Goal: Task Accomplishment & Management: Complete application form

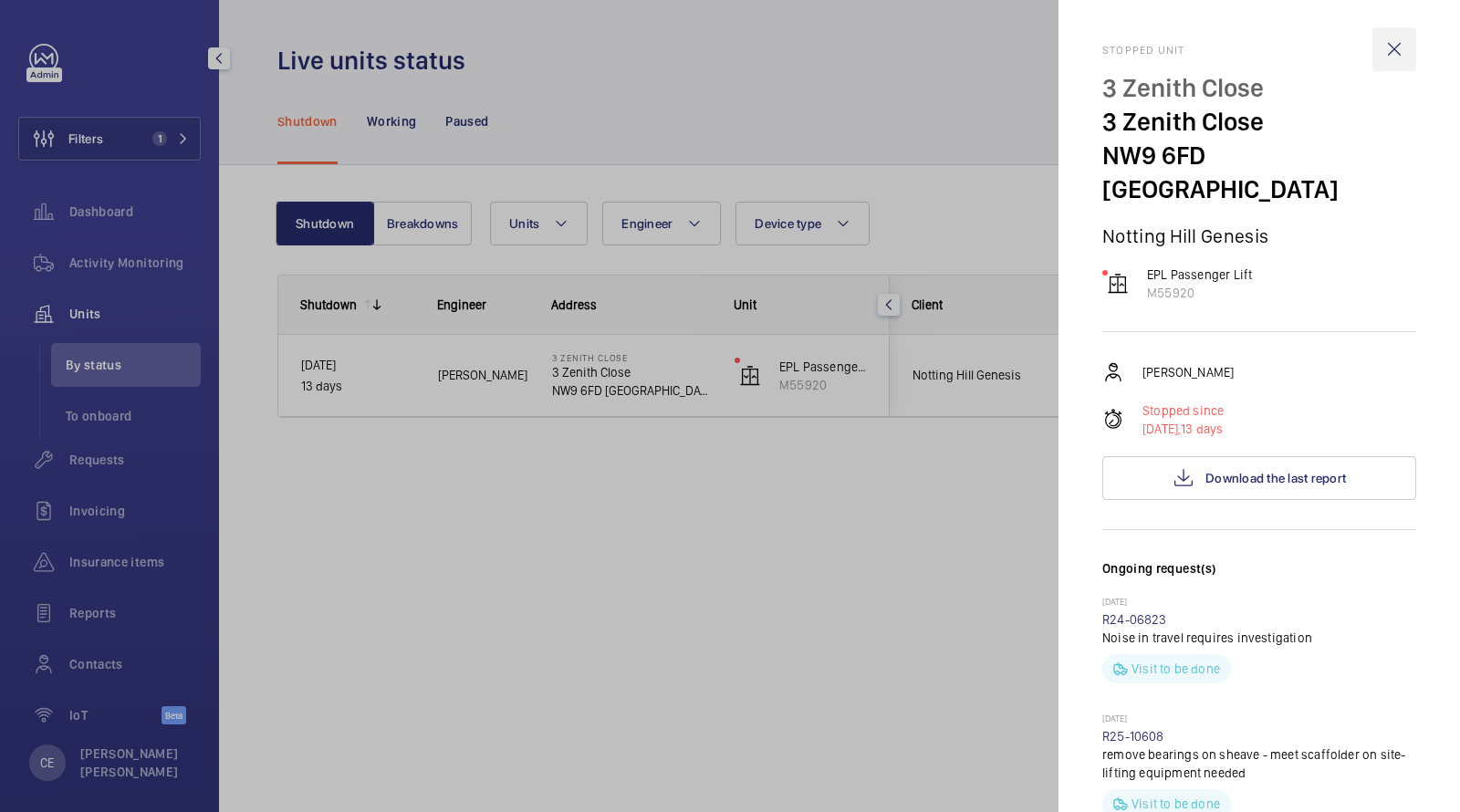
click at [1397, 61] on wm-front-icon-button at bounding box center [1395, 50] width 44 height 44
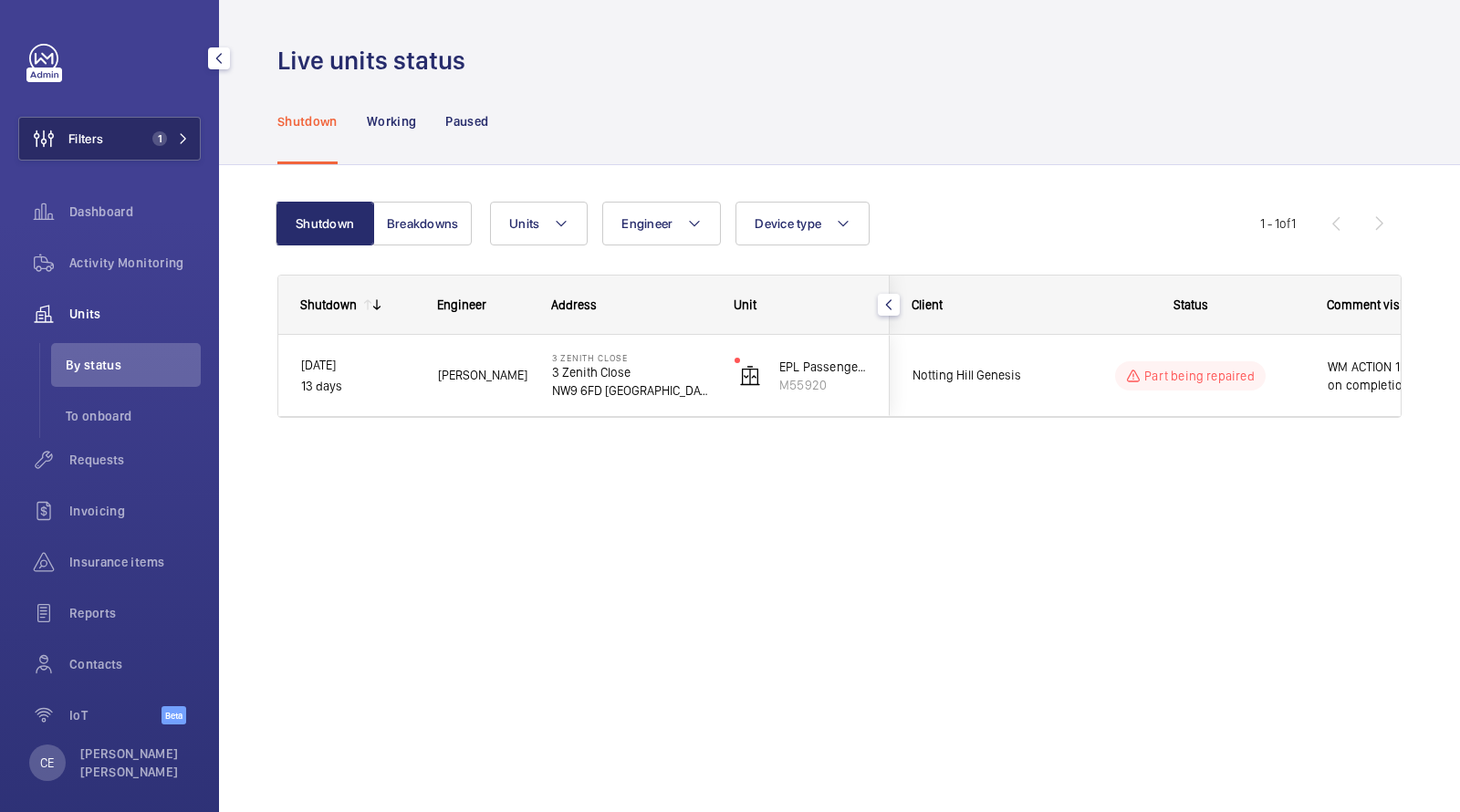
click at [130, 139] on button "Filters 1" at bounding box center [110, 139] width 182 height 44
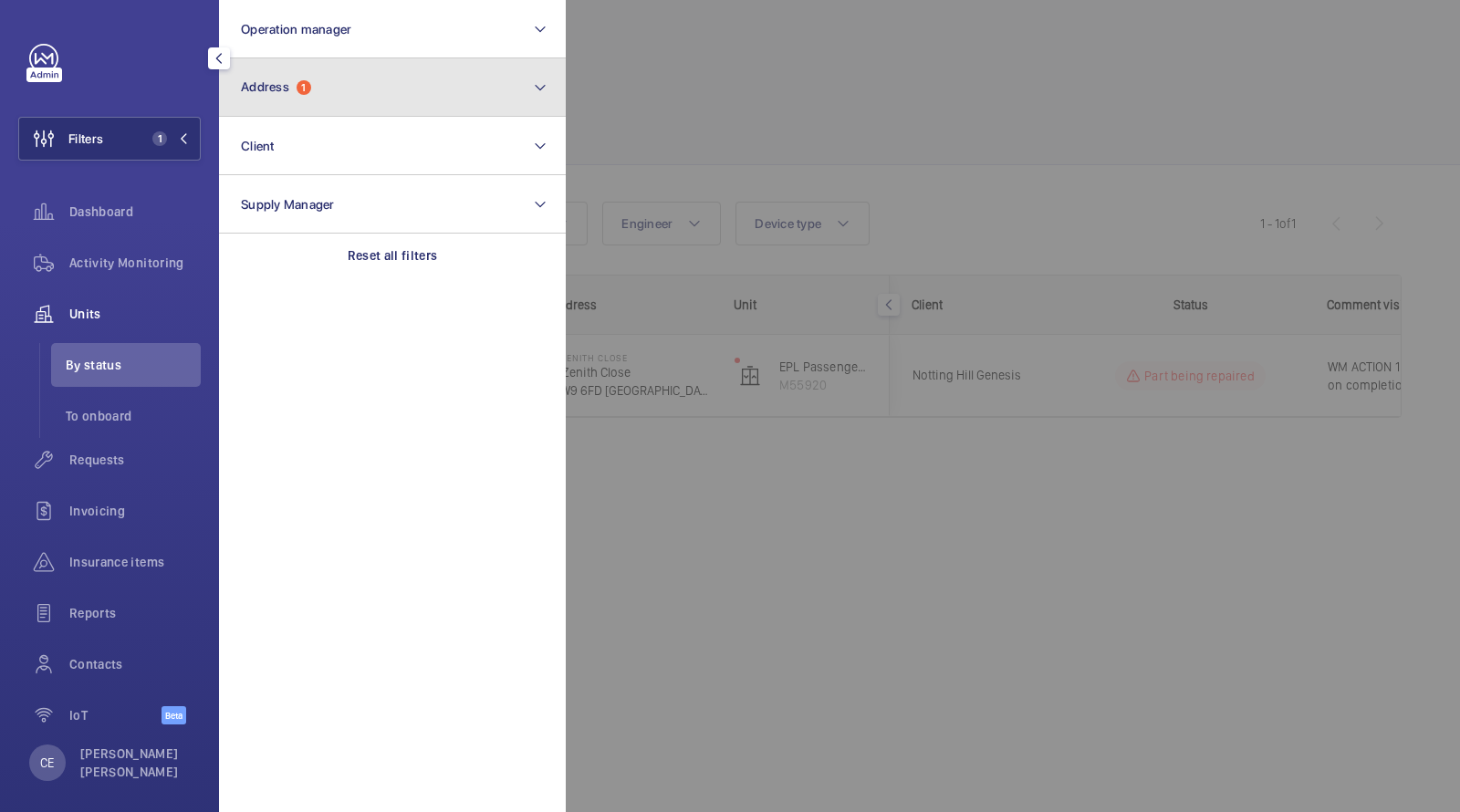
click at [280, 87] on span "Address" at bounding box center [265, 87] width 48 height 15
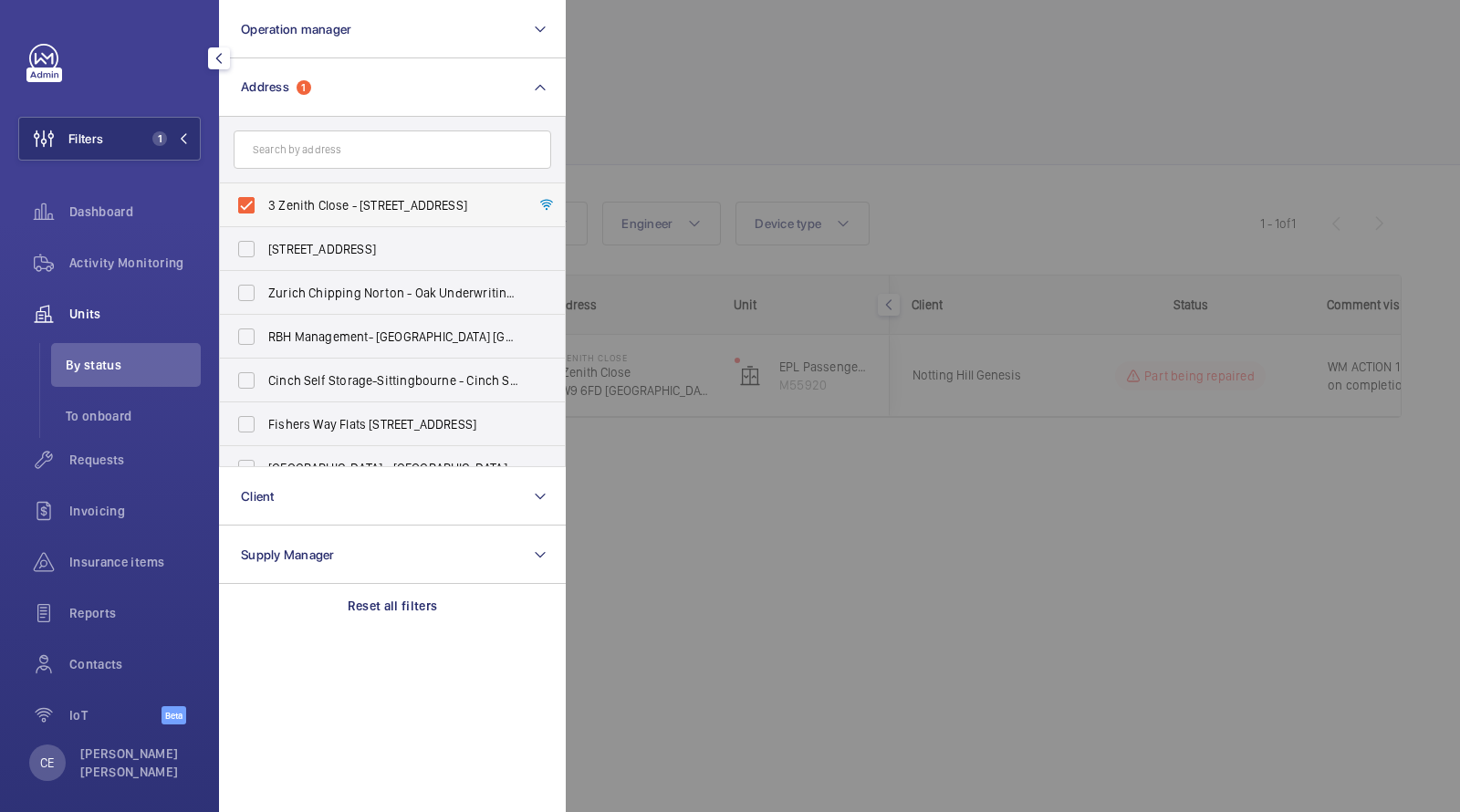
click at [317, 204] on span "3 Zenith Close - [STREET_ADDRESS]" at bounding box center [394, 206] width 251 height 18
click at [265, 204] on input "3 Zenith Close - [STREET_ADDRESS]" at bounding box center [247, 206] width 37 height 37
checkbox input "false"
click at [303, 144] on input "text" at bounding box center [392, 150] width 318 height 39
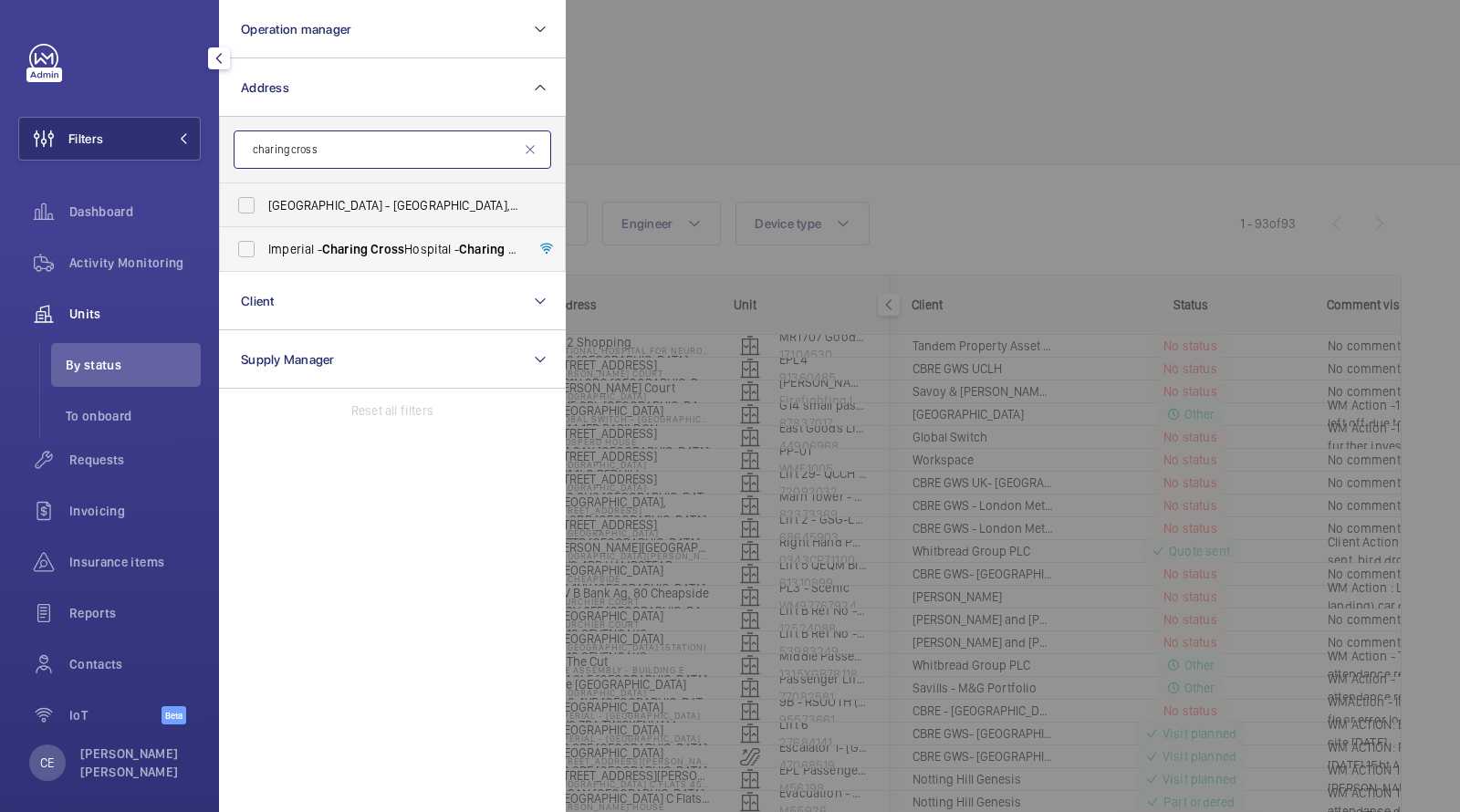
type input "charing cross"
click at [325, 253] on span "Charing" at bounding box center [346, 249] width 46 height 15
click at [265, 253] on input "[GEOGRAPHIC_DATA] - [GEOGRAPHIC_DATA]" at bounding box center [247, 249] width 37 height 37
checkbox input "true"
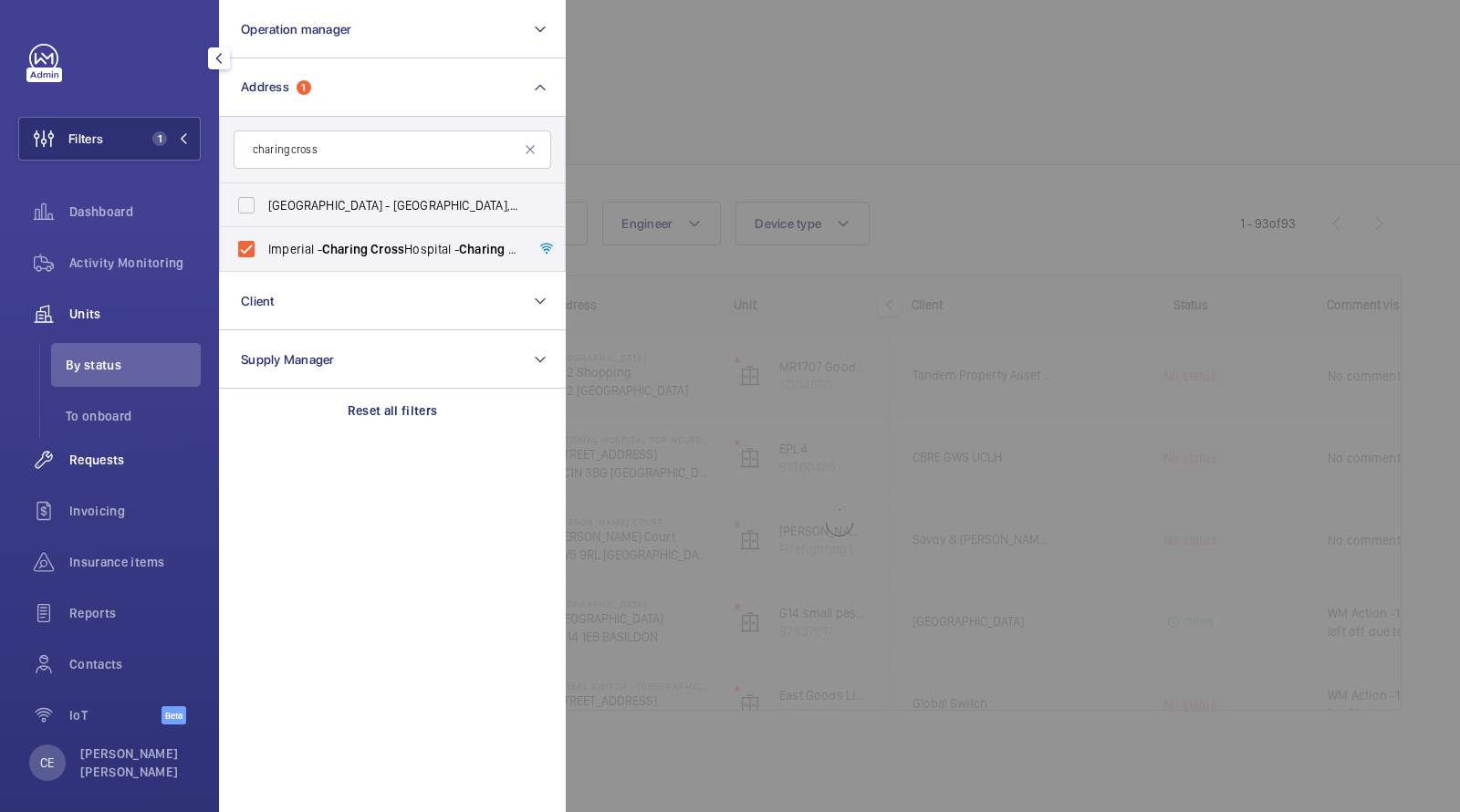
click at [80, 463] on span "Requests" at bounding box center [135, 460] width 132 height 18
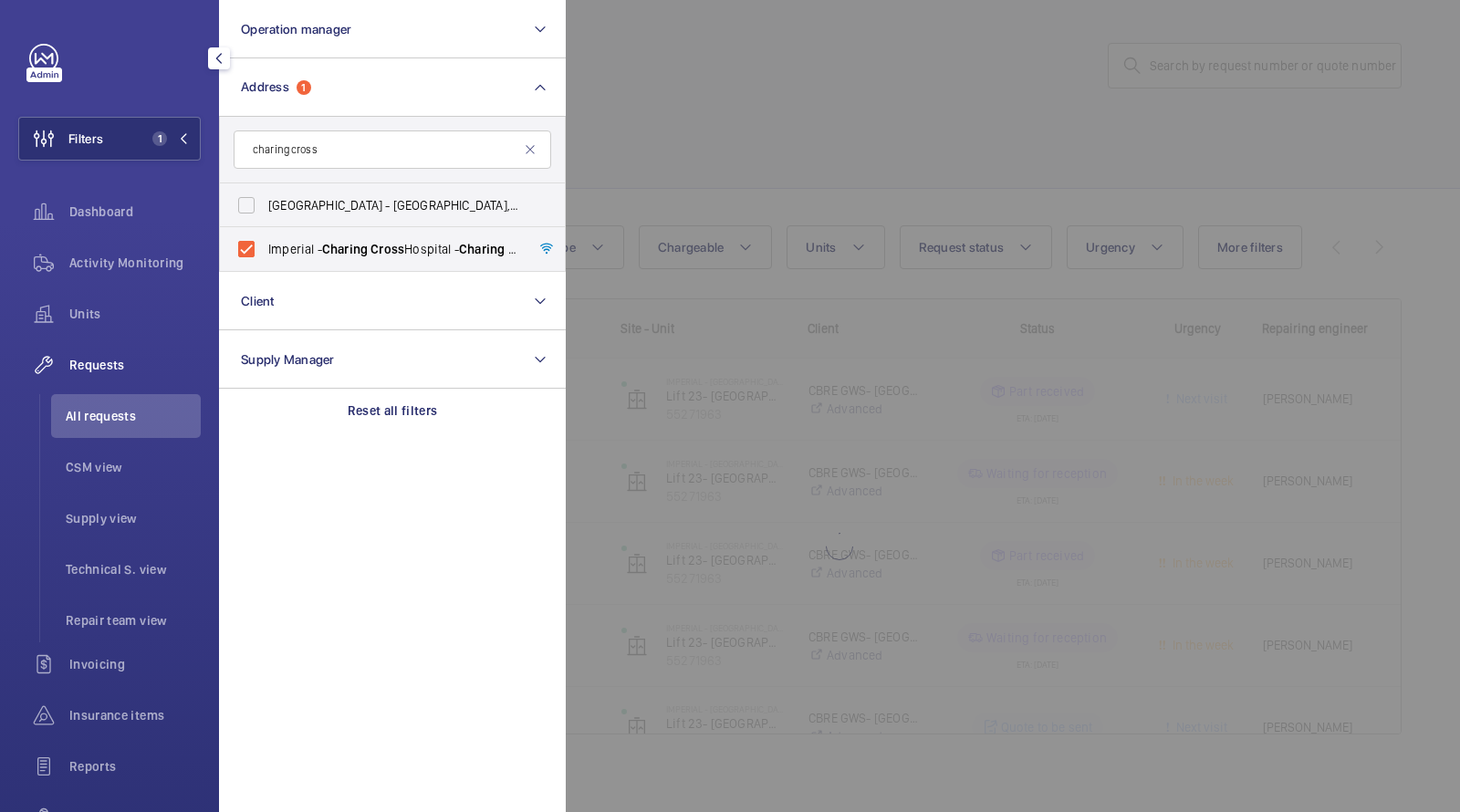
click at [641, 75] on div at bounding box center [1296, 406] width 1460 height 812
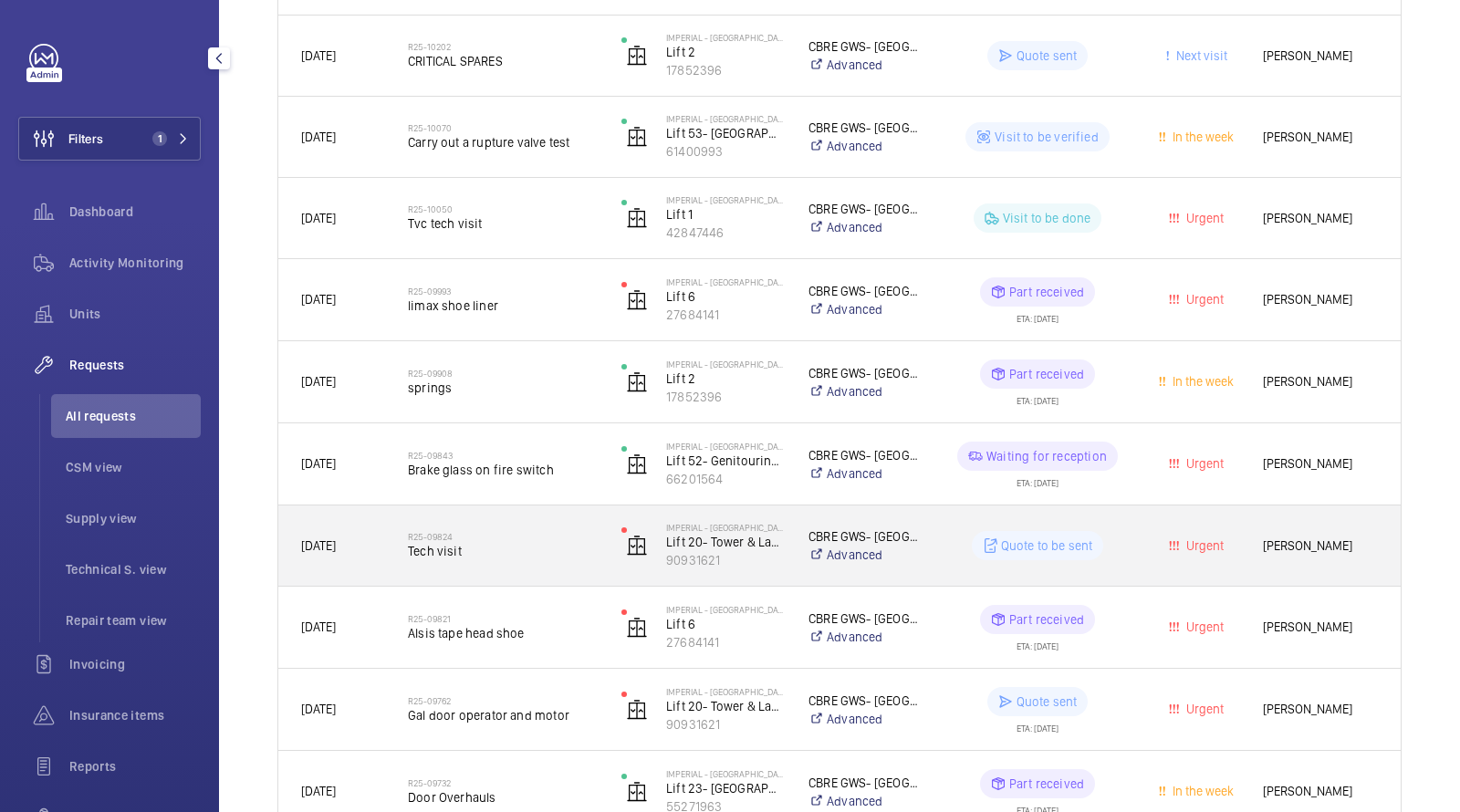
scroll to position [1524, 0]
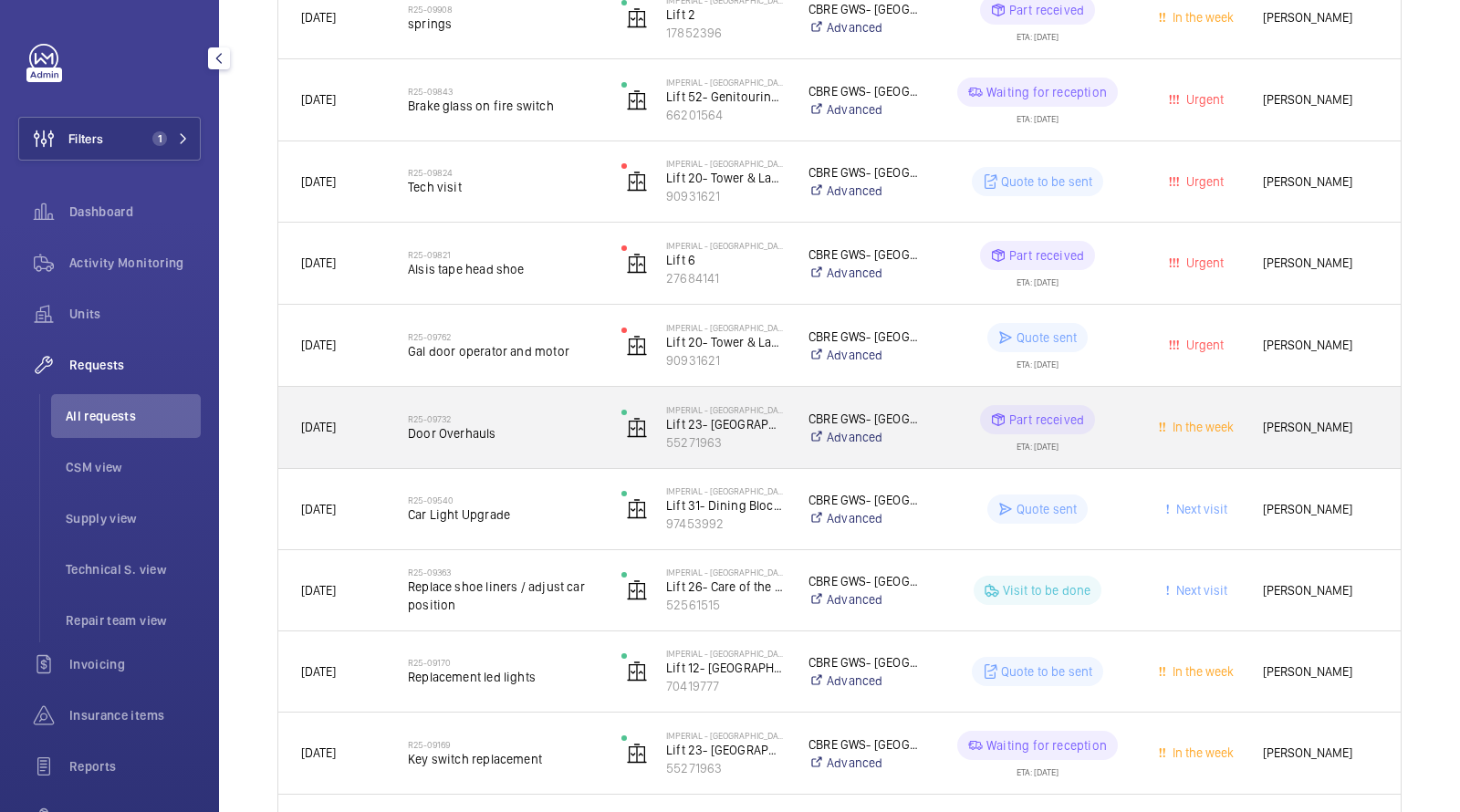
click at [468, 430] on span "Door Overhauls" at bounding box center [503, 433] width 190 height 18
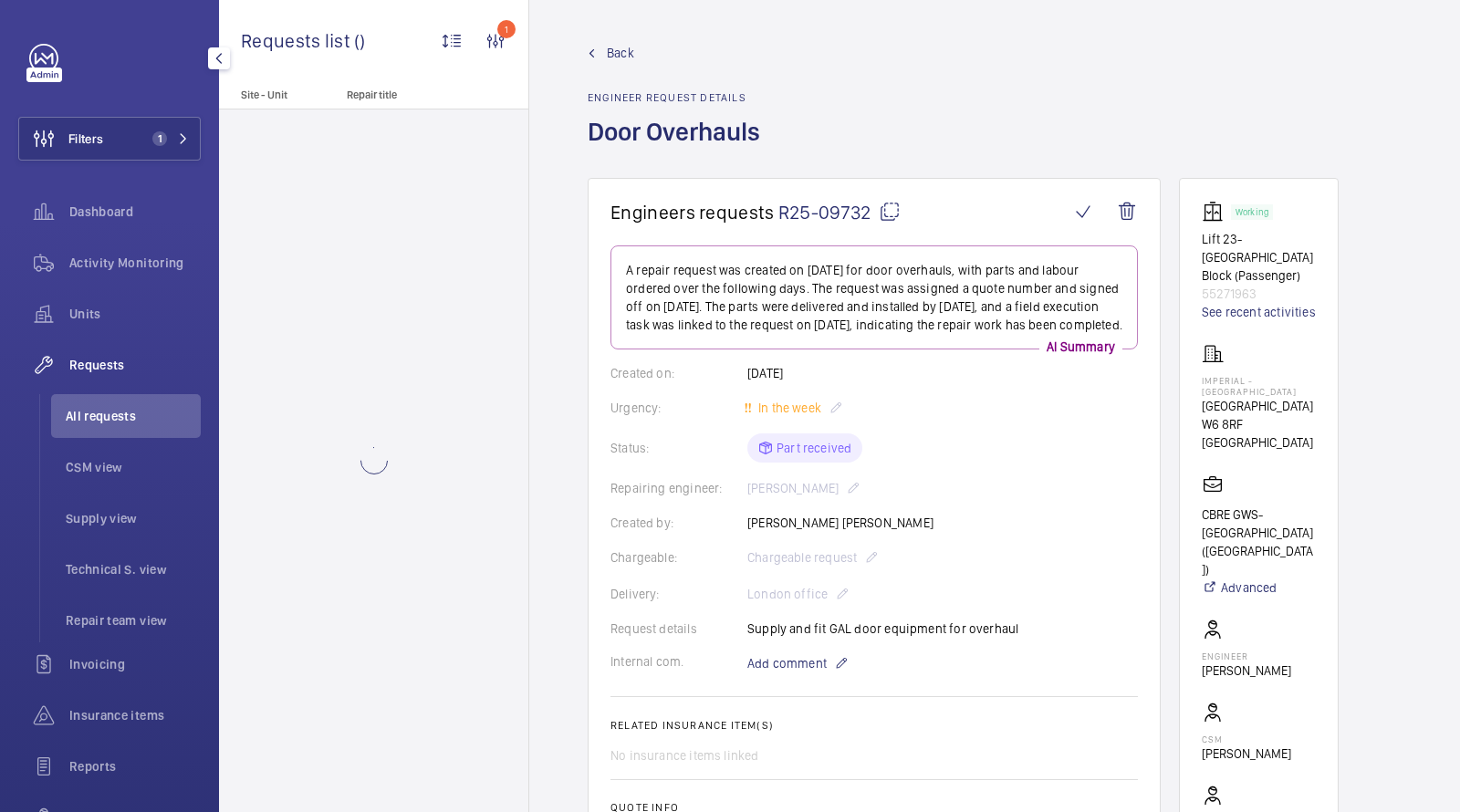
scroll to position [748, 0]
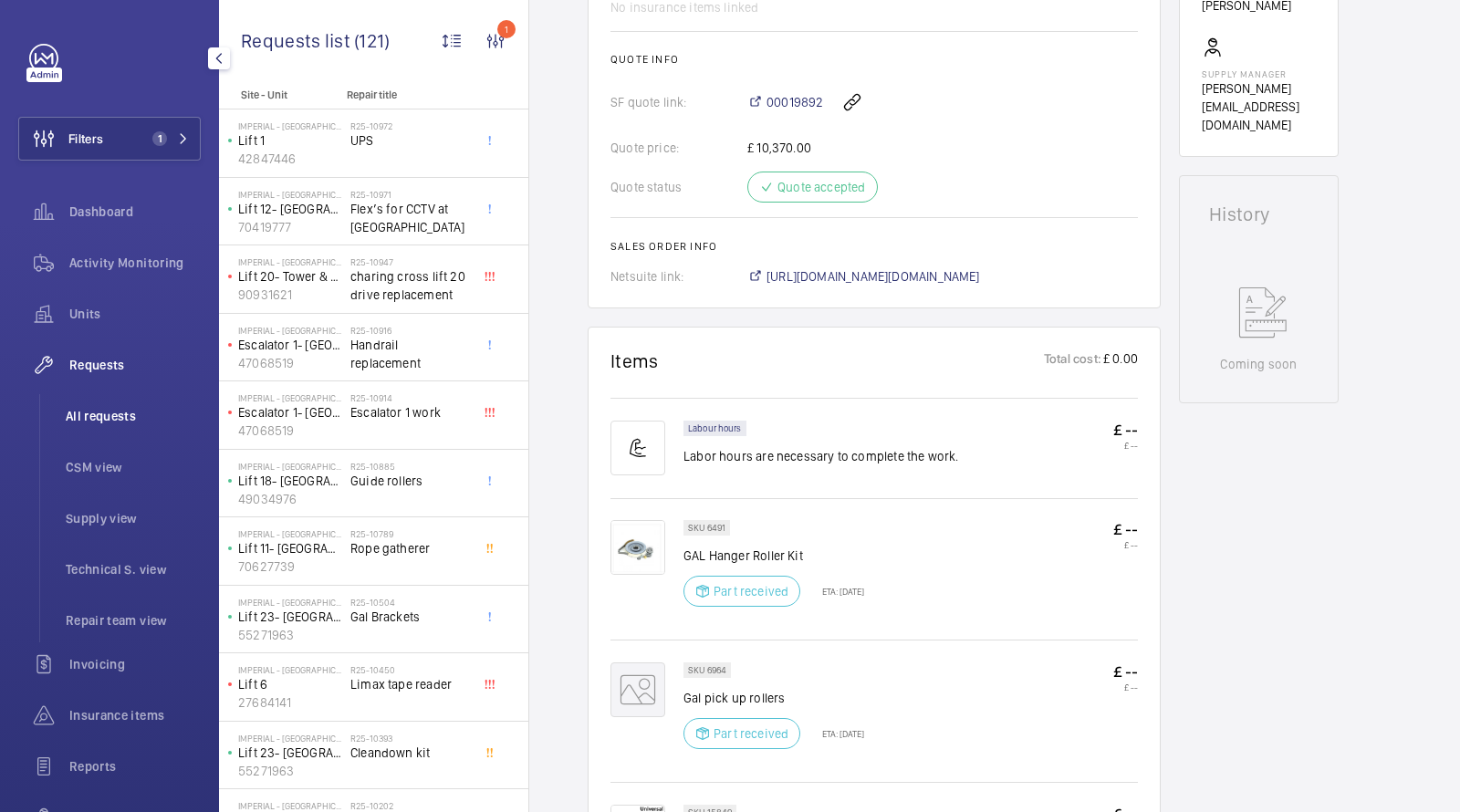
click at [116, 414] on span "All requests" at bounding box center [133, 417] width 135 height 18
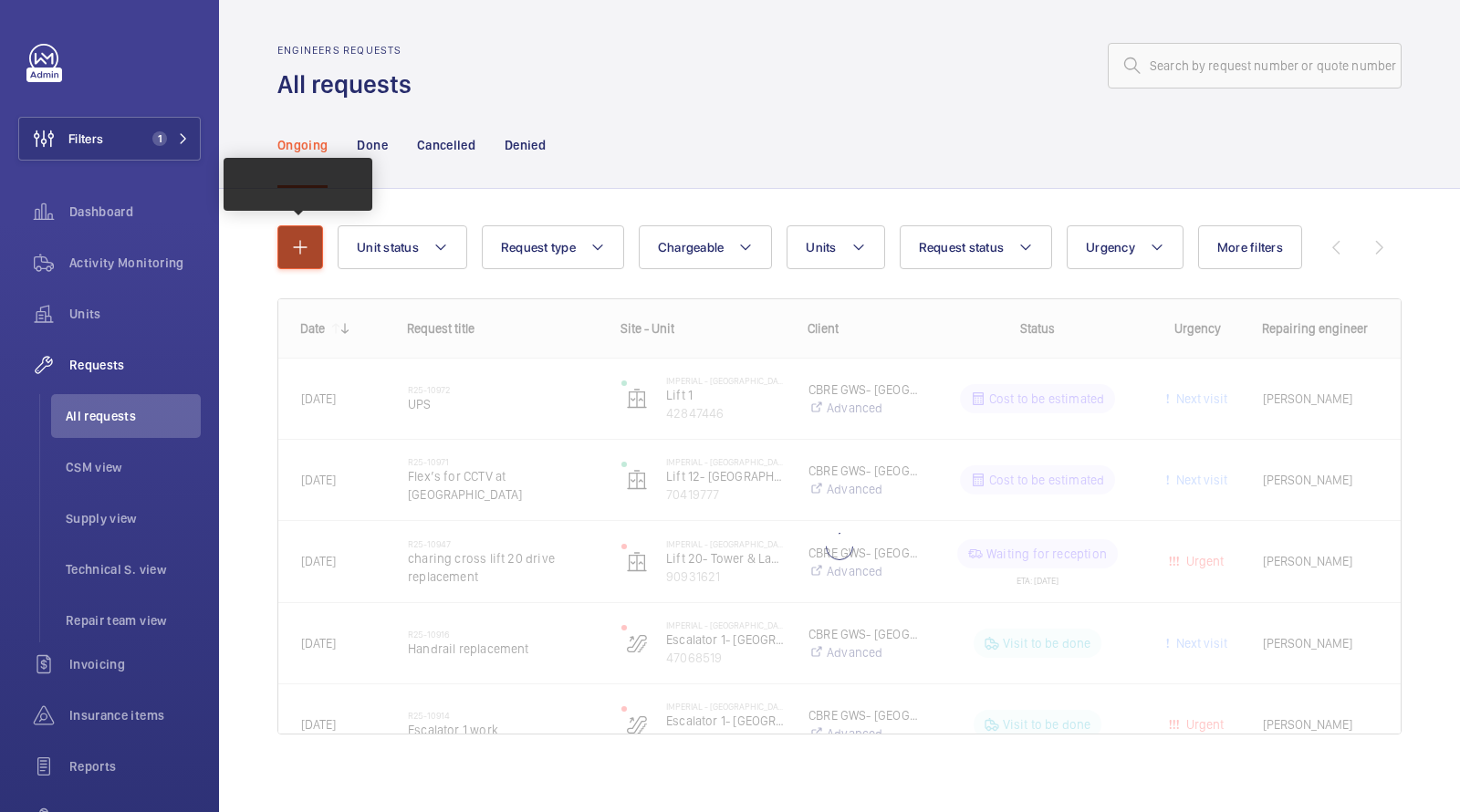
click at [282, 243] on button "button" at bounding box center [300, 248] width 46 height 44
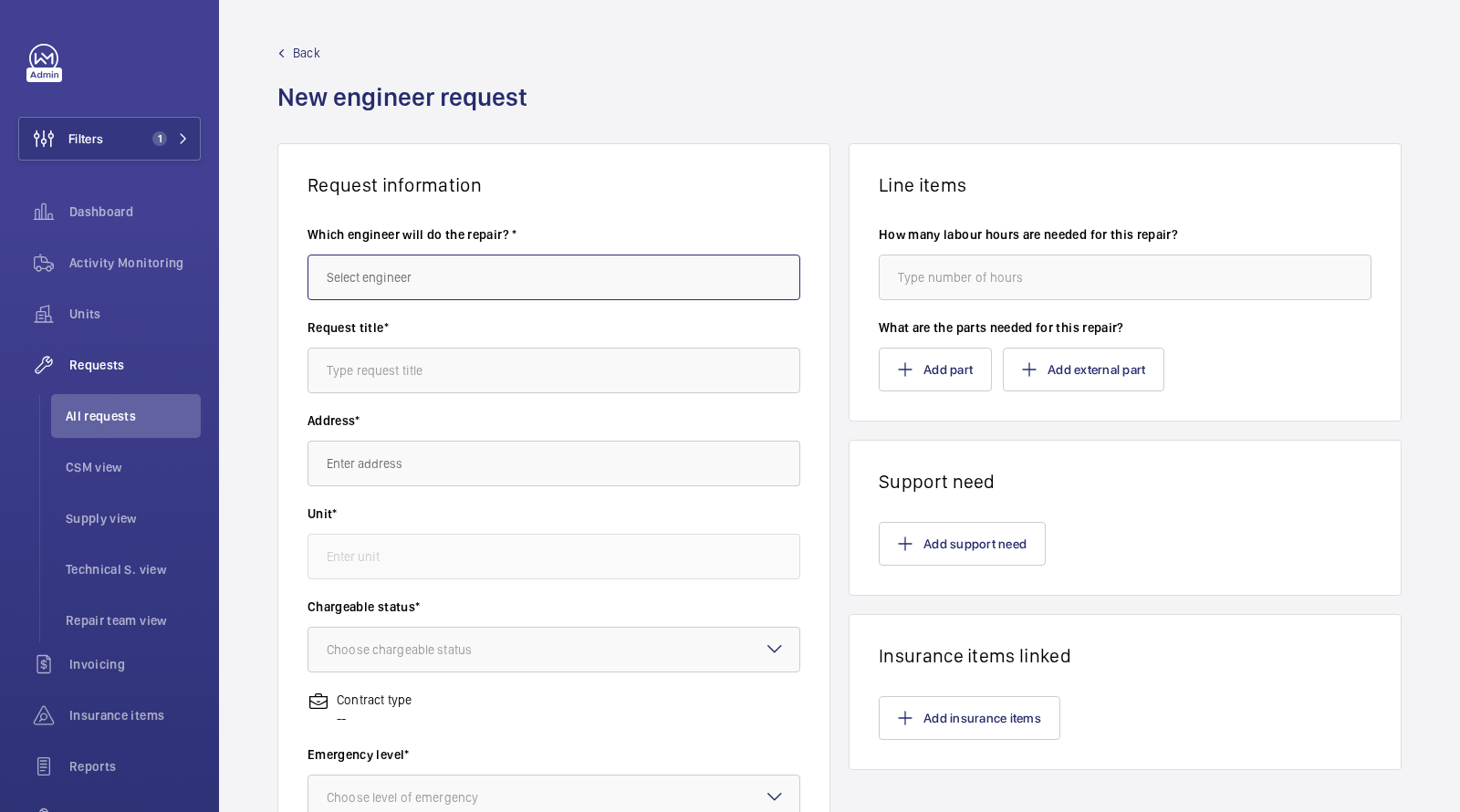
click at [387, 283] on input "text" at bounding box center [554, 277] width 493 height 46
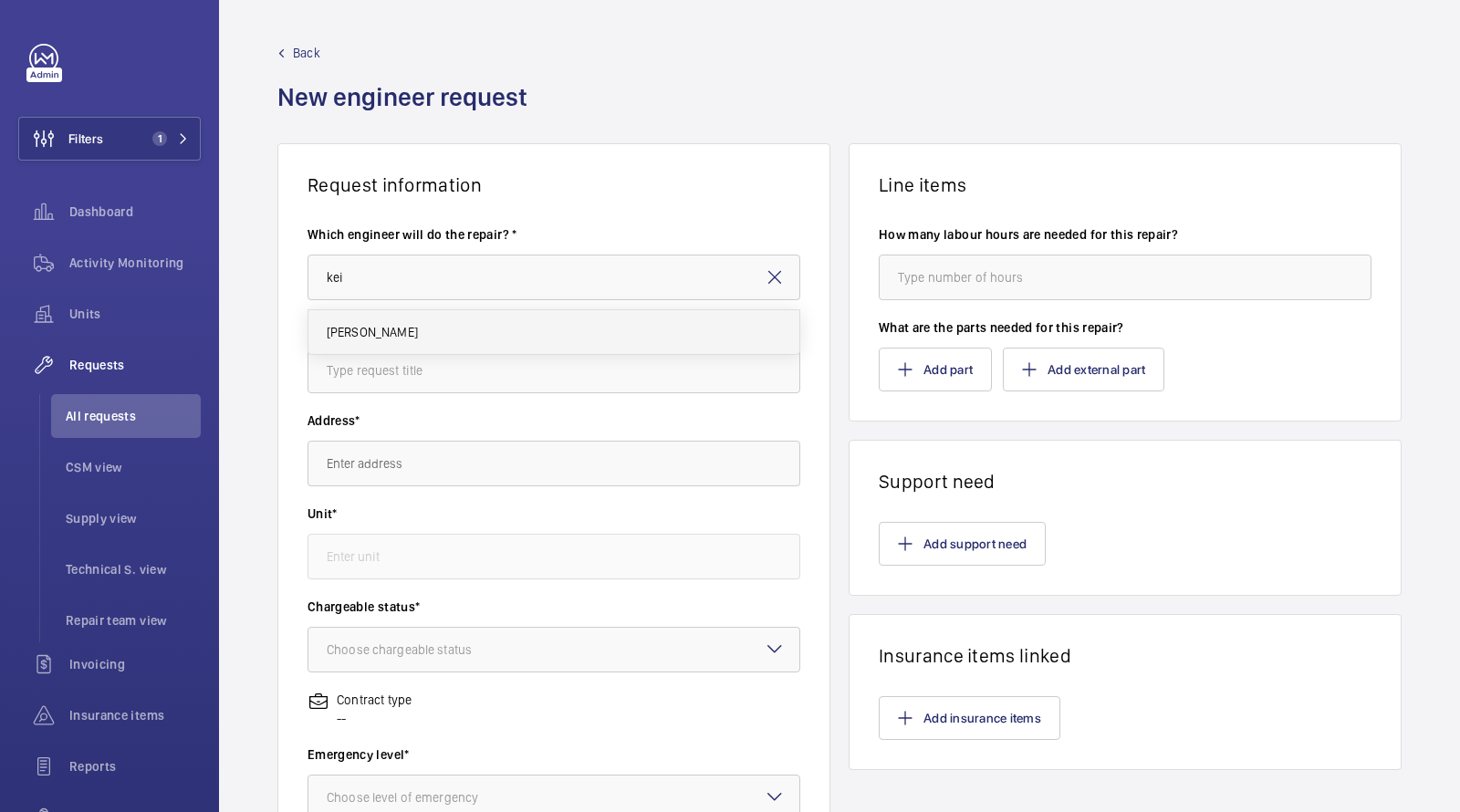
click at [370, 335] on span "[PERSON_NAME]" at bounding box center [371, 333] width 91 height 18
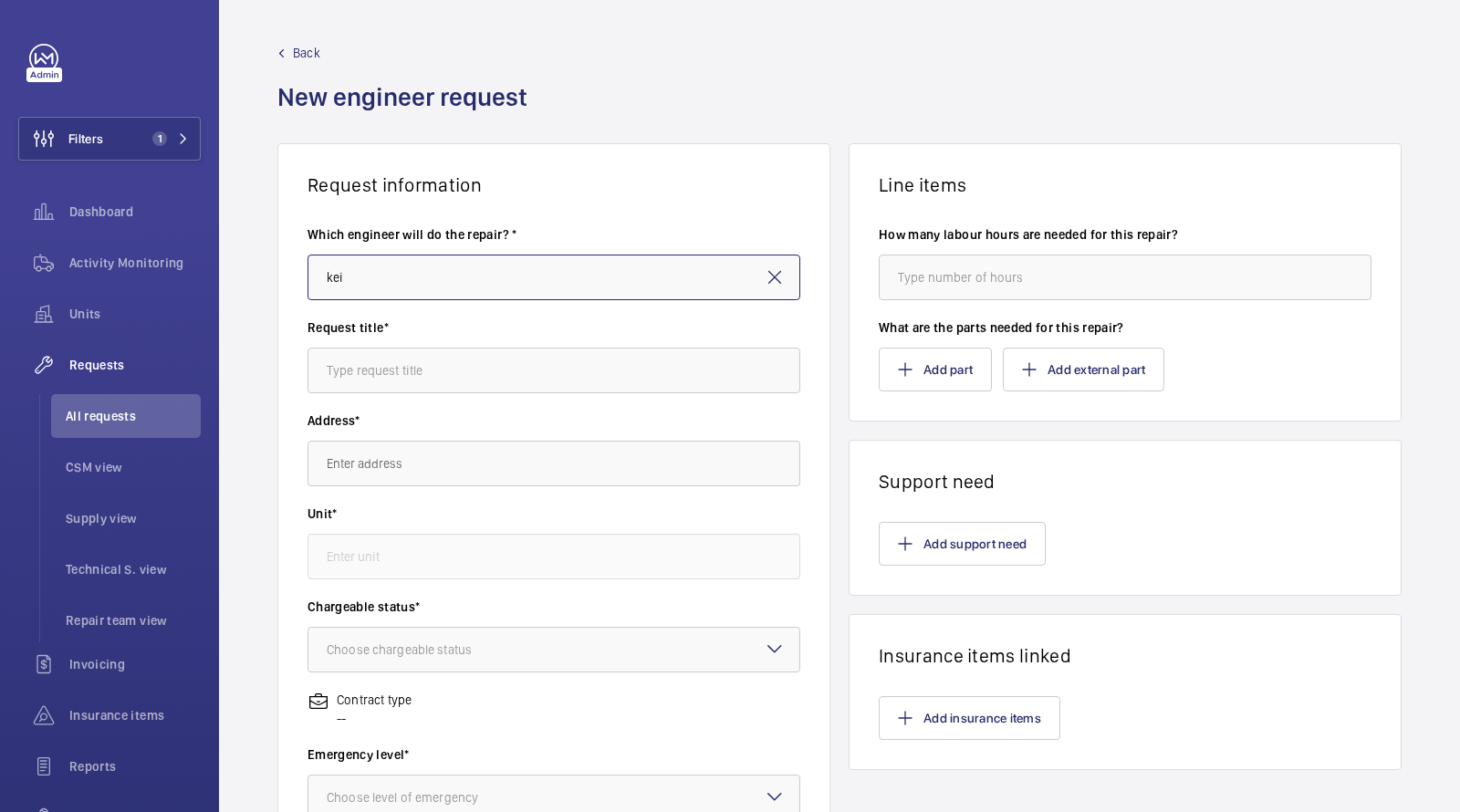
type input "[PERSON_NAME]"
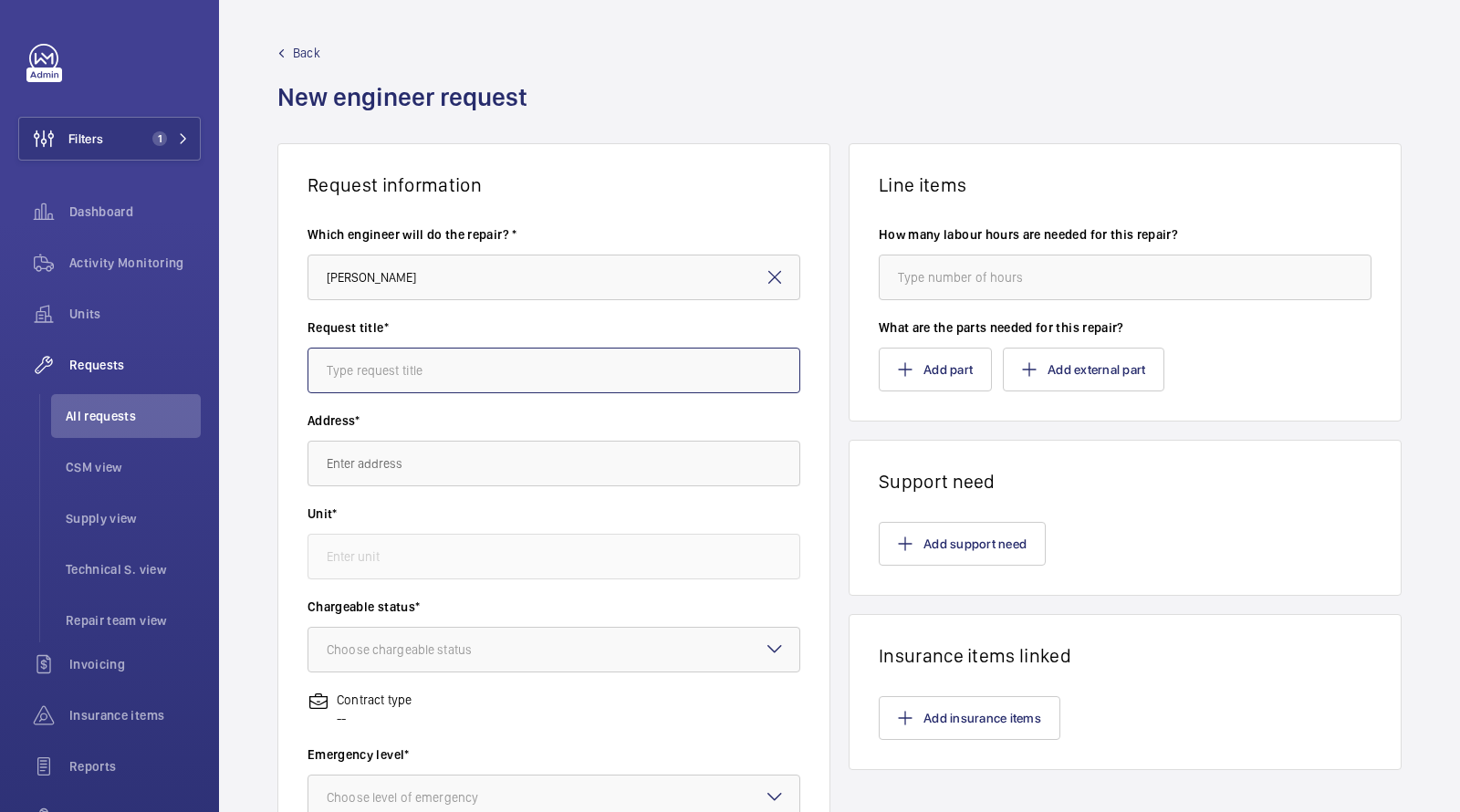
click at [370, 374] on input "text" at bounding box center [554, 371] width 493 height 46
type input "door shoes"
click at [360, 463] on input "text" at bounding box center [554, 464] width 493 height 46
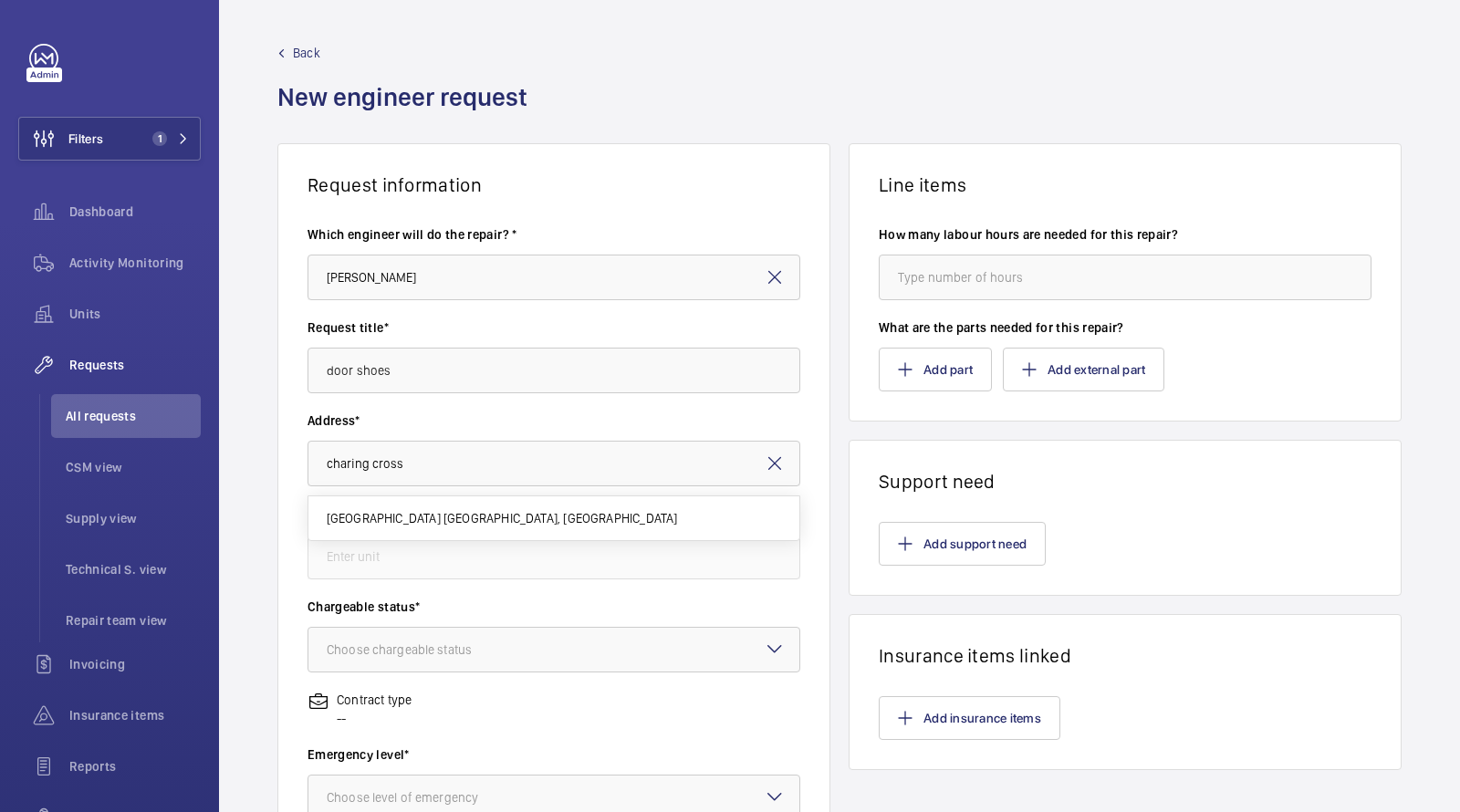
click at [406, 511] on span "[GEOGRAPHIC_DATA] [GEOGRAPHIC_DATA], [GEOGRAPHIC_DATA]" at bounding box center [501, 518] width 351 height 18
type input "[GEOGRAPHIC_DATA] [GEOGRAPHIC_DATA], [GEOGRAPHIC_DATA]"
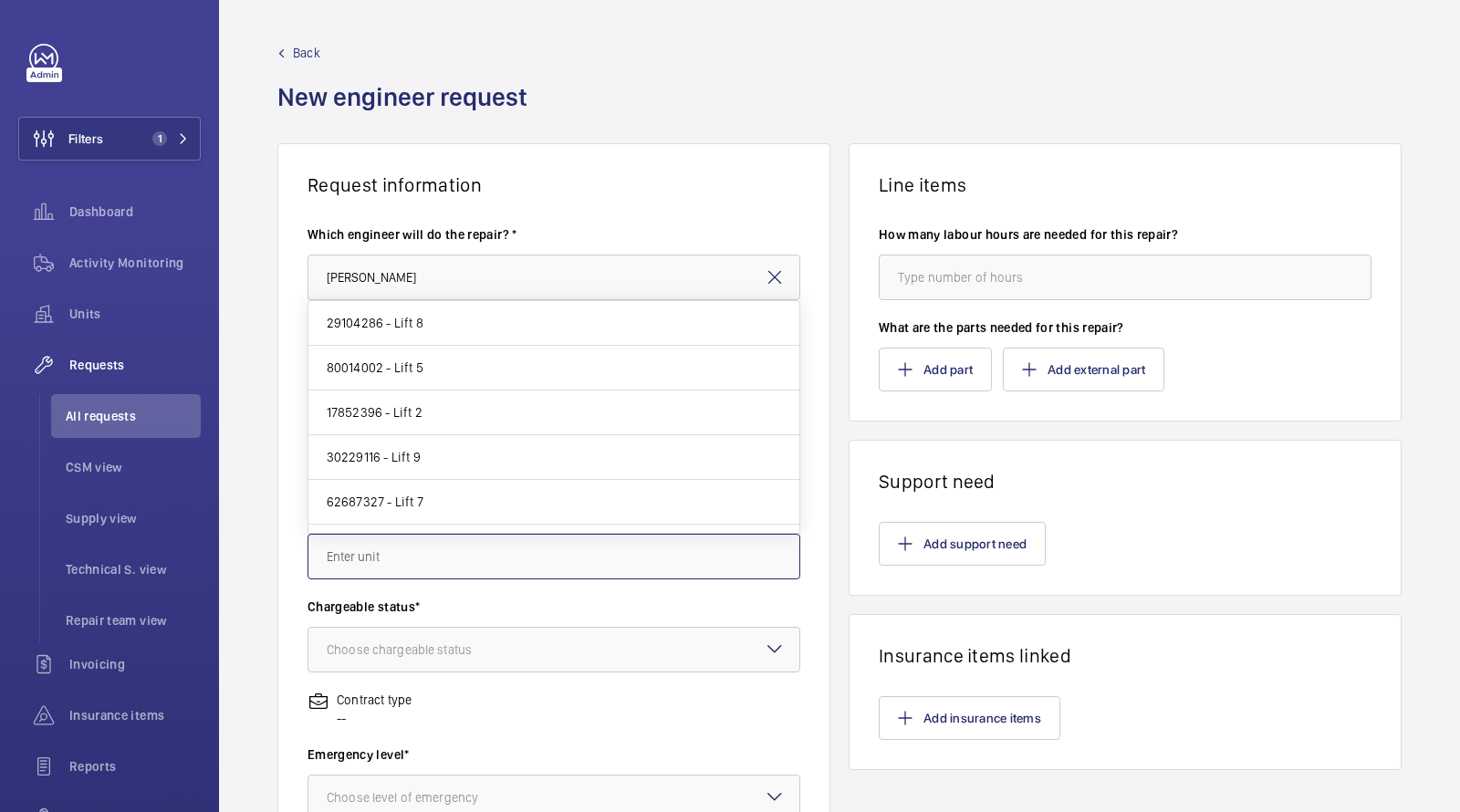
click at [406, 545] on input "text" at bounding box center [554, 557] width 493 height 46
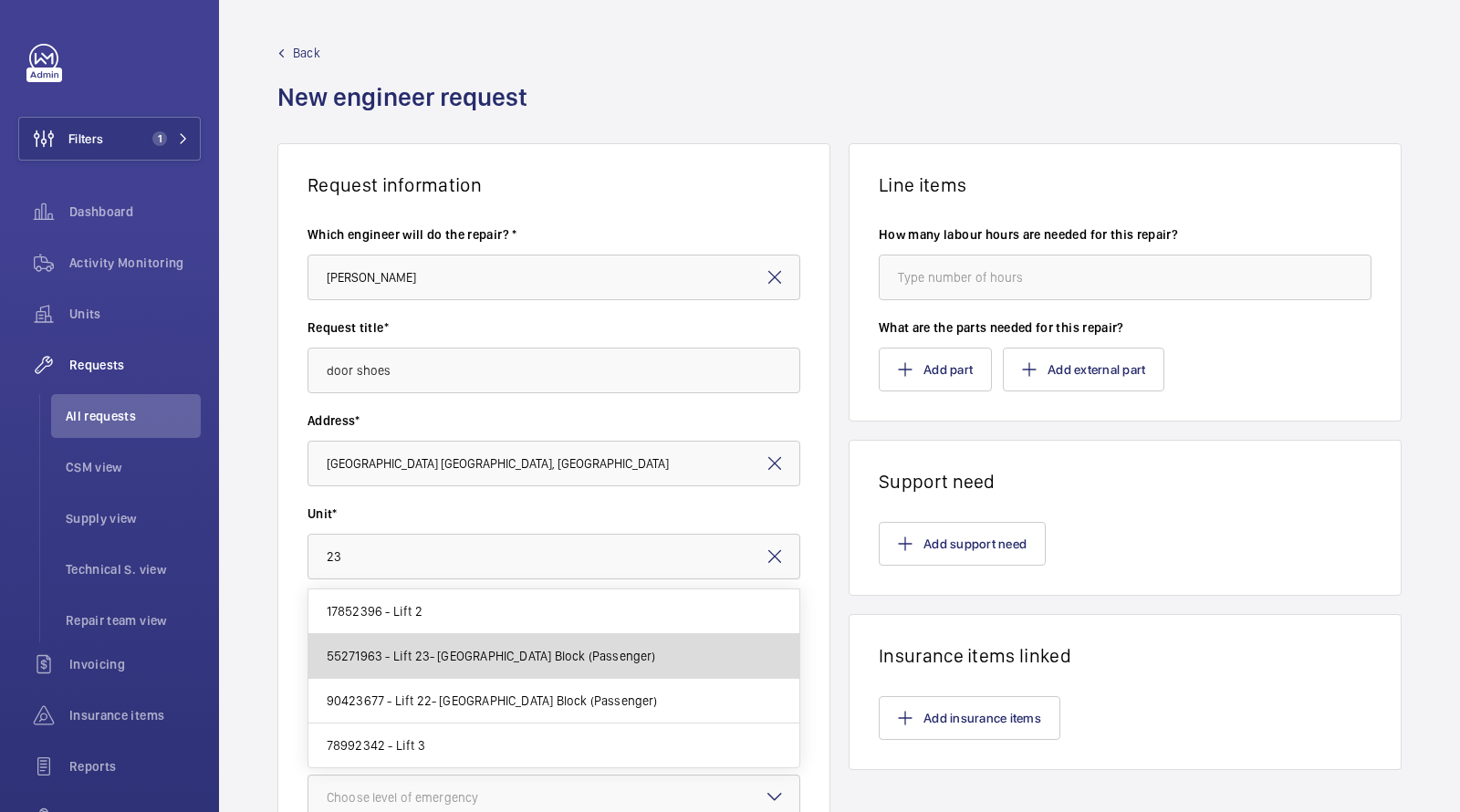
click at [506, 658] on span "55271963 - Lift 23- [GEOGRAPHIC_DATA] Block (Passenger)" at bounding box center [490, 656] width 329 height 18
type input "55271963 - Lift 23- [GEOGRAPHIC_DATA] Block (Passenger)"
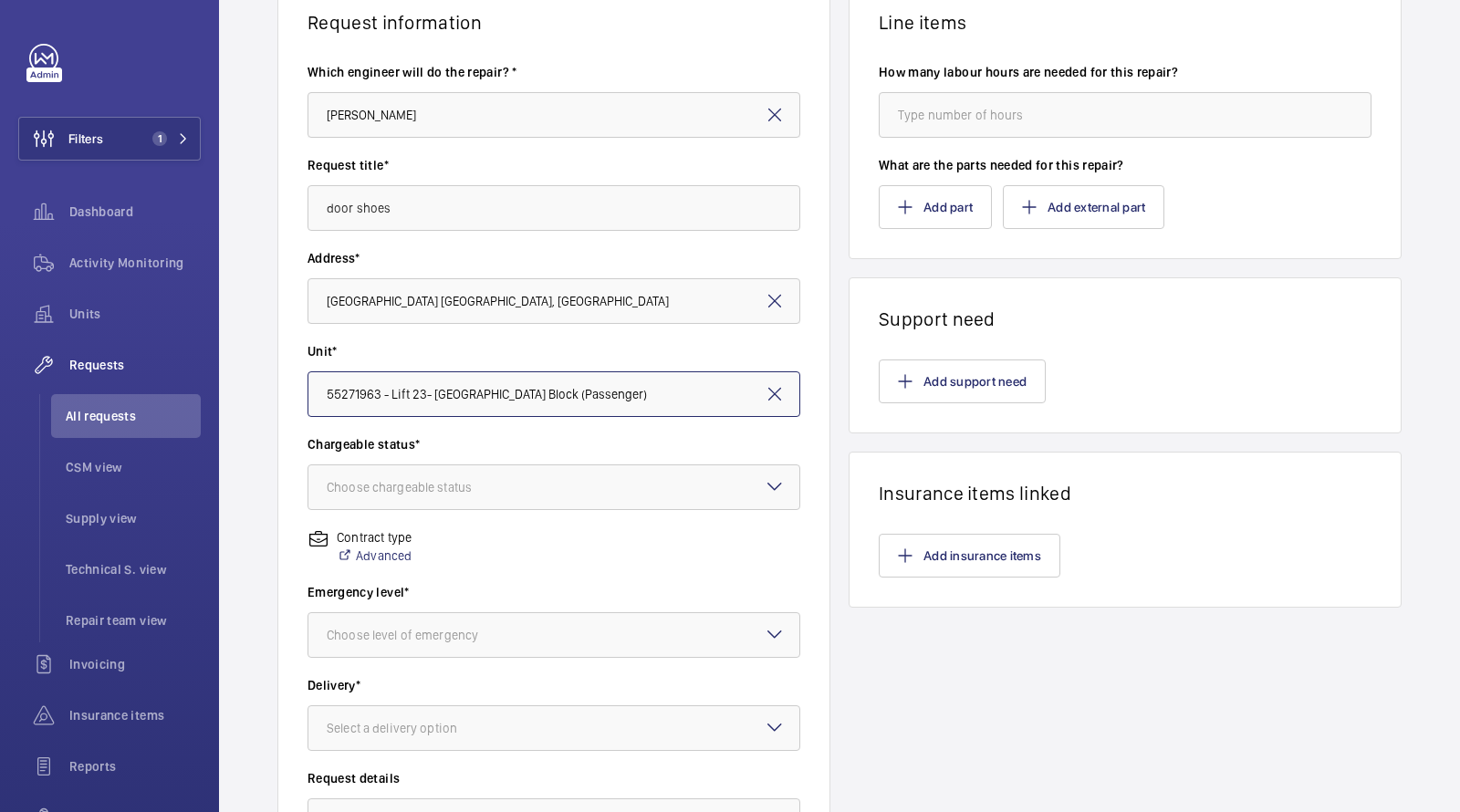
scroll to position [251, 0]
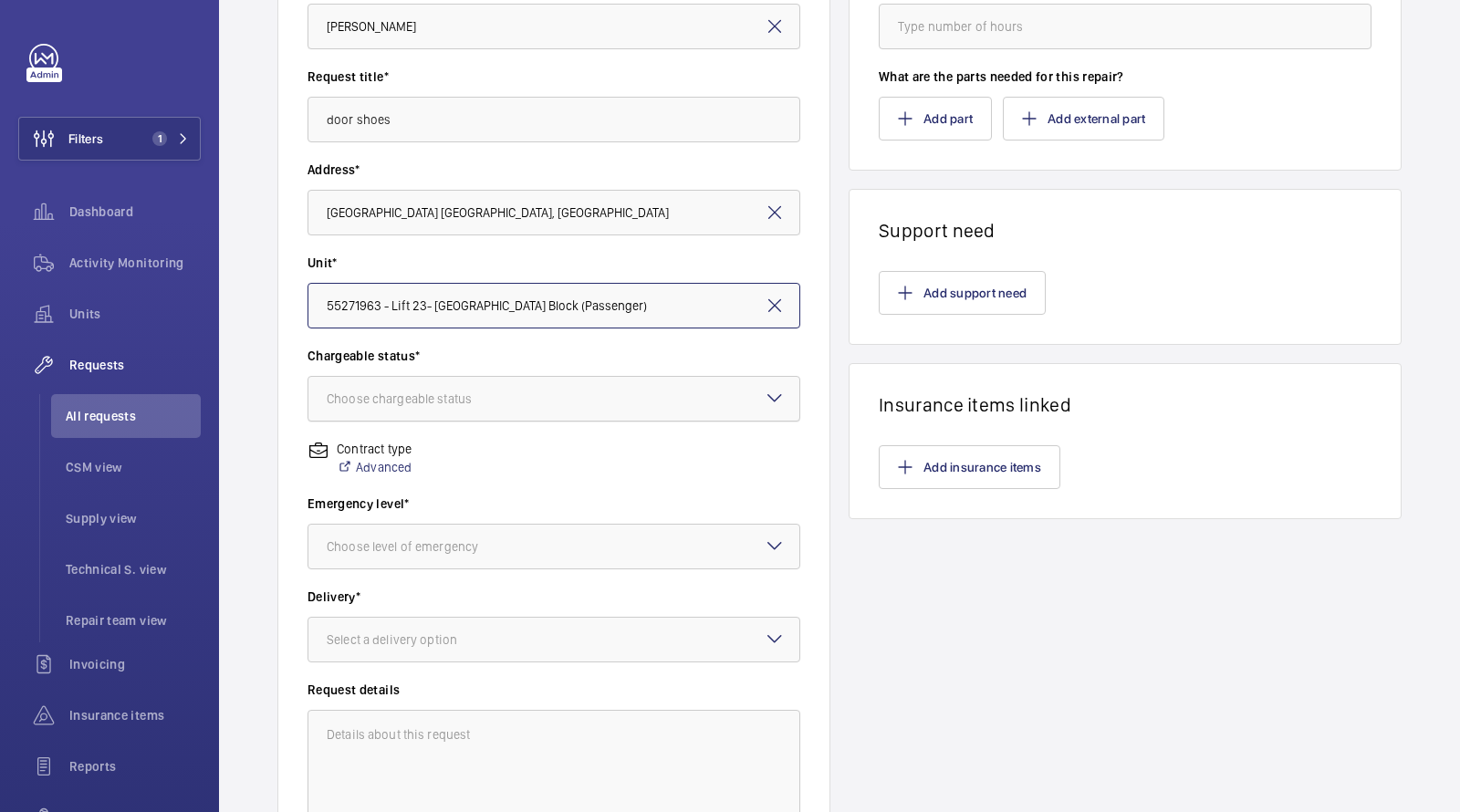
click at [457, 402] on div "Choose chargeable status" at bounding box center [421, 399] width 191 height 18
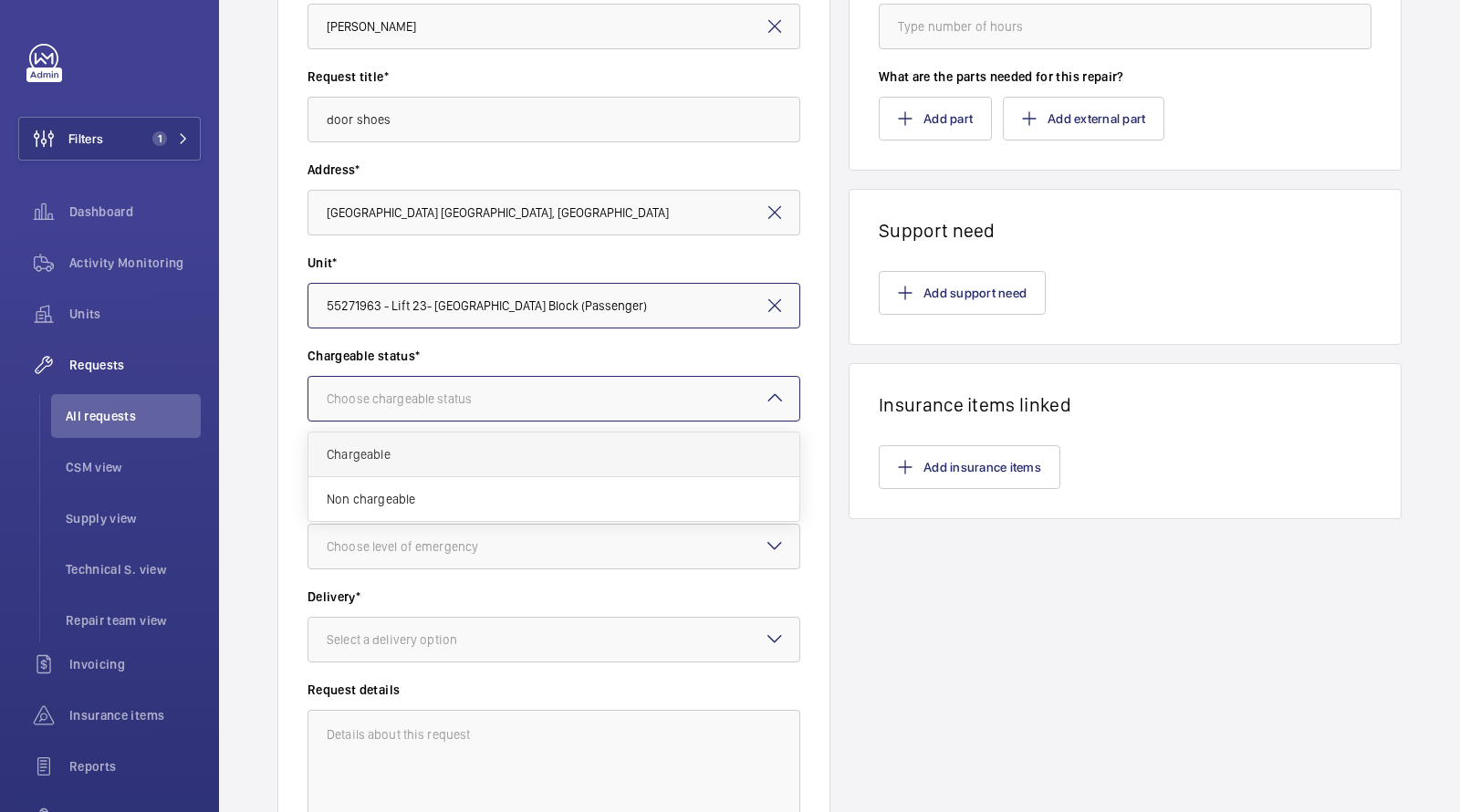
click at [442, 450] on span "Chargeable" at bounding box center [553, 454] width 454 height 18
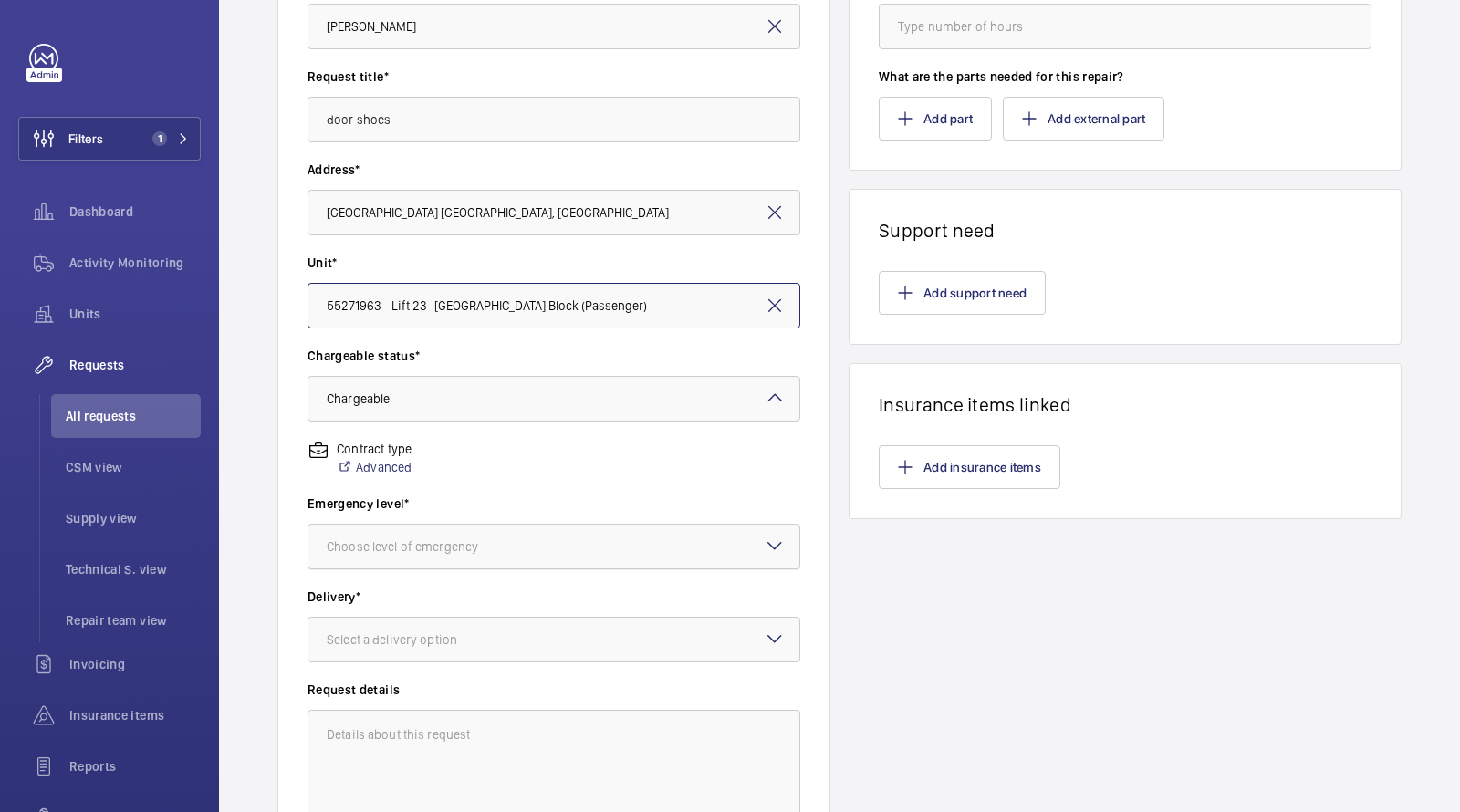
click at [446, 547] on div "Choose level of emergency" at bounding box center [425, 547] width 197 height 18
click at [436, 647] on span "This week" at bounding box center [553, 647] width 454 height 18
click at [436, 643] on div "Select a delivery option" at bounding box center [414, 640] width 176 height 18
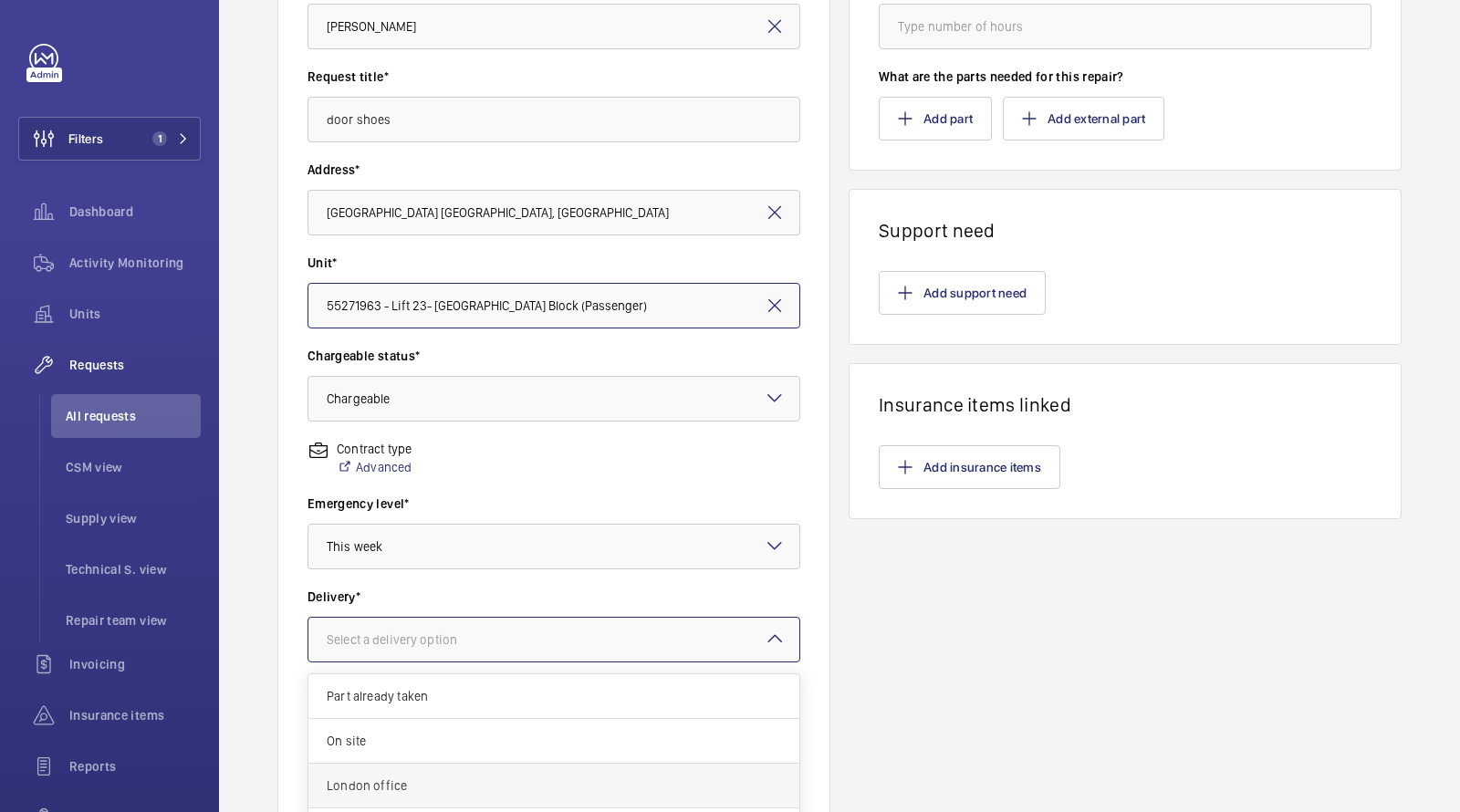
click at [427, 777] on span "London office" at bounding box center [553, 786] width 454 height 18
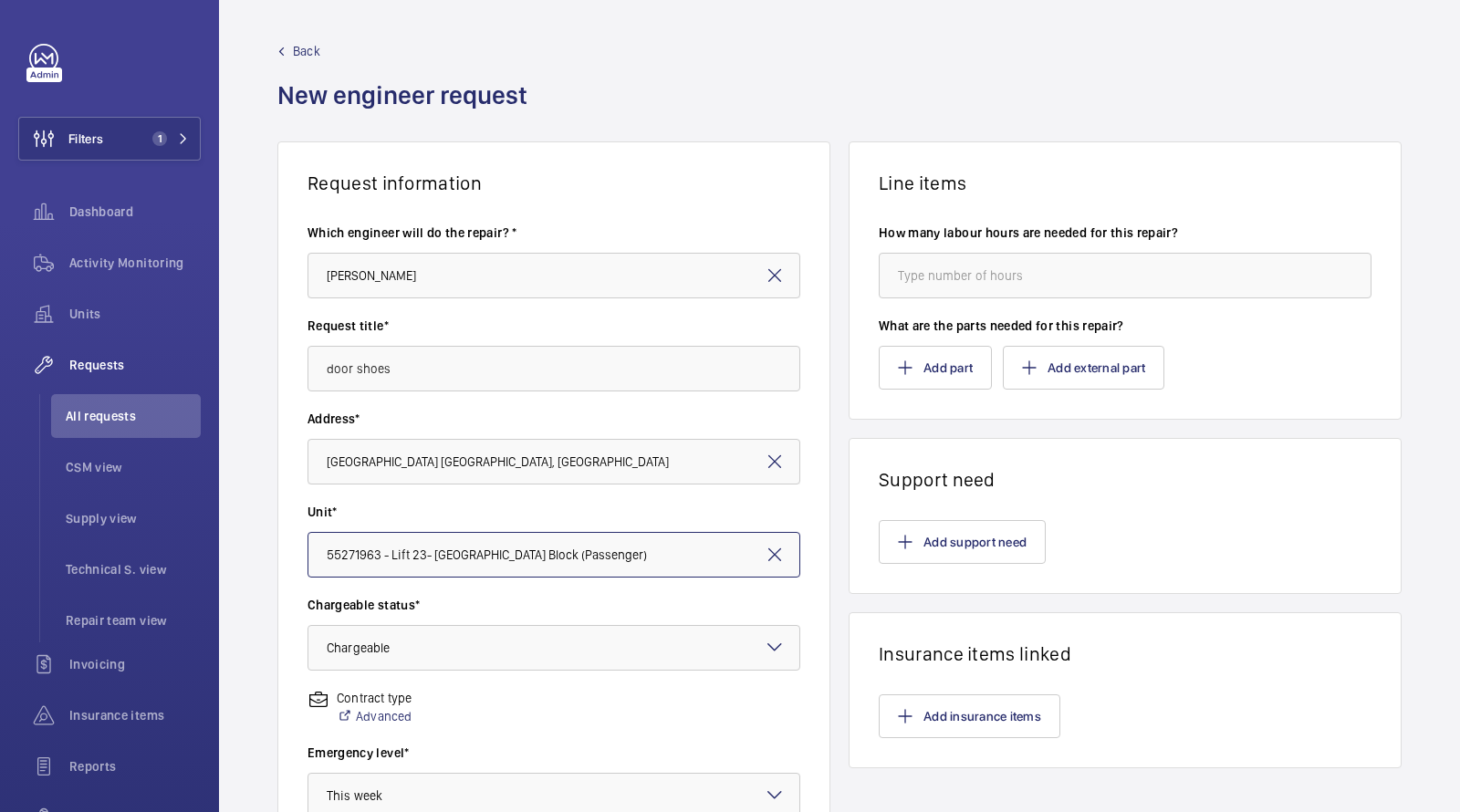
scroll to position [0, 0]
click at [927, 343] on wm-front-parts-input "What are the parts needed for this repair? Add part Add external part" at bounding box center [1124, 355] width 493 height 73
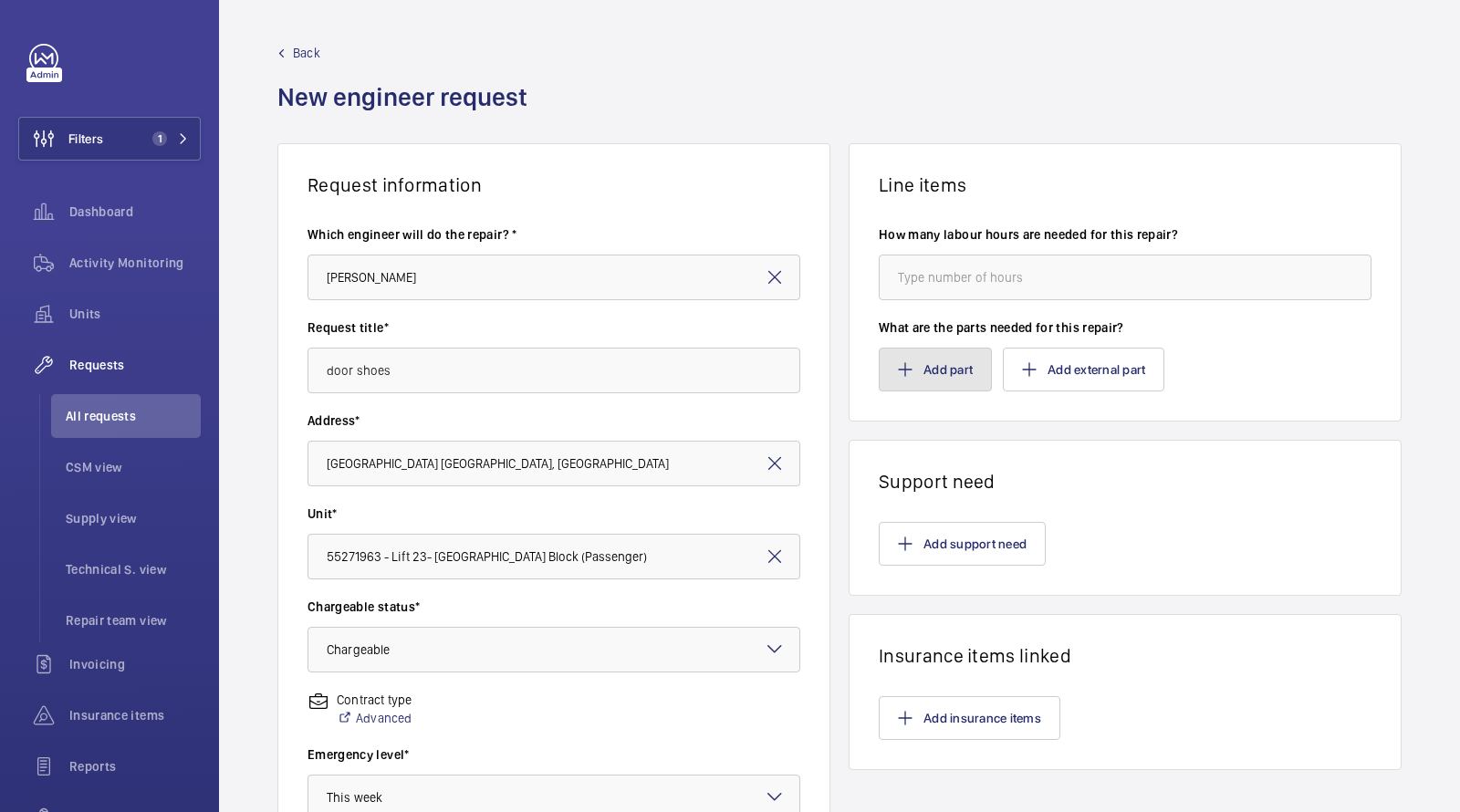
click at [916, 351] on button "Add part" at bounding box center [935, 370] width 113 height 44
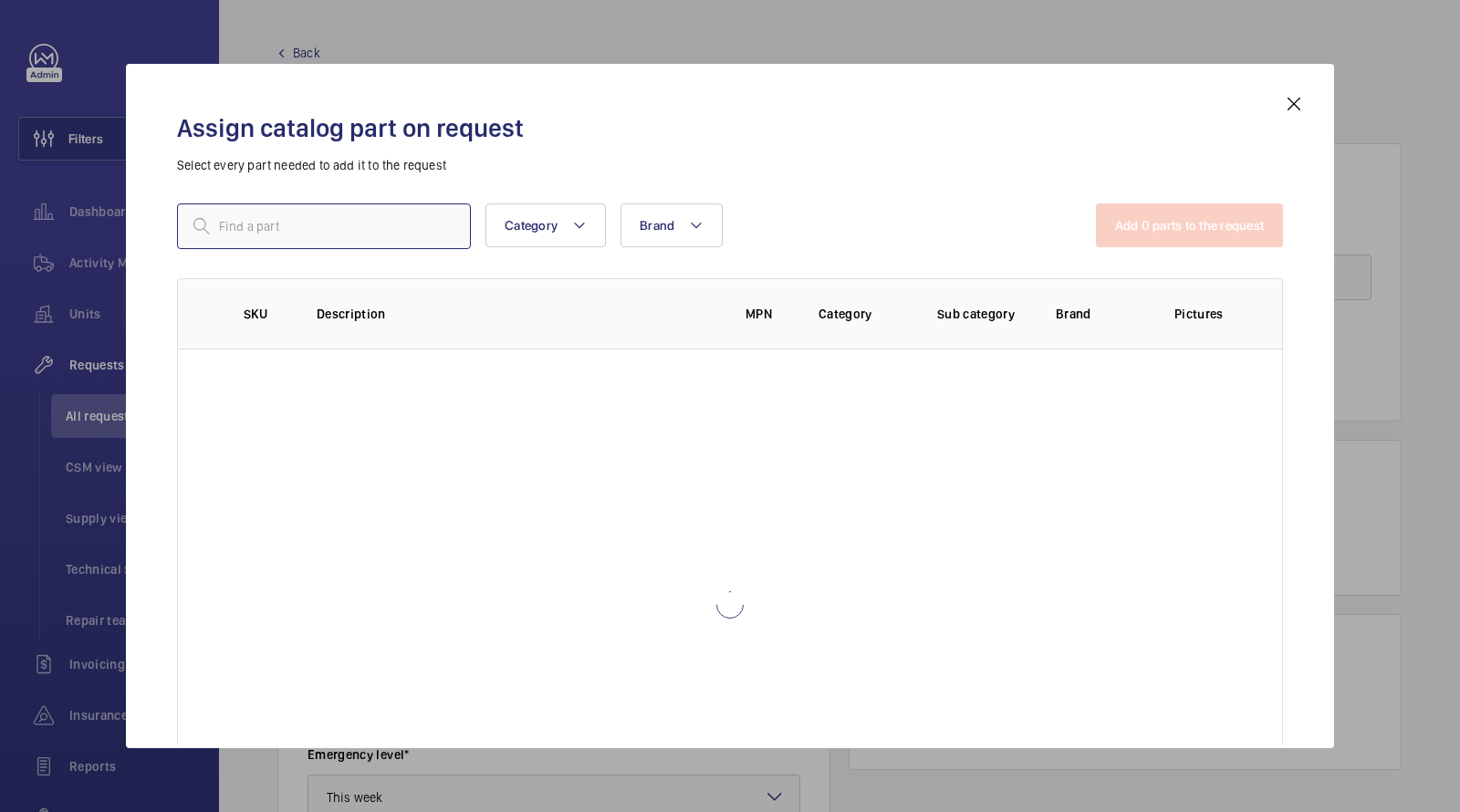
click at [386, 237] on input "text" at bounding box center [324, 227] width 294 height 46
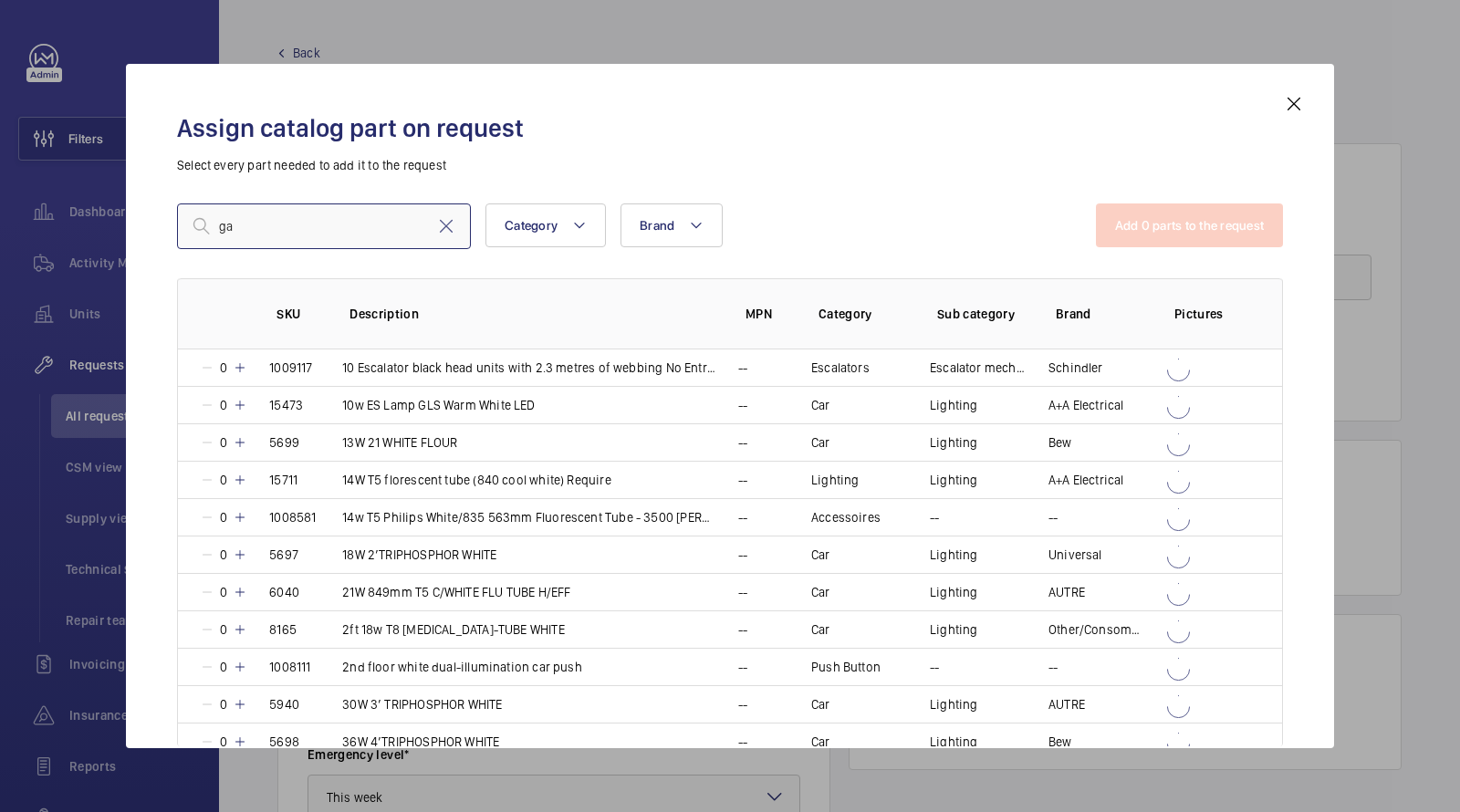
type input "g"
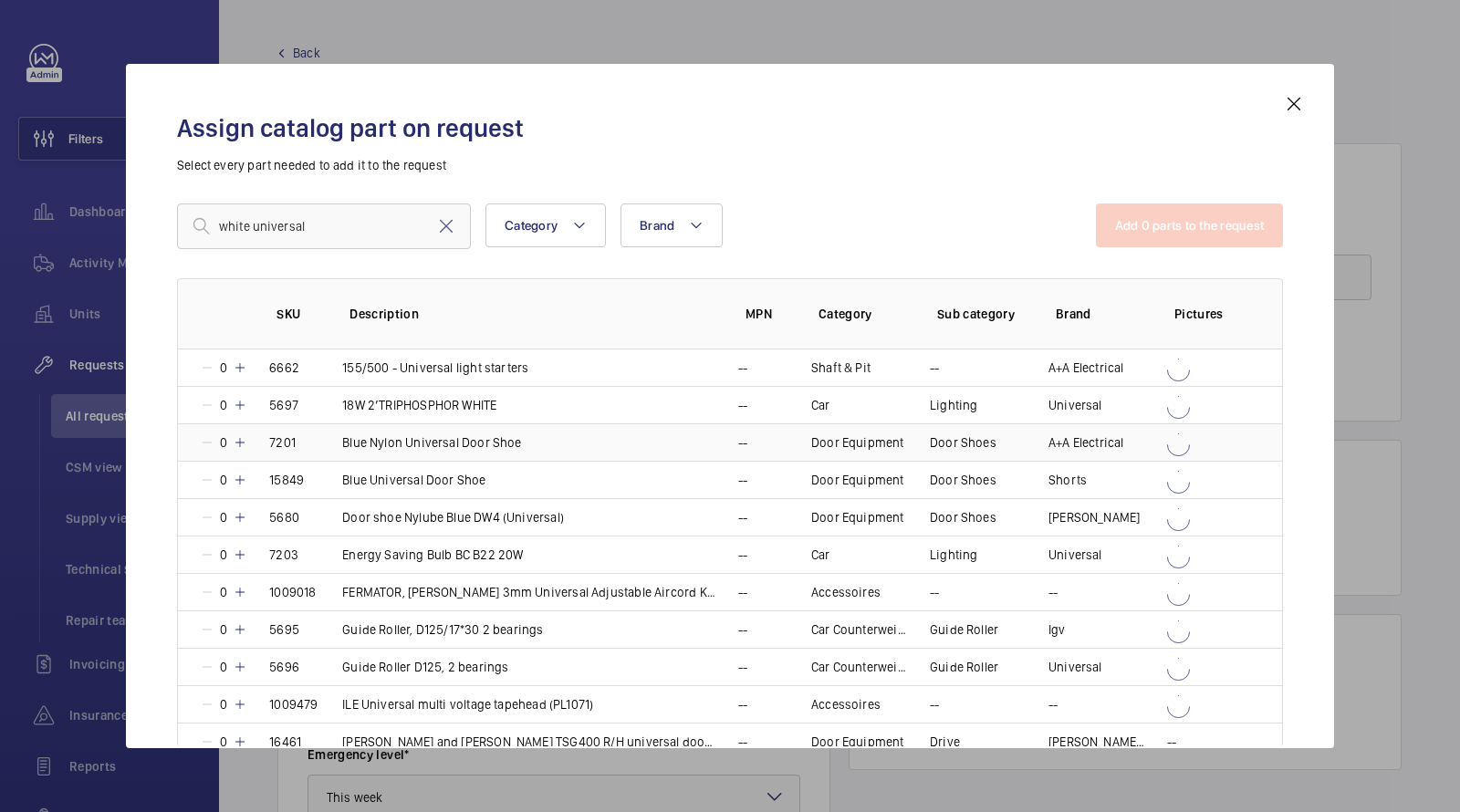
click at [459, 440] on p "Blue Nylon Universal Door Shoe" at bounding box center [431, 442] width 179 height 18
click at [458, 441] on p "Blue Nylon Universal Door Shoe" at bounding box center [431, 442] width 179 height 18
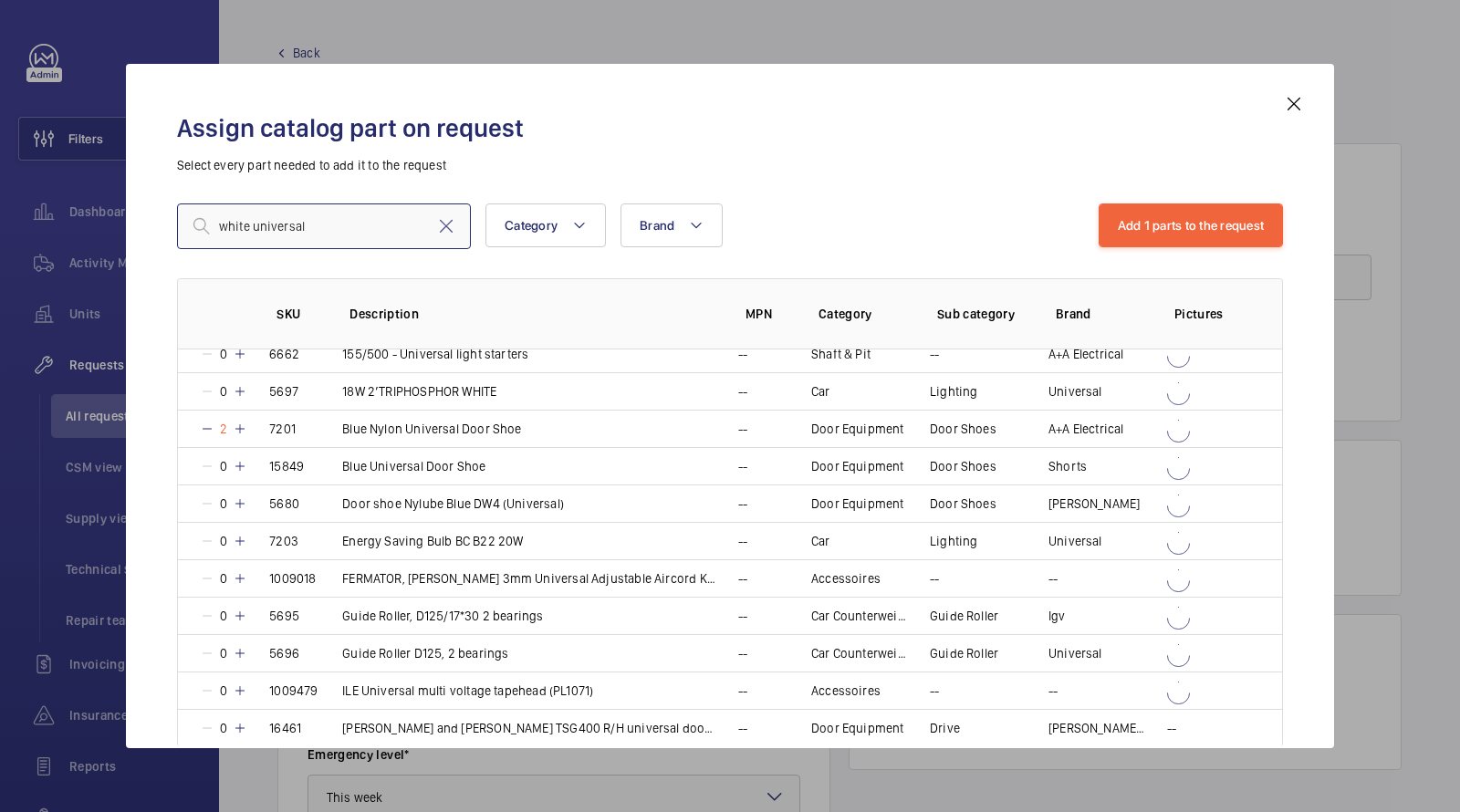
click at [336, 237] on input "white universal" at bounding box center [324, 227] width 294 height 46
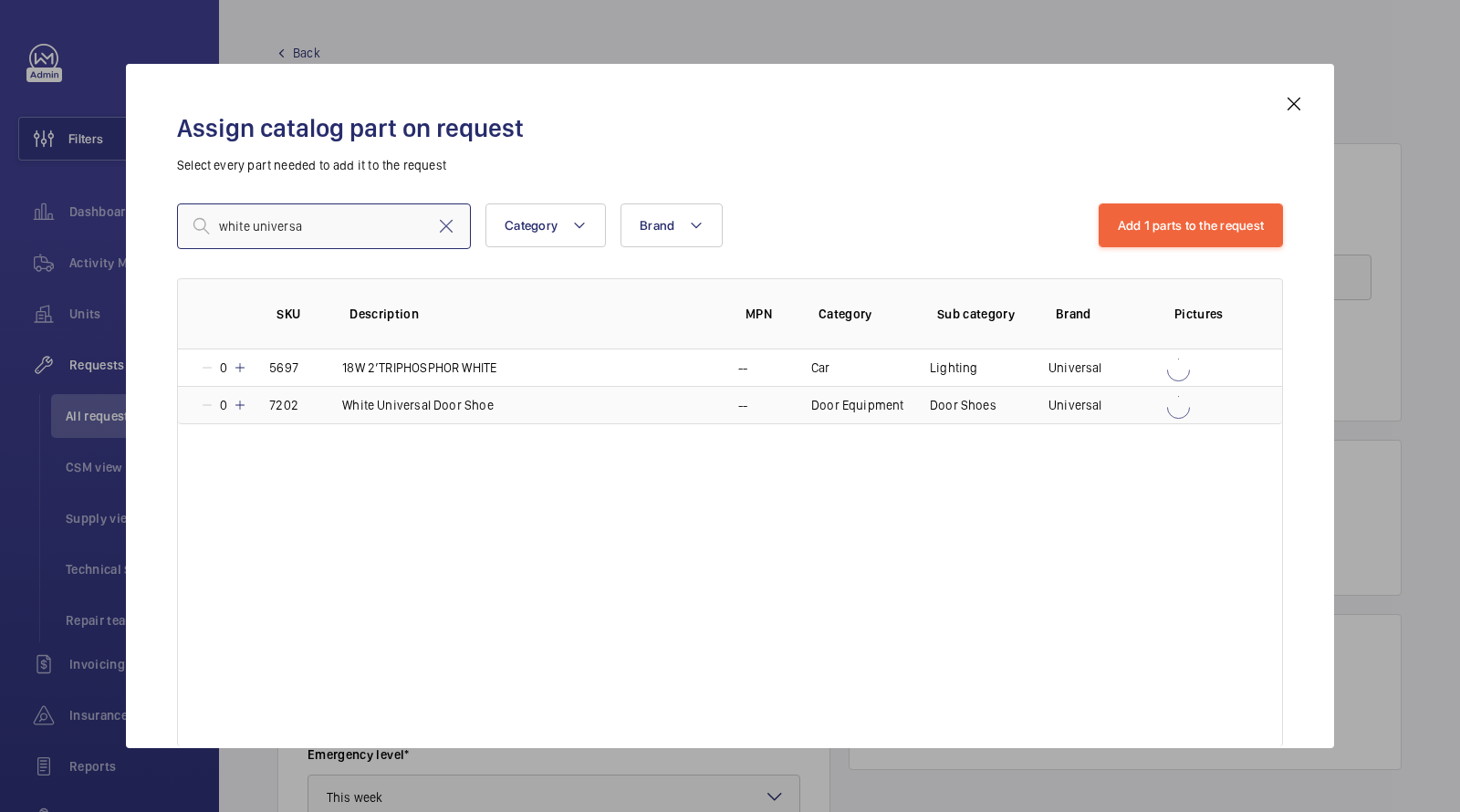
type input "white universa"
click at [338, 405] on td "White Universal Door Shoe" at bounding box center [519, 406] width 396 height 39
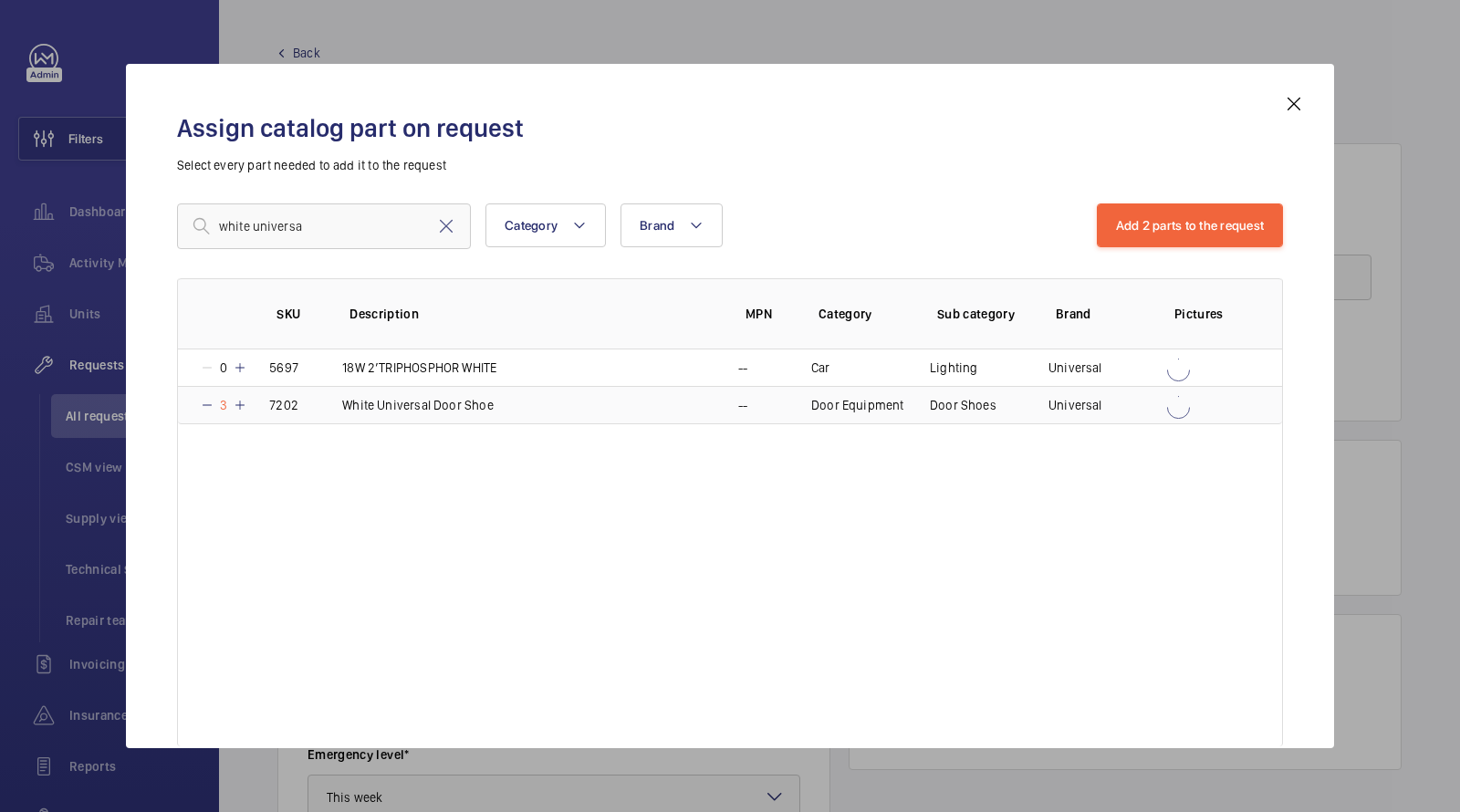
click at [338, 405] on td "White Universal Door Shoe" at bounding box center [519, 406] width 396 height 39
click at [1173, 216] on button "Add 2 parts to the request" at bounding box center [1190, 226] width 187 height 44
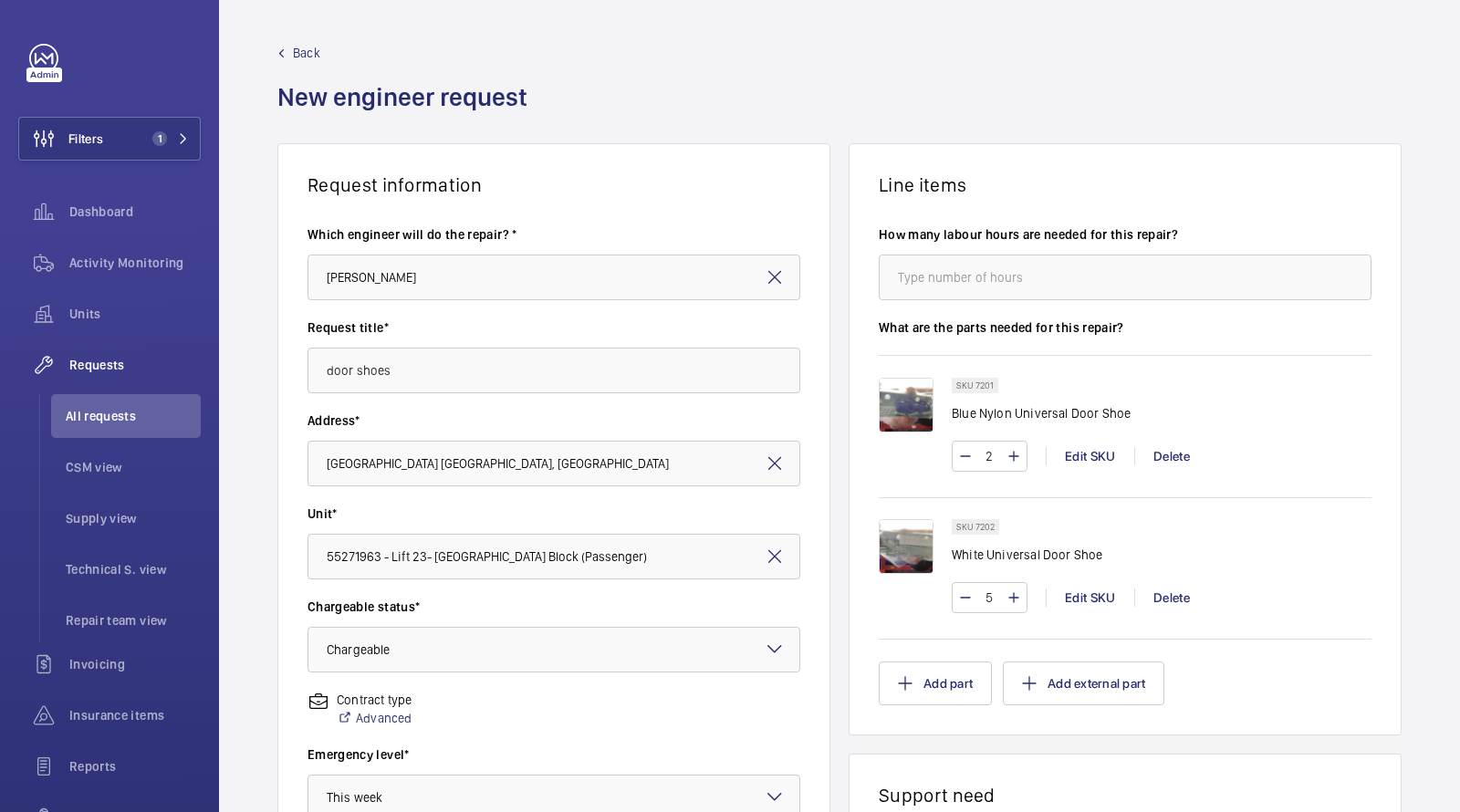
click at [995, 600] on input "5" at bounding box center [989, 598] width 34 height 29
type input "67"
click at [995, 455] on input "2" at bounding box center [989, 456] width 34 height 29
click at [1376, 356] on wm-front-card-body "How many labour hours are needed for this repair? What are the parts needed for…" at bounding box center [1125, 465] width 551 height 538
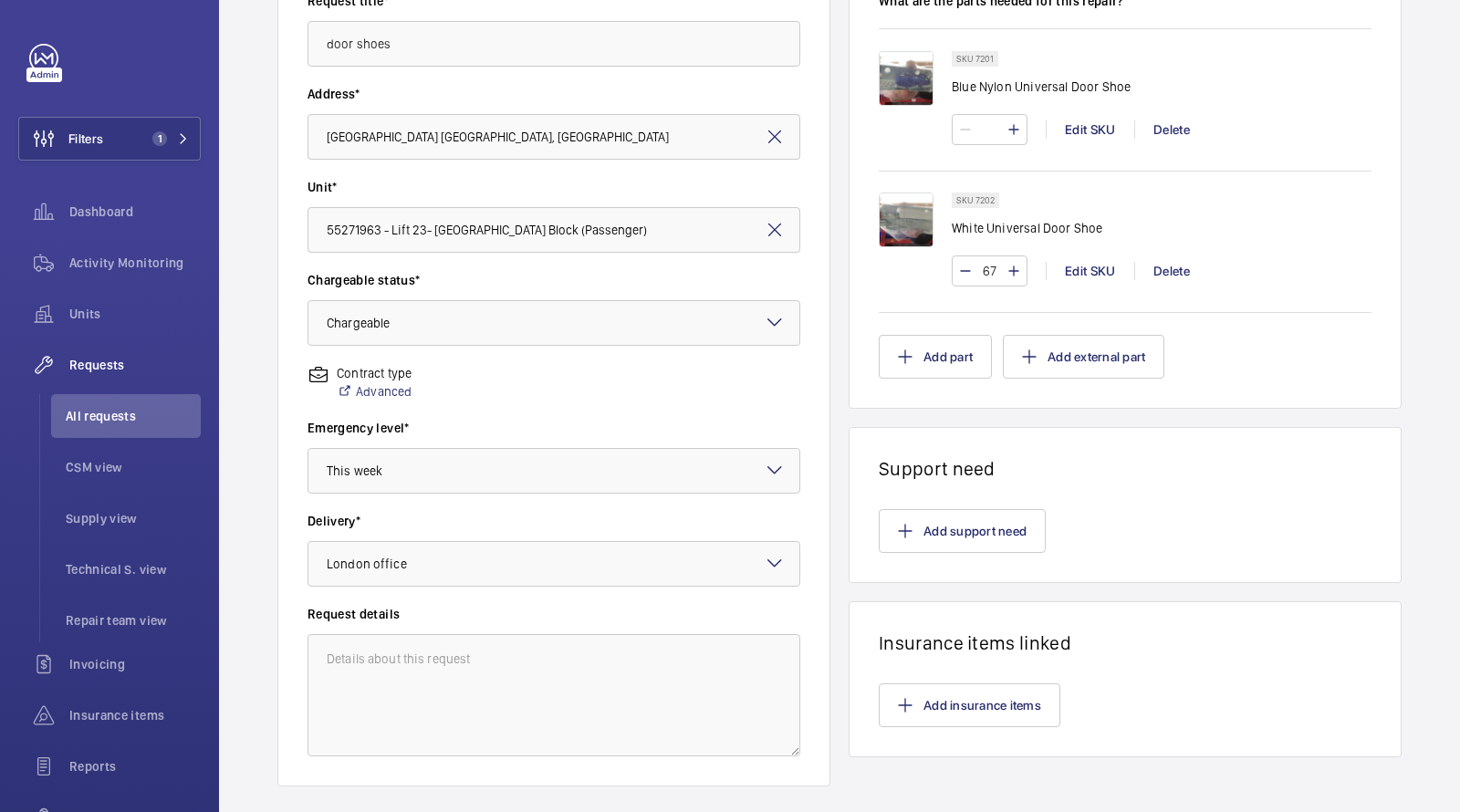
scroll to position [430, 0]
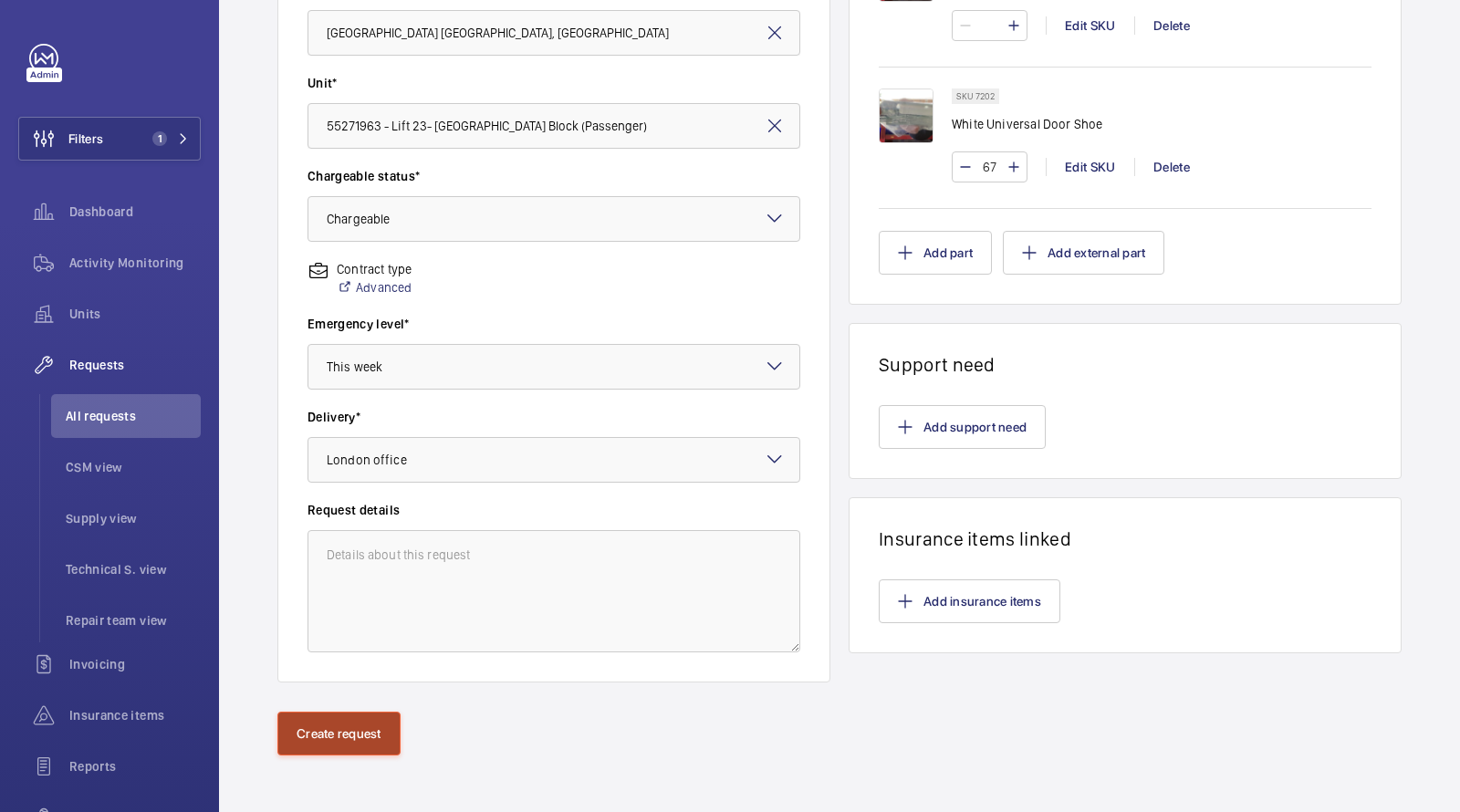
click at [329, 747] on button "Create request" at bounding box center [339, 734] width 124 height 44
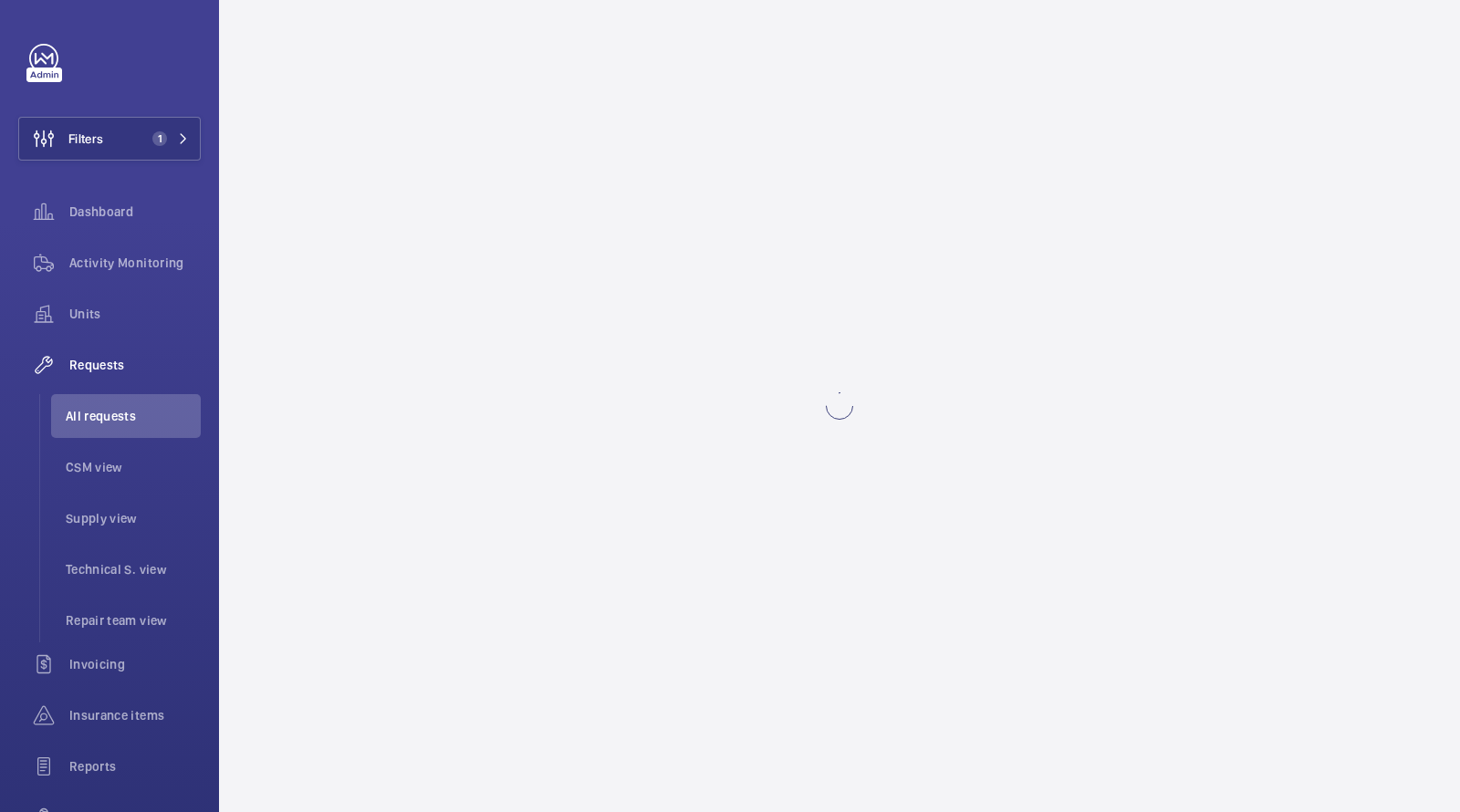
scroll to position [0, 0]
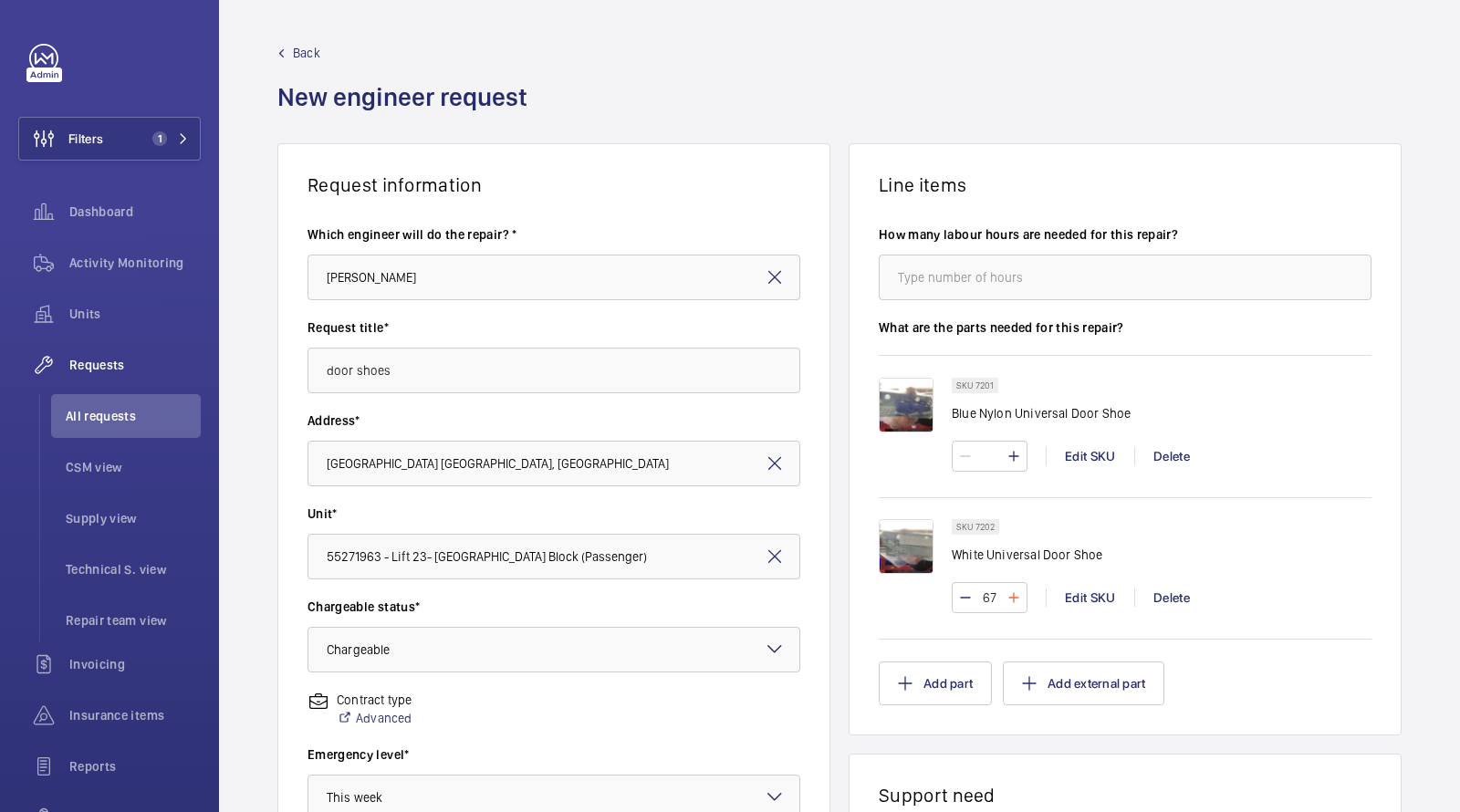
click at [1014, 595] on mat-icon at bounding box center [1014, 598] width 15 height 22
type input "68"
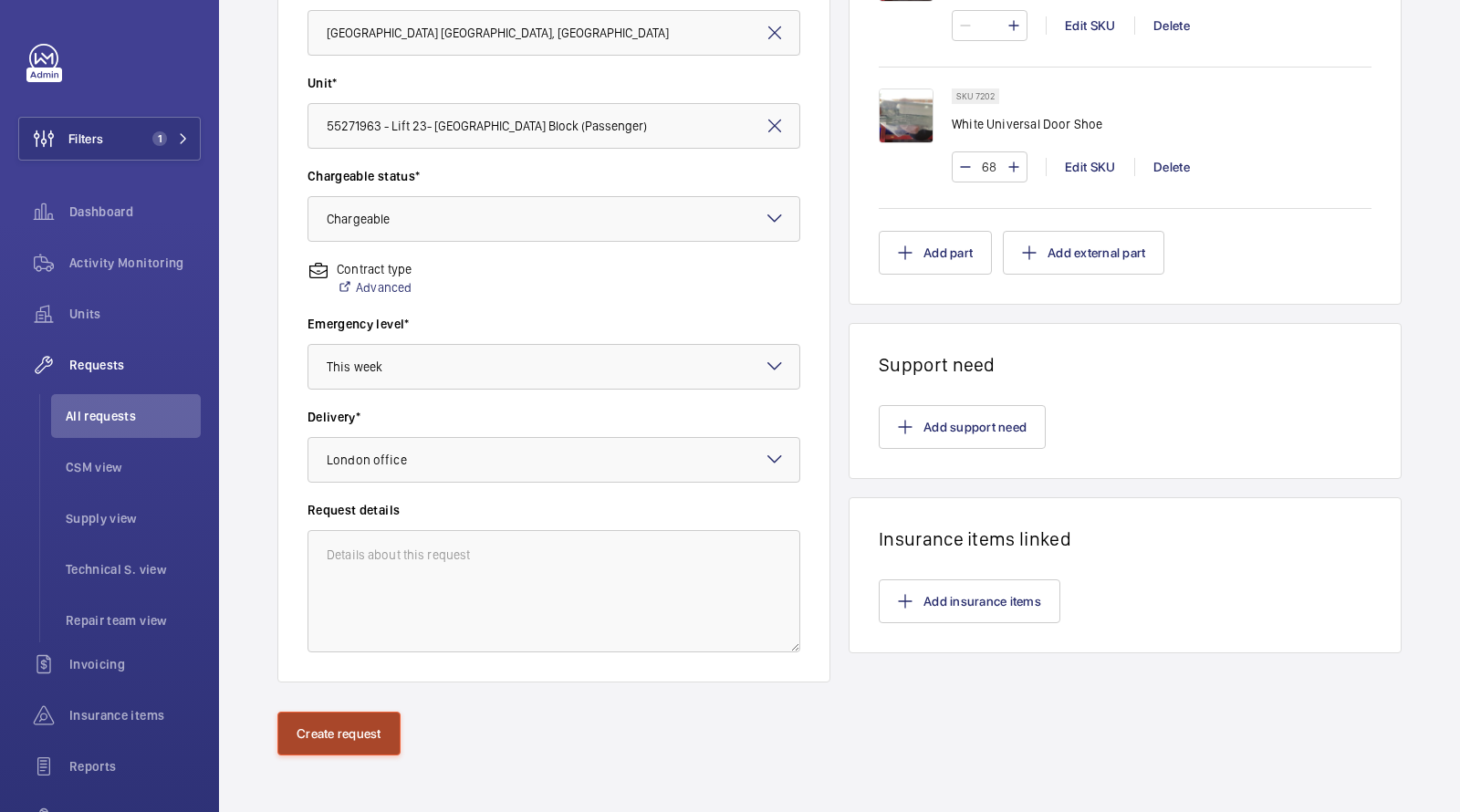
click at [329, 731] on button "Create request" at bounding box center [339, 734] width 124 height 44
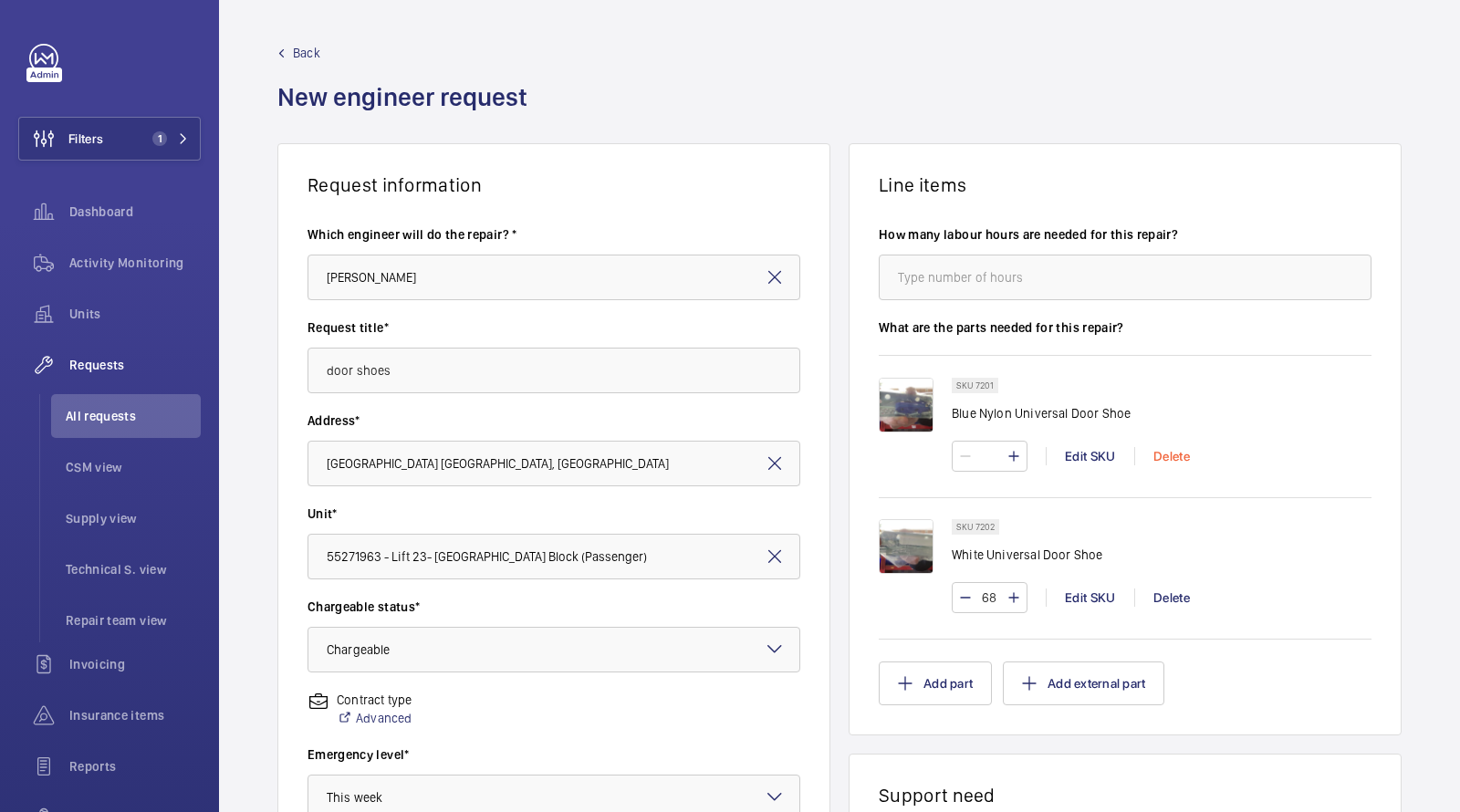
click at [1171, 456] on div "Delete" at bounding box center [1172, 456] width 74 height 18
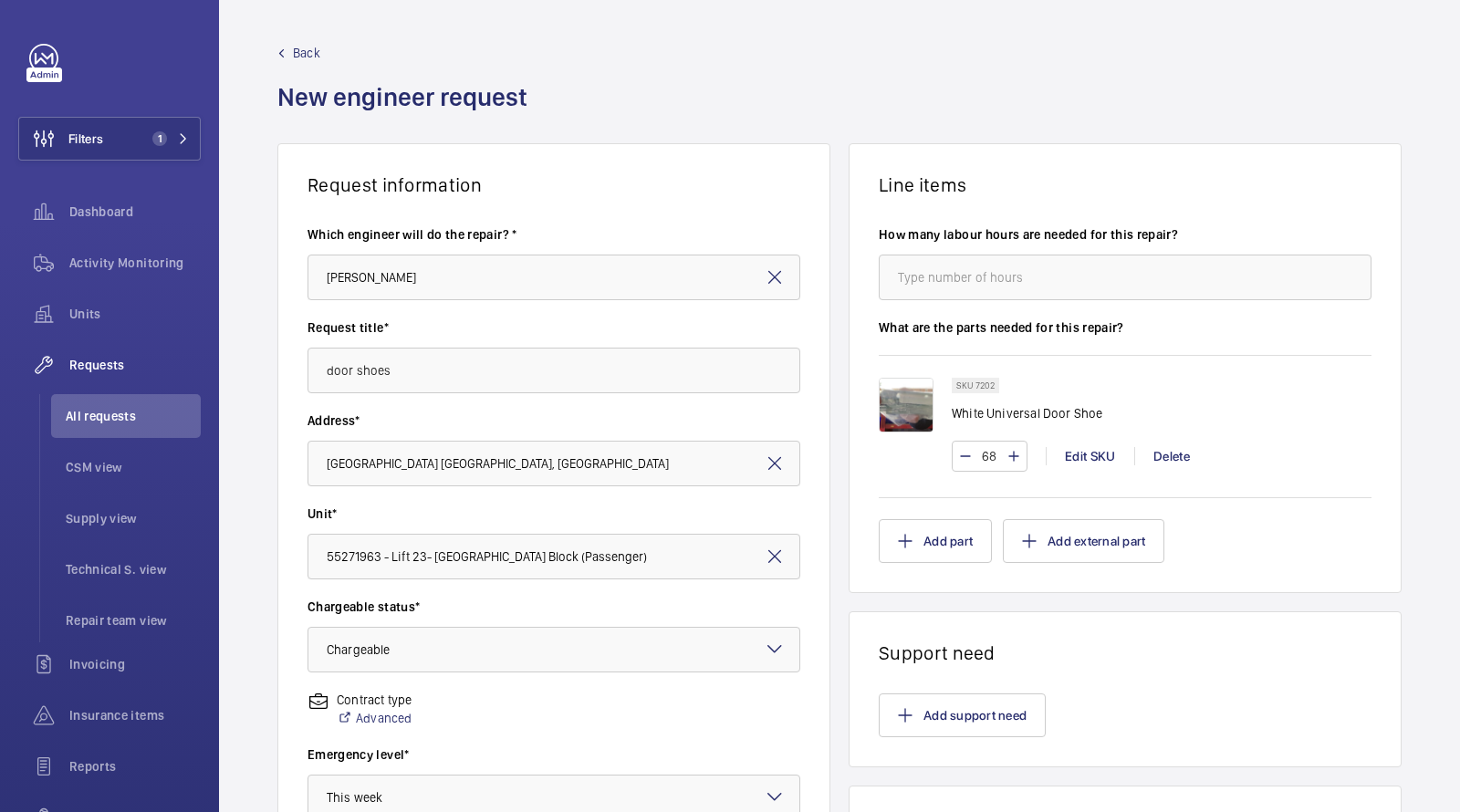
scroll to position [430, 0]
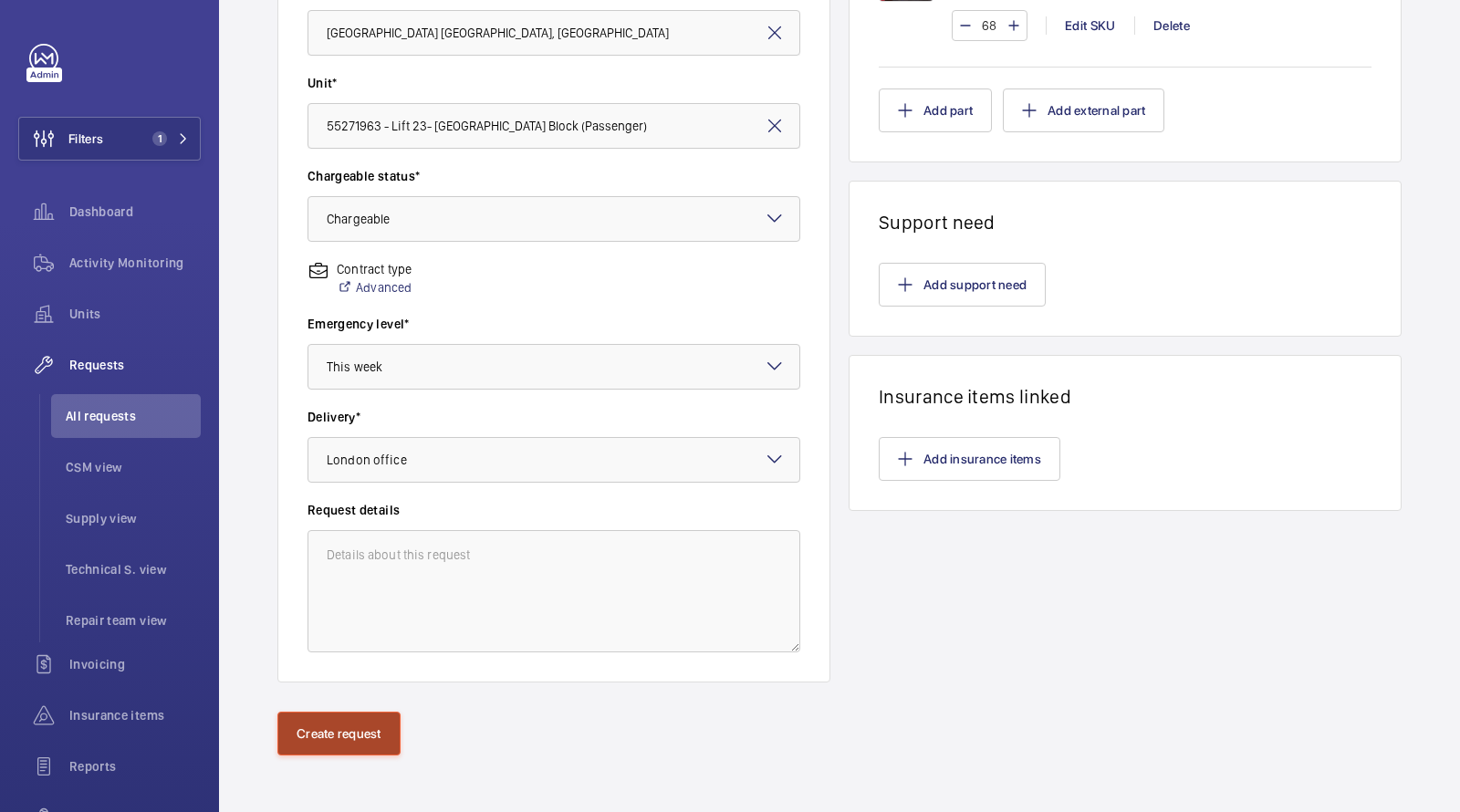
click at [288, 723] on button "Create request" at bounding box center [339, 734] width 124 height 44
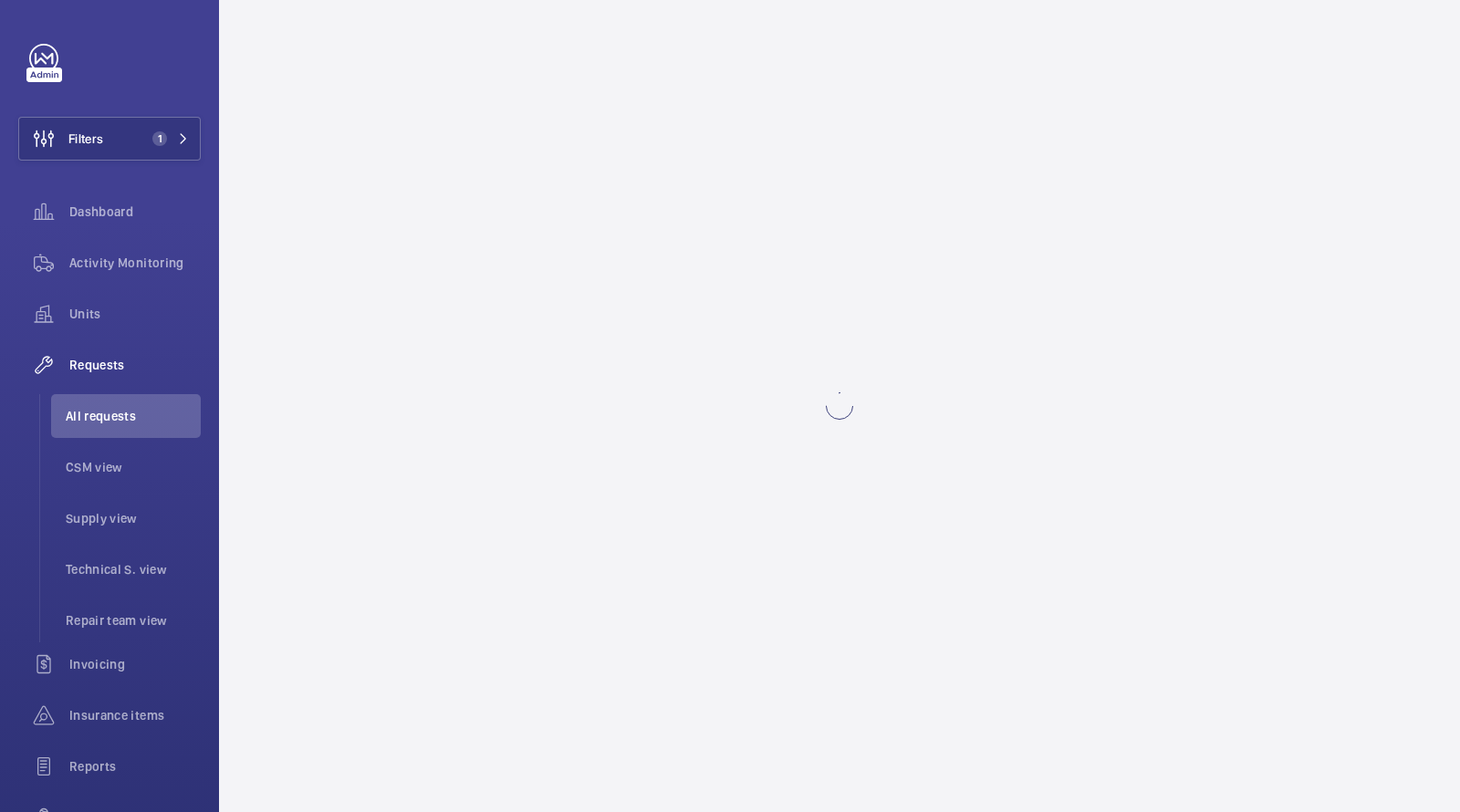
scroll to position [0, 0]
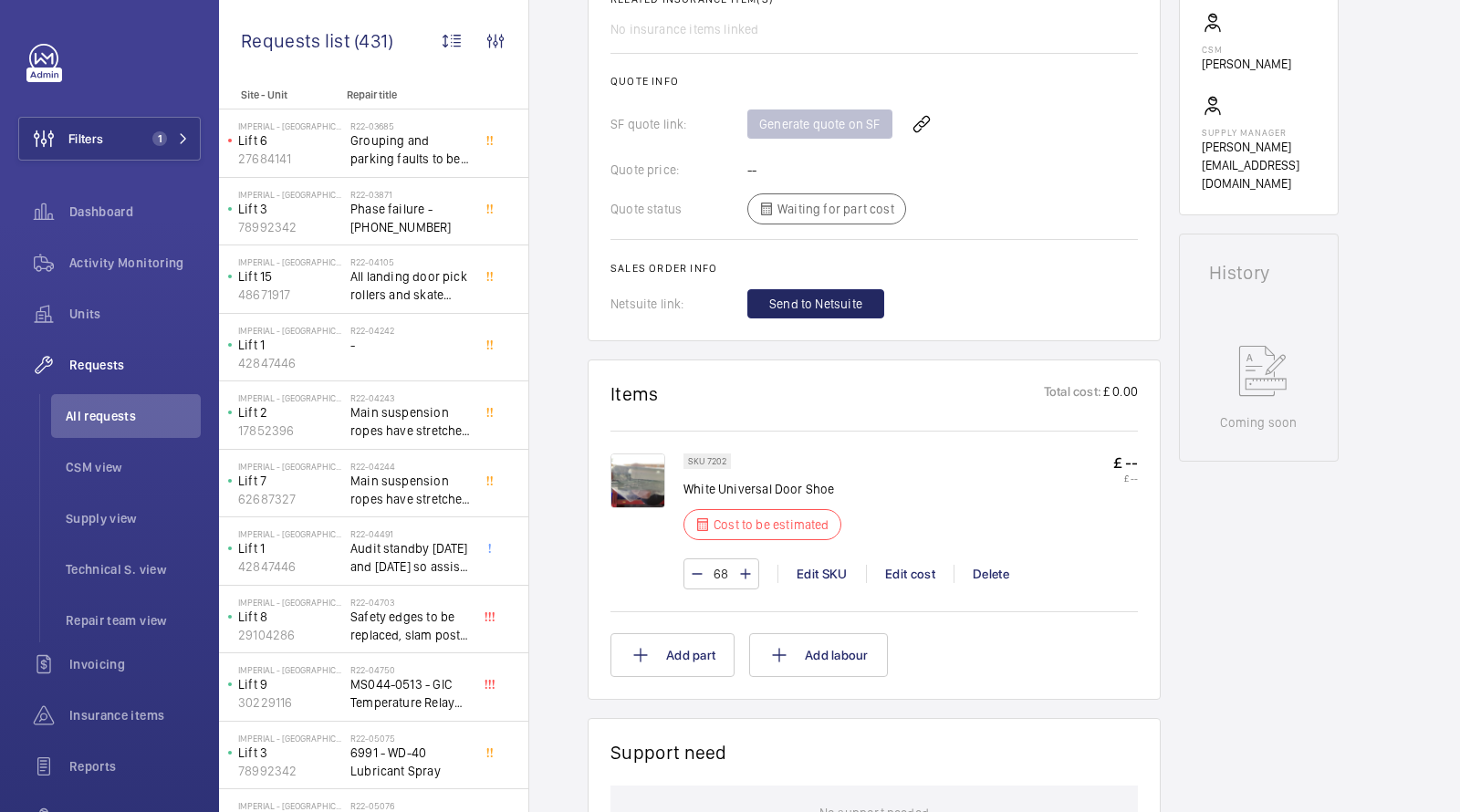
scroll to position [708, 0]
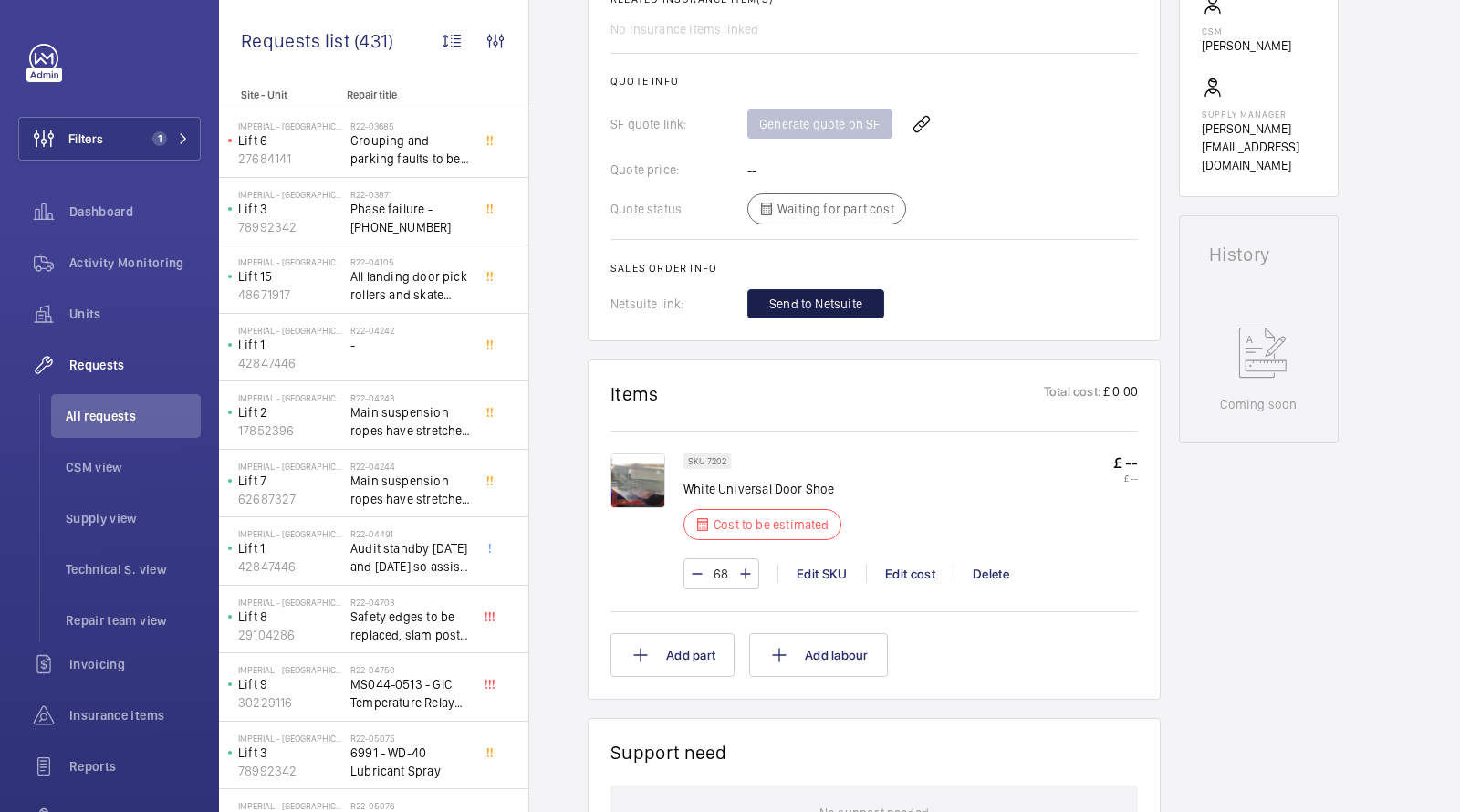
drag, startPoint x: 806, startPoint y: 300, endPoint x: 1075, endPoint y: 207, distance: 284.6
click at [925, 128] on wm-front-icon-button at bounding box center [922, 124] width 44 height 44
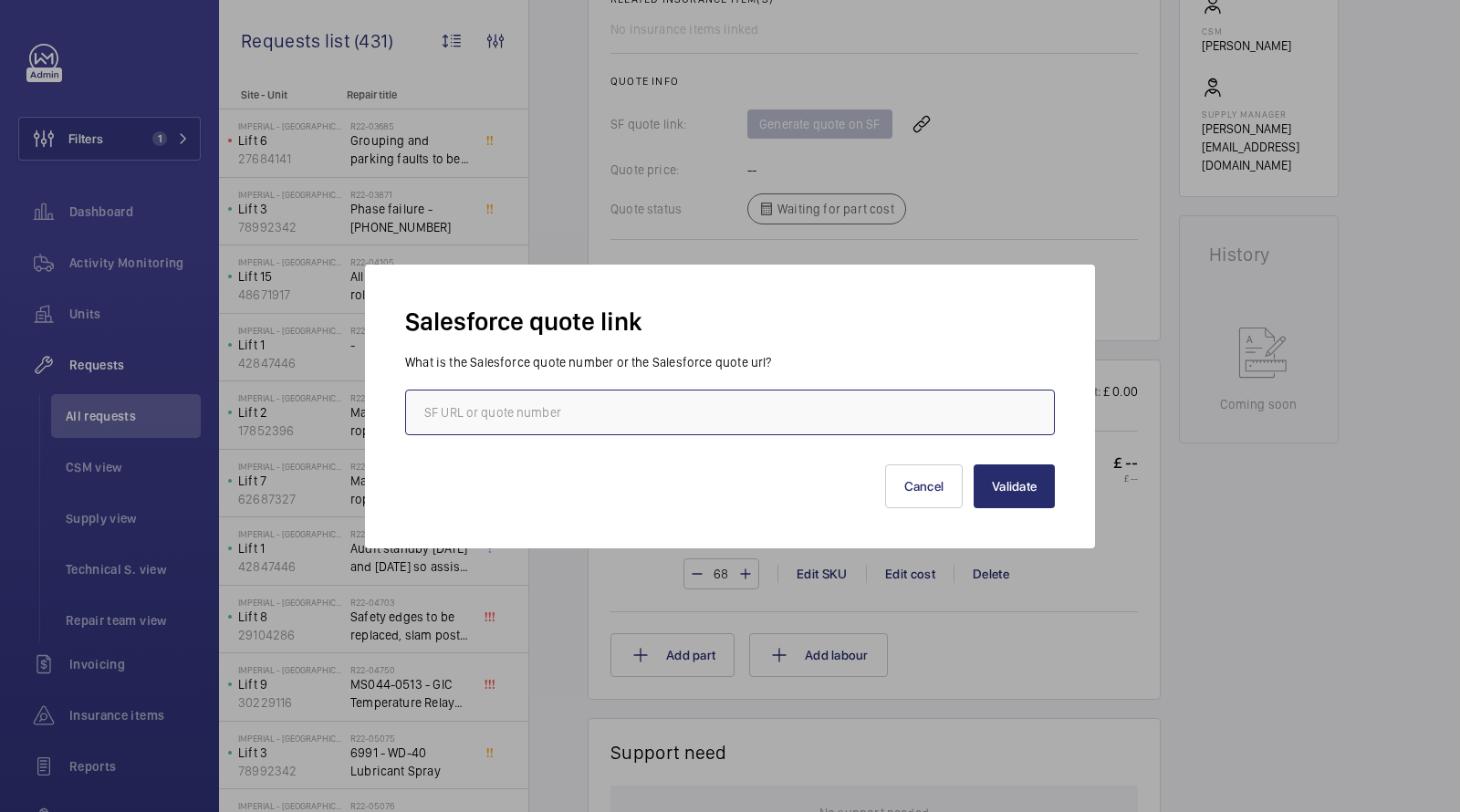
click at [726, 426] on input "text" at bounding box center [730, 413] width 650 height 46
paste input "00019892"
type input "00019892"
click at [1012, 502] on button "Validate" at bounding box center [1014, 487] width 81 height 44
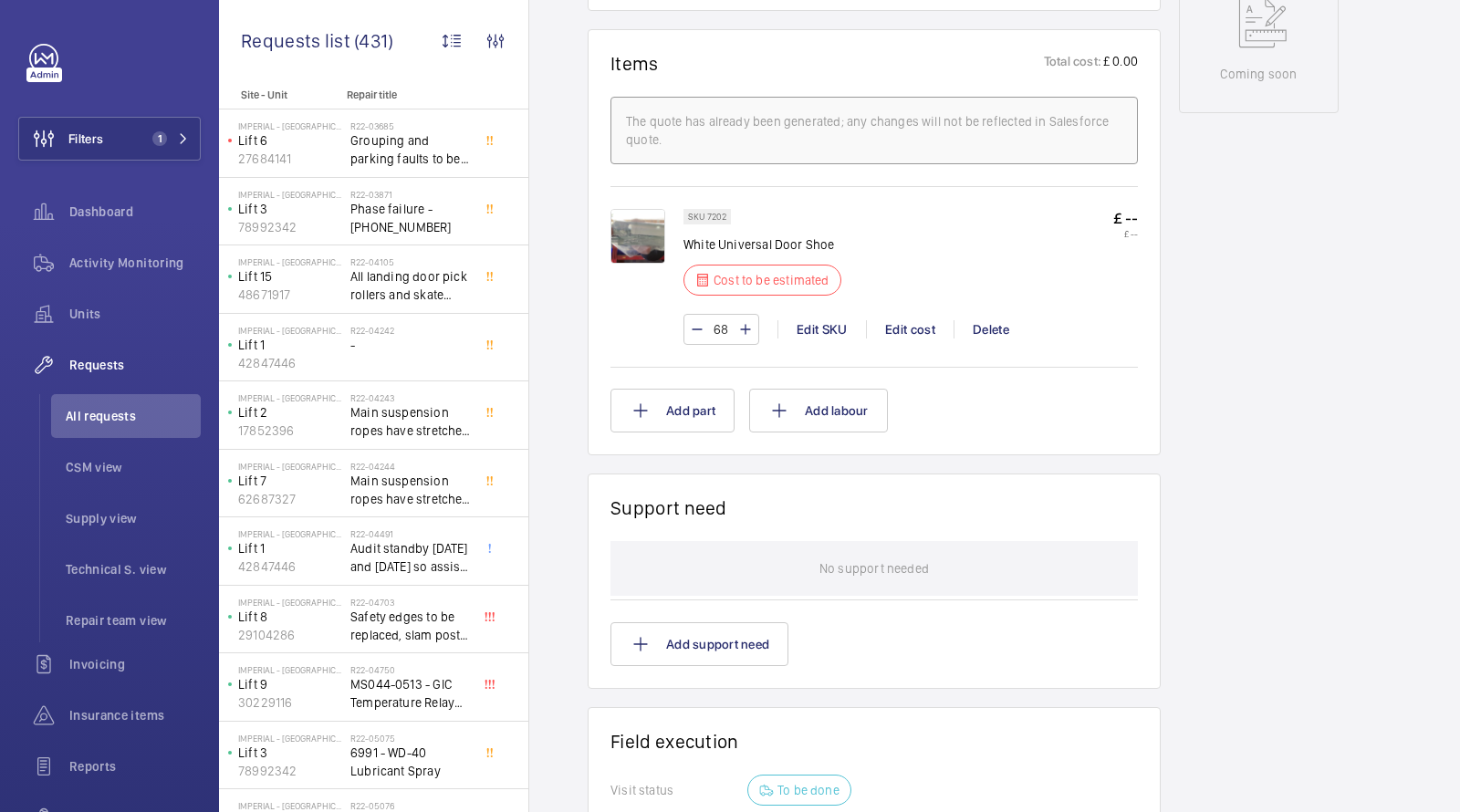
scroll to position [858, 0]
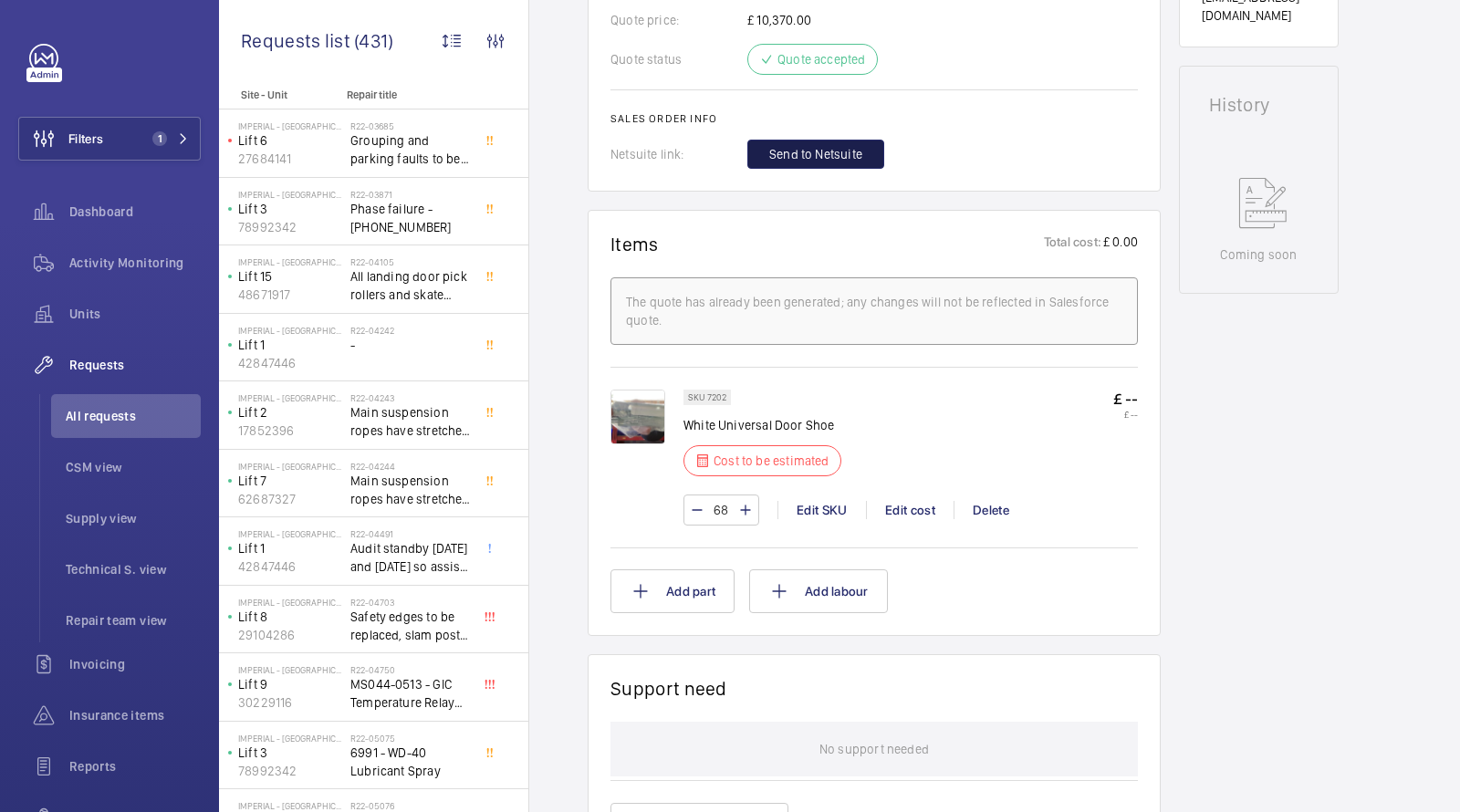
click at [811, 146] on span "Send to Netsuite" at bounding box center [816, 154] width 93 height 18
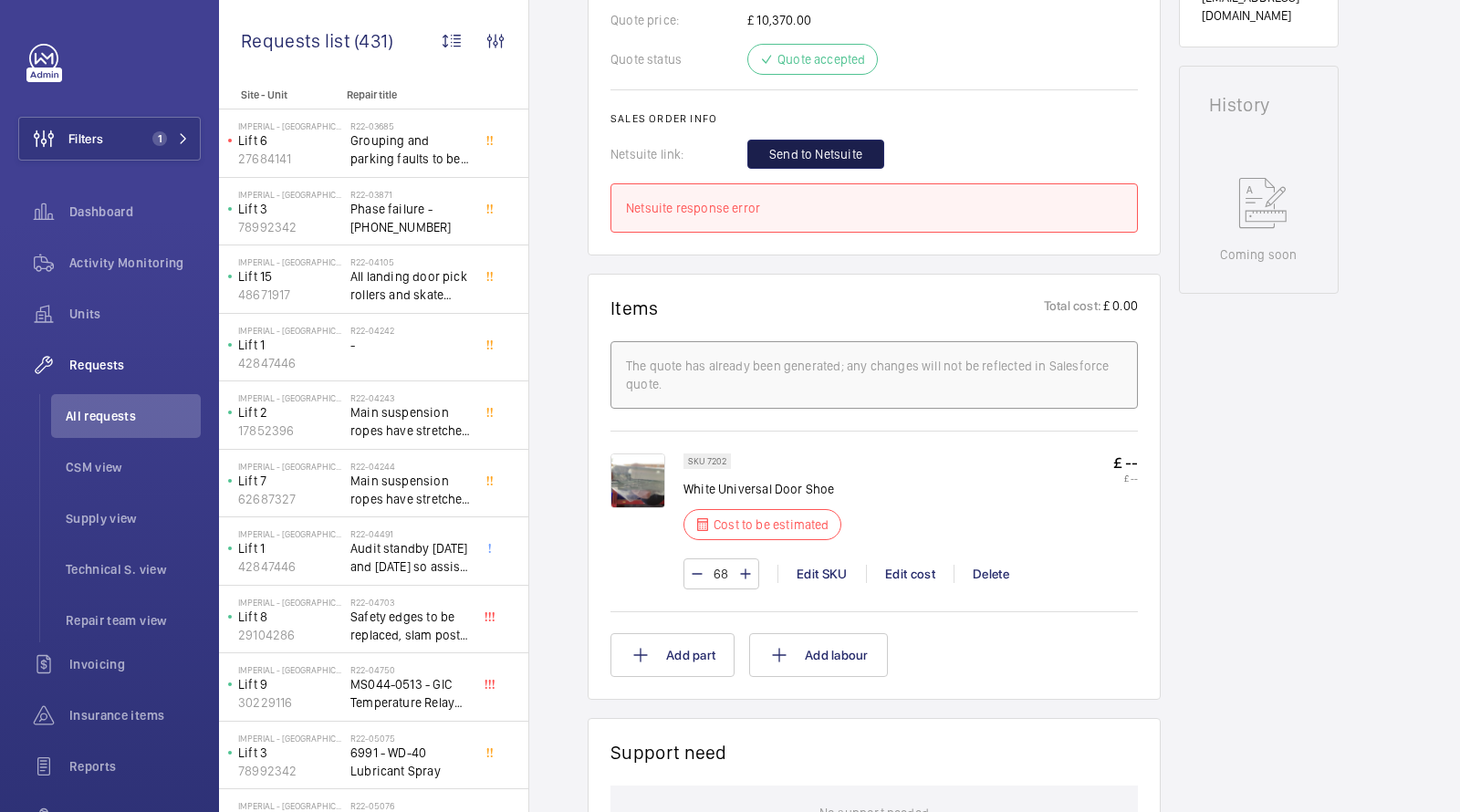
click at [839, 147] on span "Send to Netsuite" at bounding box center [816, 154] width 93 height 18
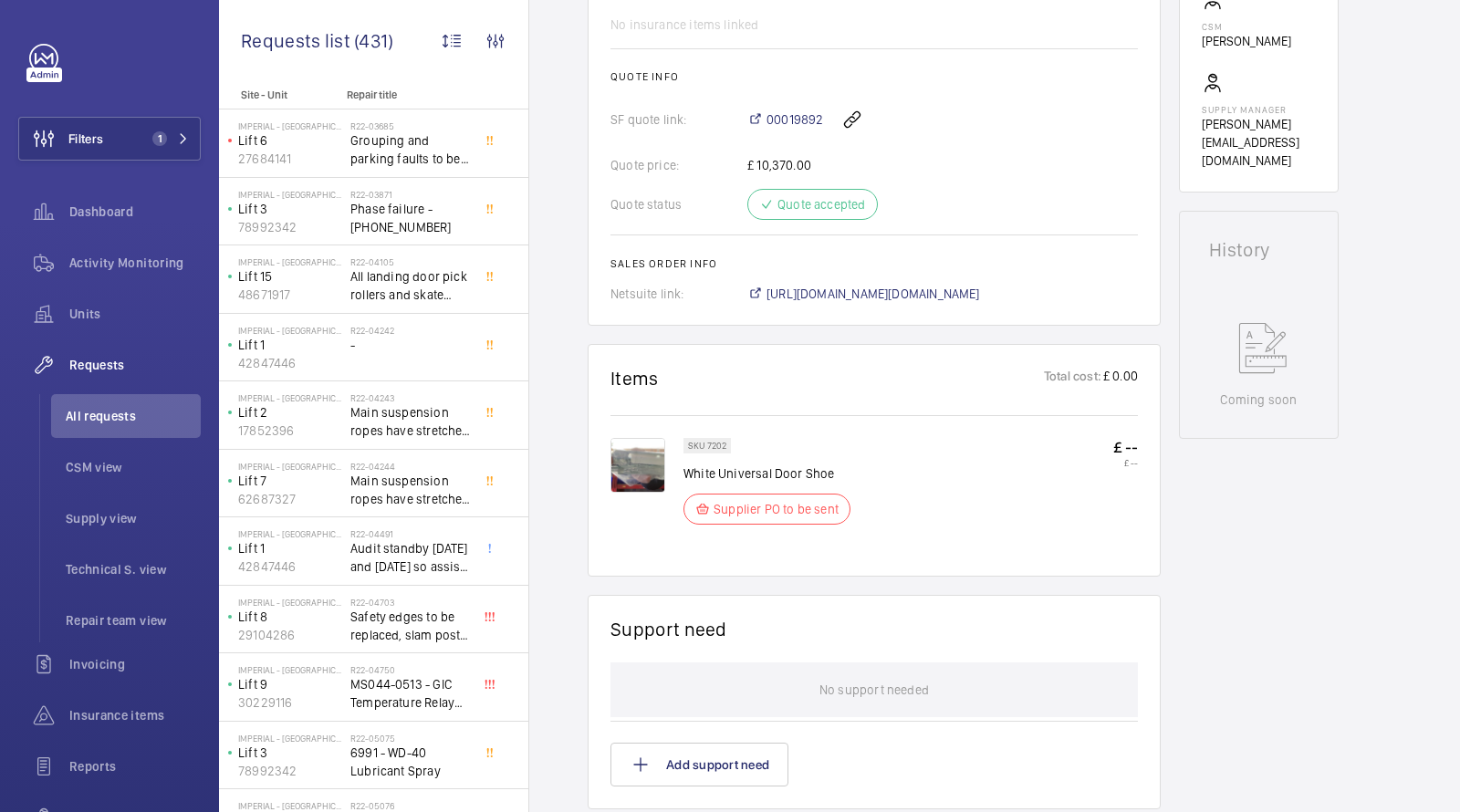
scroll to position [731, 0]
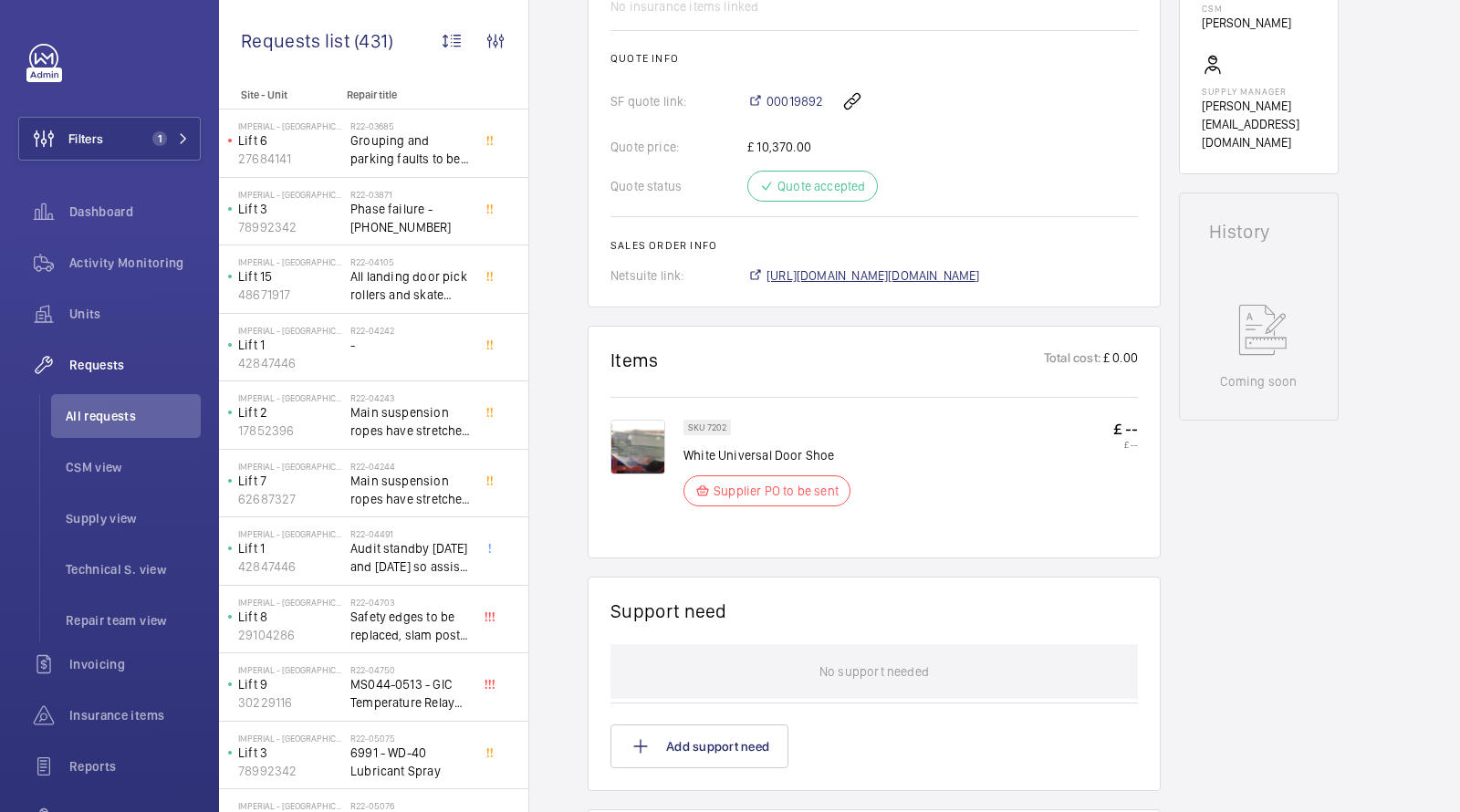
click at [900, 271] on span "[URL][DOMAIN_NAME][DOMAIN_NAME]" at bounding box center [874, 276] width 214 height 18
click at [153, 130] on button "Filters 1" at bounding box center [110, 139] width 182 height 44
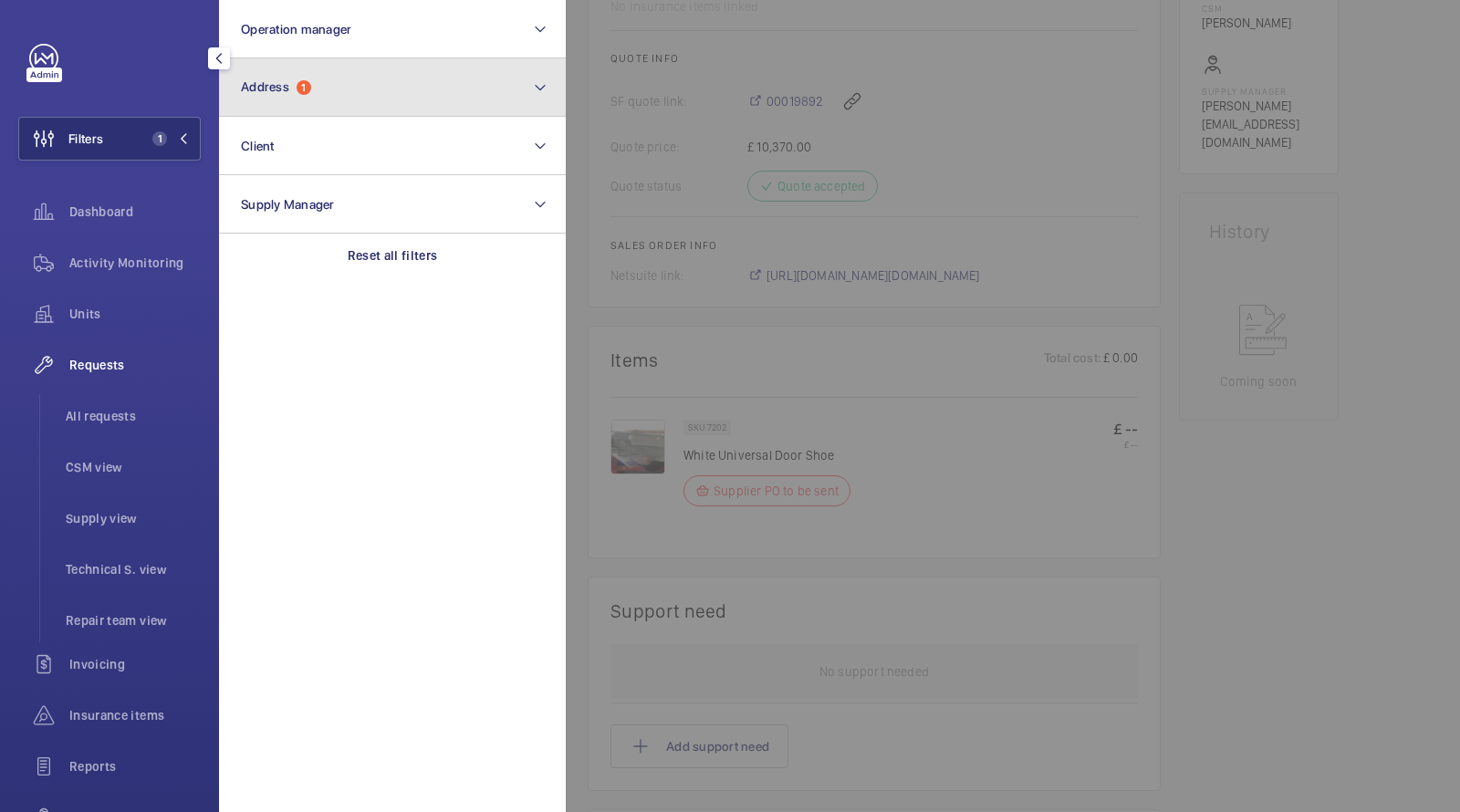
click at [288, 80] on span "Address" at bounding box center [265, 87] width 48 height 15
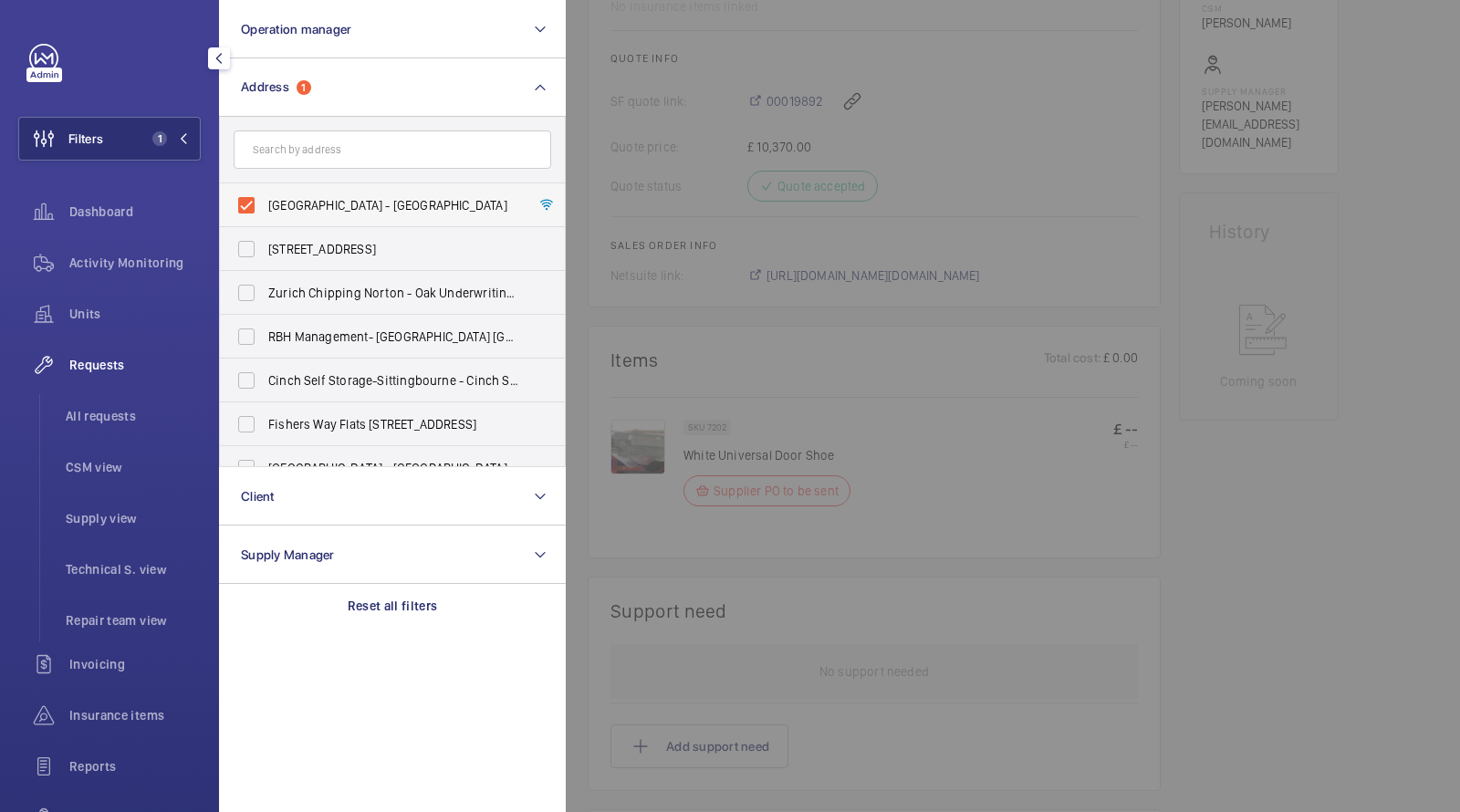
click at [322, 206] on span "[GEOGRAPHIC_DATA] - [GEOGRAPHIC_DATA]" at bounding box center [394, 206] width 251 height 18
click at [265, 206] on input "[GEOGRAPHIC_DATA] - [GEOGRAPHIC_DATA]" at bounding box center [247, 206] width 37 height 37
checkbox input "false"
click at [322, 158] on input "text" at bounding box center [392, 150] width 318 height 39
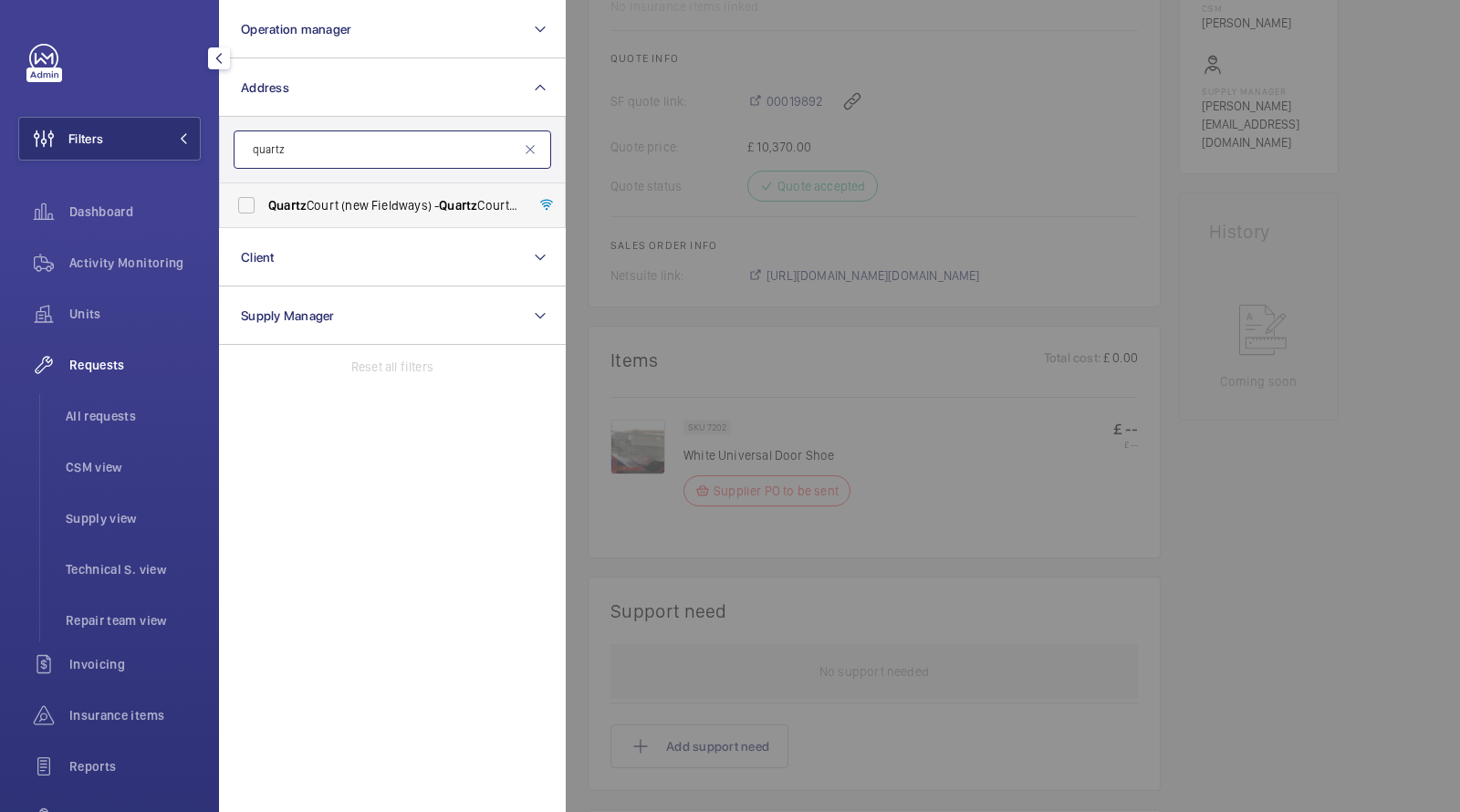
type input "quartz"
click at [319, 198] on span "Quartz Court (new Fieldways) - [GEOGRAPHIC_DATA] (new Fieldways), [GEOGRAPHIC_D…" at bounding box center [394, 206] width 251 height 18
click at [265, 198] on input "Quartz Court (new Fieldways) - [GEOGRAPHIC_DATA] (new Fieldways), [GEOGRAPHIC_D…" at bounding box center [247, 206] width 37 height 37
checkbox input "true"
click at [135, 433] on li "All requests" at bounding box center [125, 417] width 149 height 44
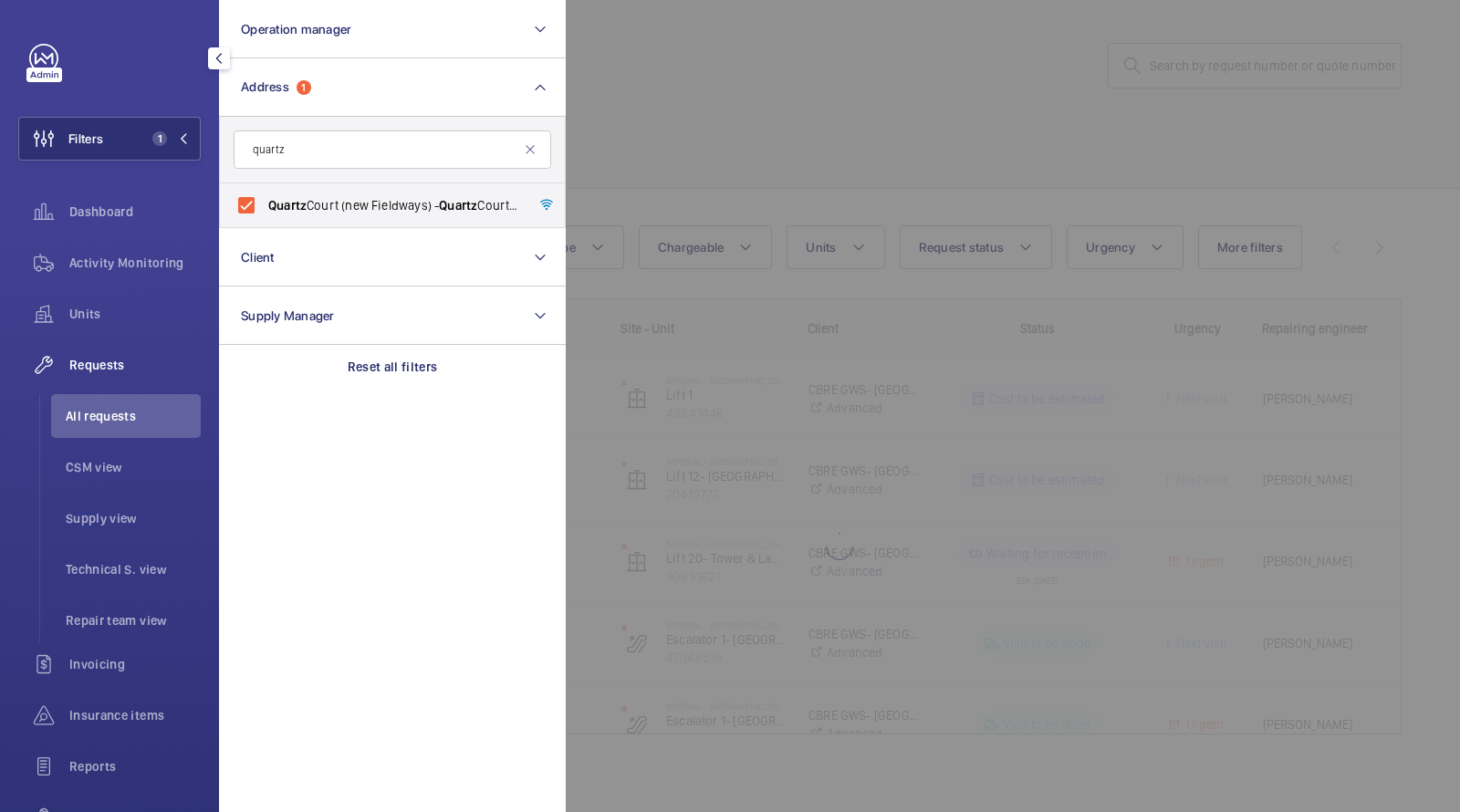
click at [707, 155] on div at bounding box center [1296, 406] width 1460 height 812
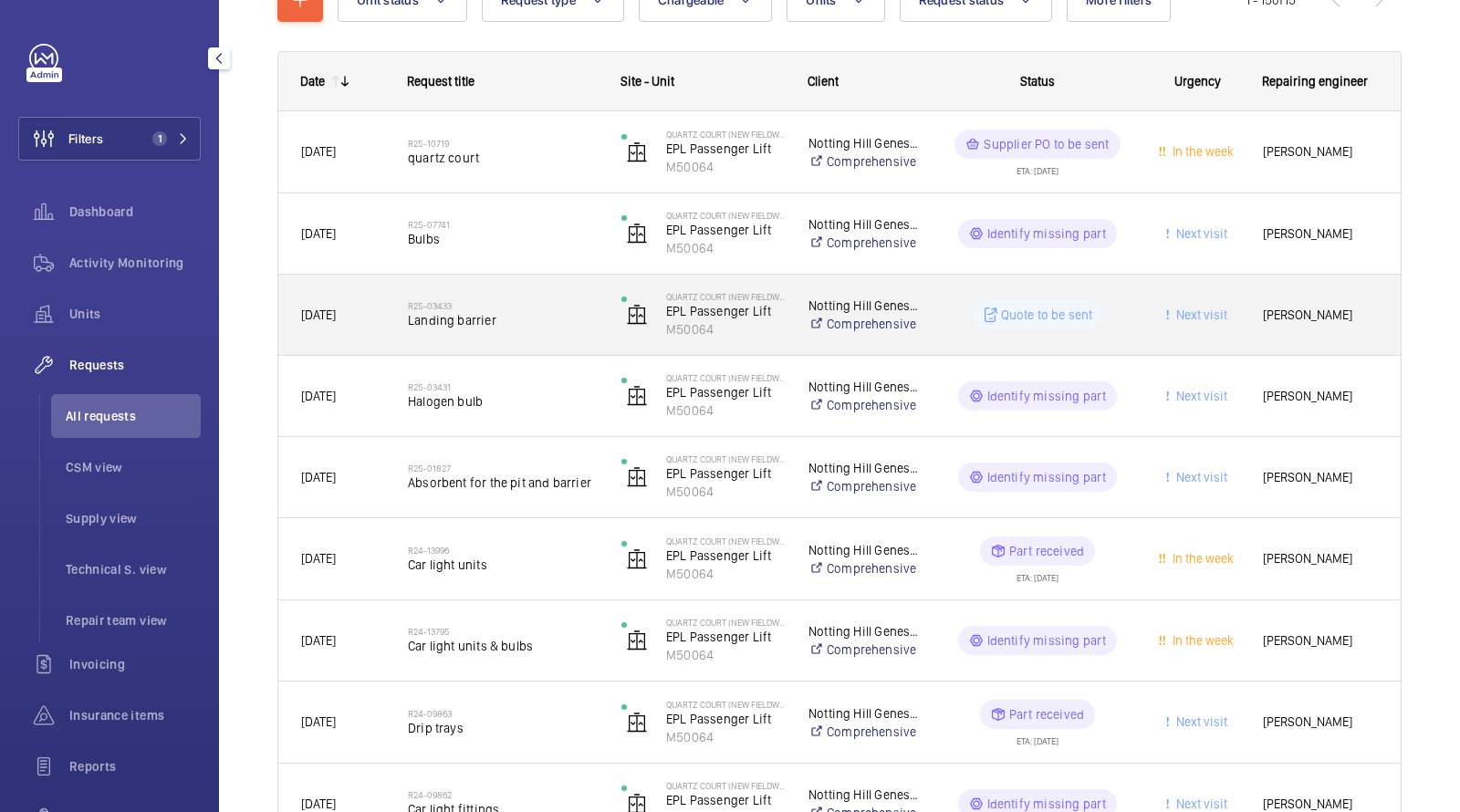
scroll to position [119, 0]
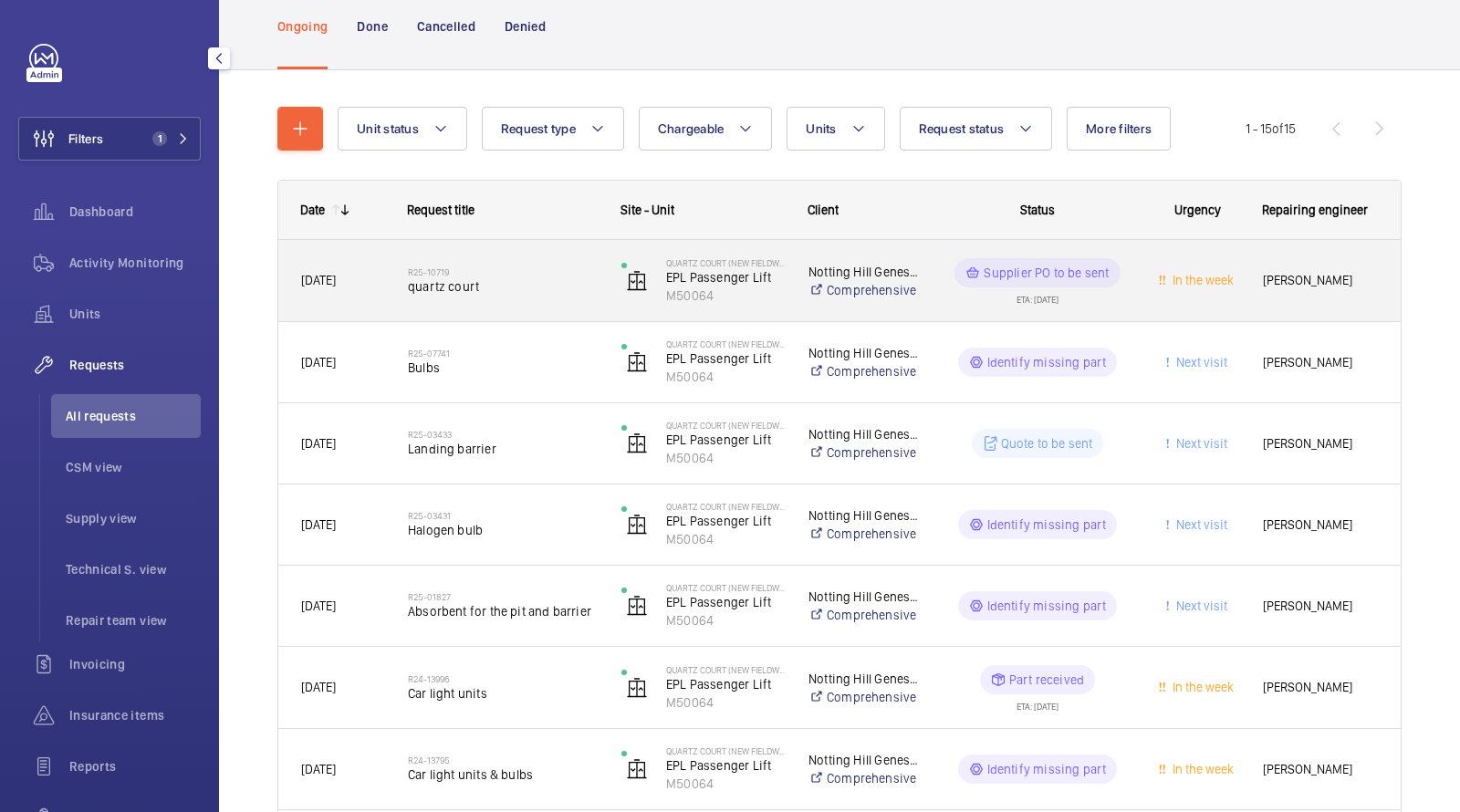
click at [448, 272] on h2 "R25-10719" at bounding box center [503, 272] width 190 height 11
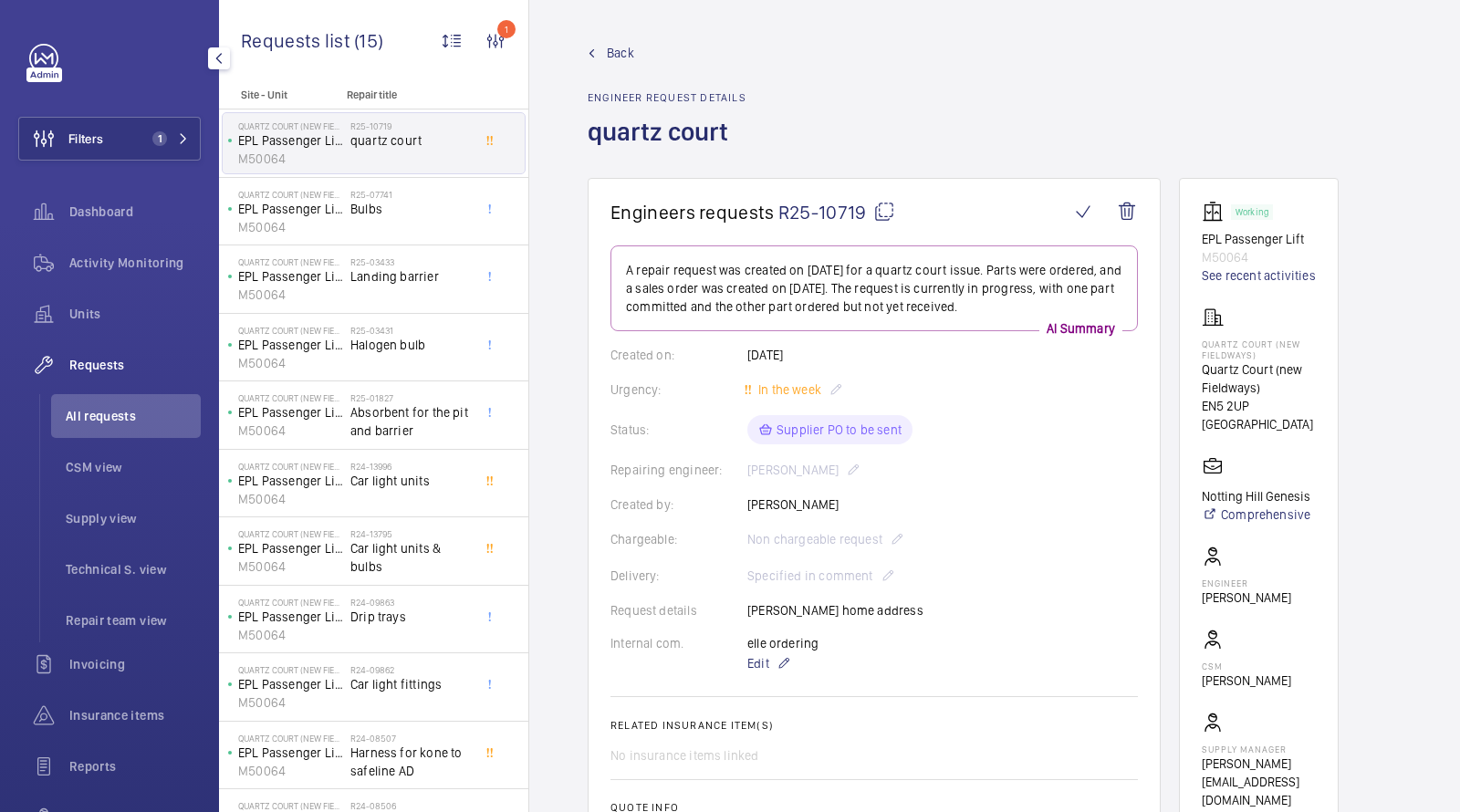
click at [819, 206] on span "R25-10719" at bounding box center [837, 212] width 117 height 23
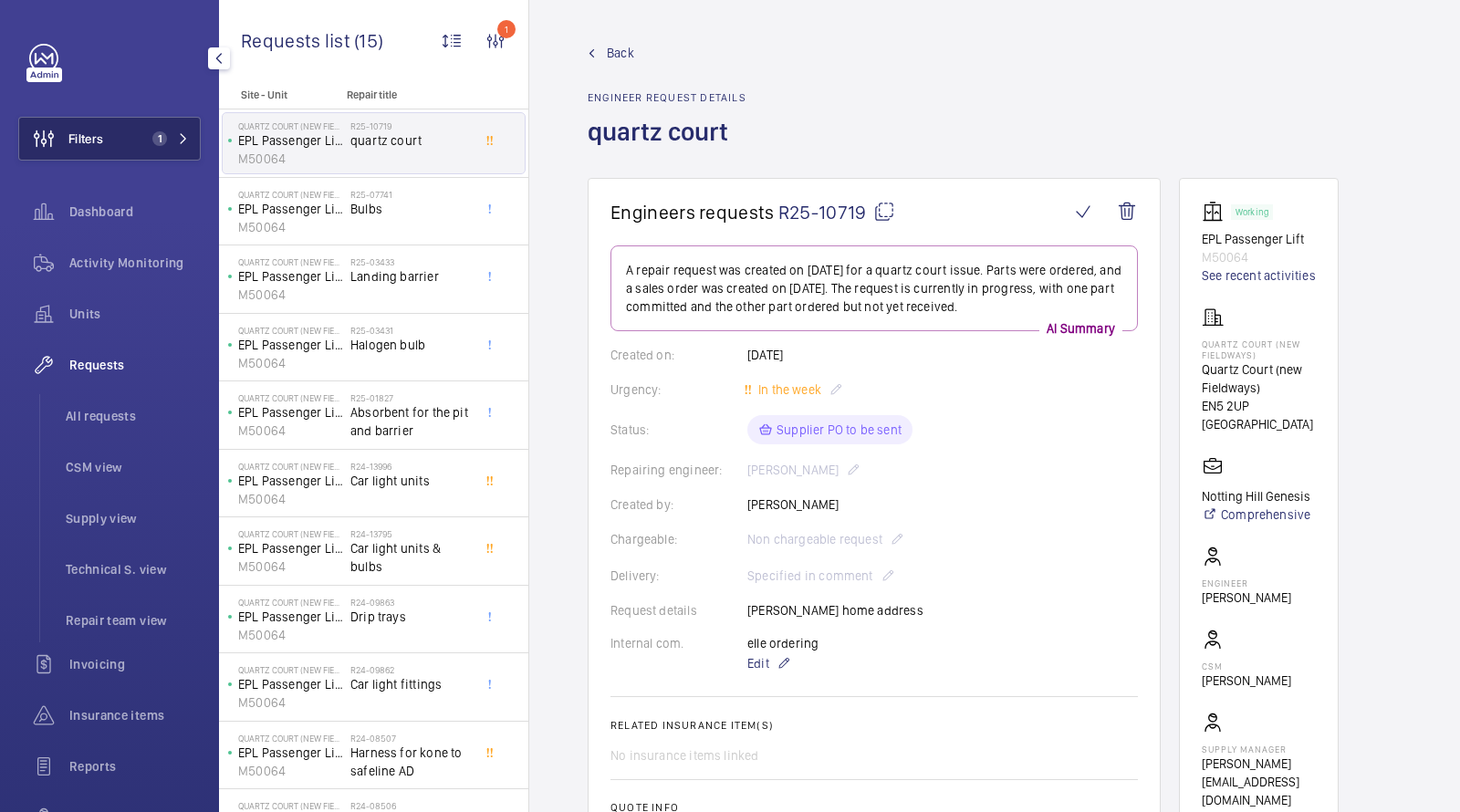
click at [138, 128] on button "Filters 1" at bounding box center [110, 139] width 182 height 44
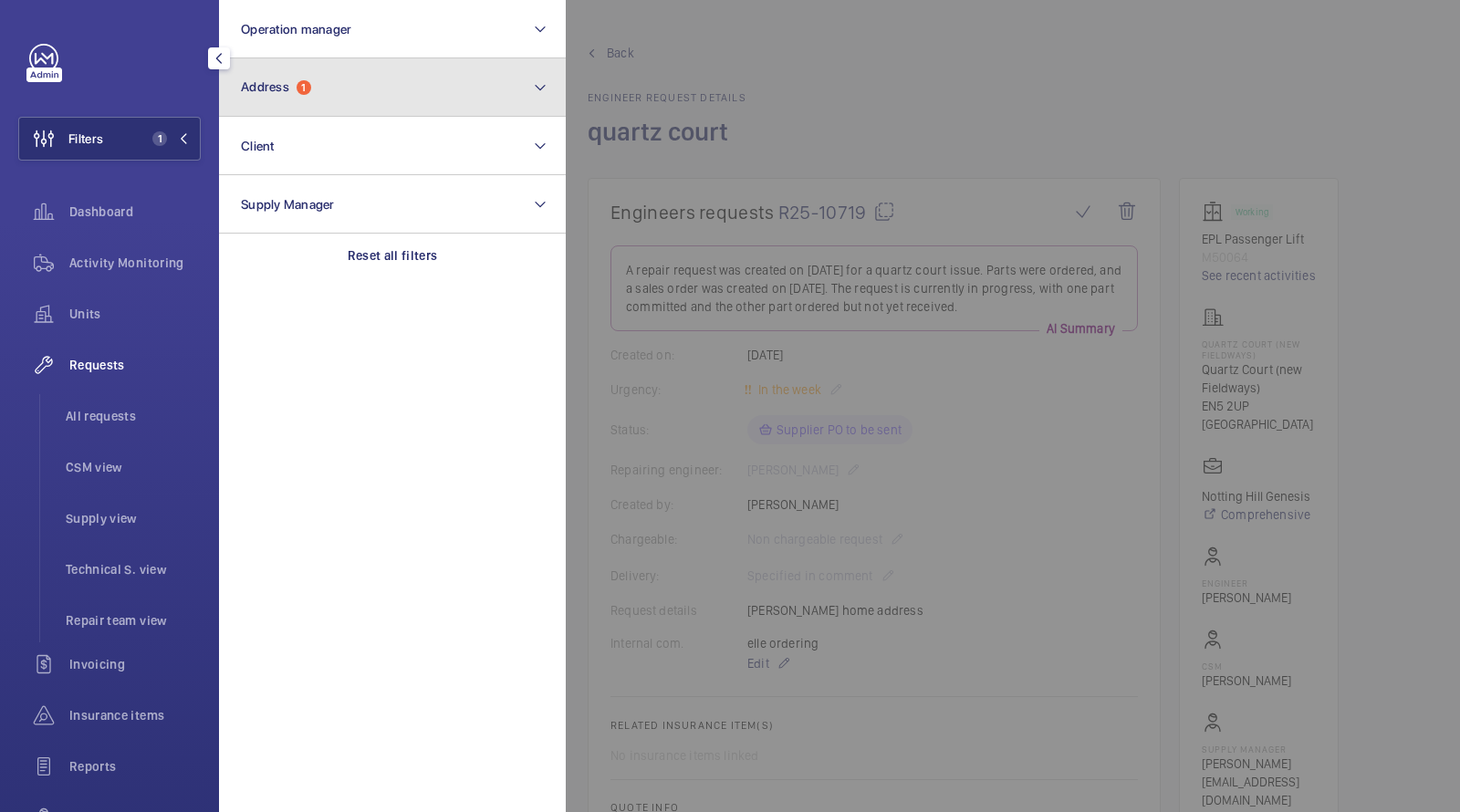
click at [305, 64] on button "Address 1" at bounding box center [393, 87] width 347 height 58
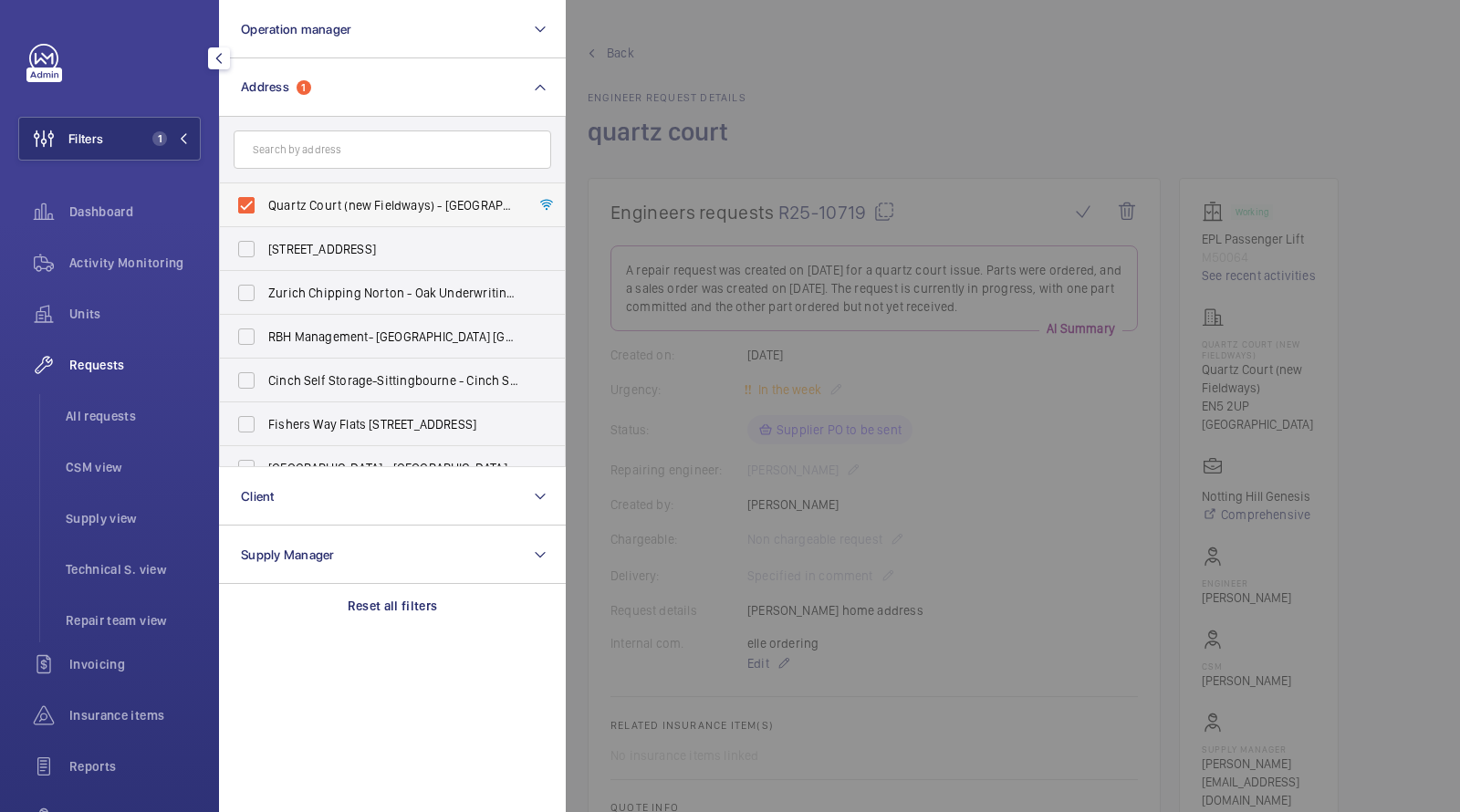
click at [305, 197] on span "Quartz Court (new Fieldways) - [GEOGRAPHIC_DATA] (new Fieldways), [GEOGRAPHIC_D…" at bounding box center [394, 206] width 251 height 18
click at [265, 197] on input "Quartz Court (new Fieldways) - [GEOGRAPHIC_DATA] (new Fieldways), [GEOGRAPHIC_D…" at bounding box center [247, 206] width 37 height 37
checkbox input "false"
click at [299, 147] on input "text" at bounding box center [392, 150] width 318 height 39
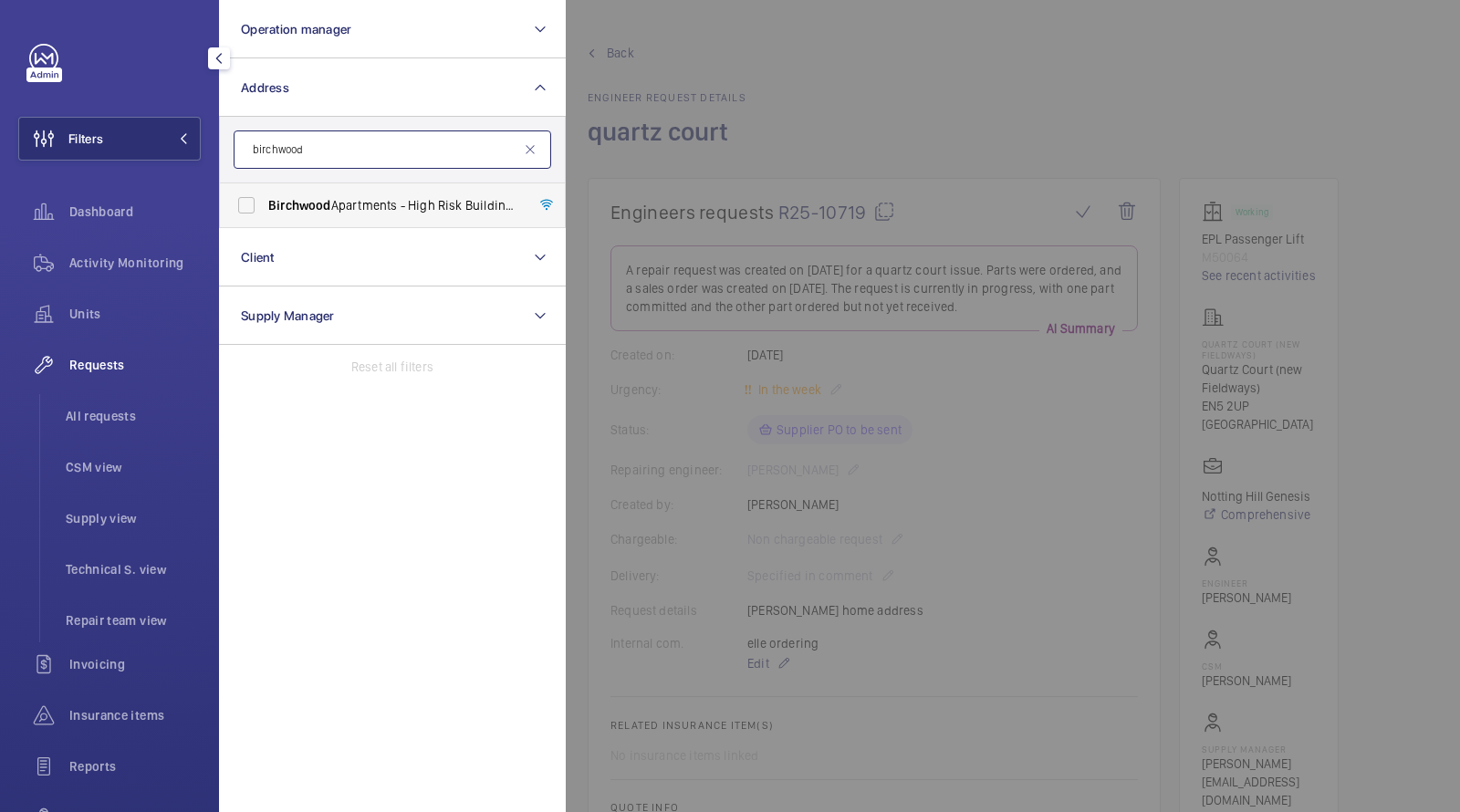
type input "birchwood"
click at [328, 200] on span "Birchwood" at bounding box center [300, 206] width 63 height 15
click at [265, 200] on input "[GEOGRAPHIC_DATA] - High Risk Building - [GEOGRAPHIC_DATA]" at bounding box center [247, 206] width 37 height 37
checkbox input "true"
click at [109, 416] on span "All requests" at bounding box center [133, 417] width 135 height 18
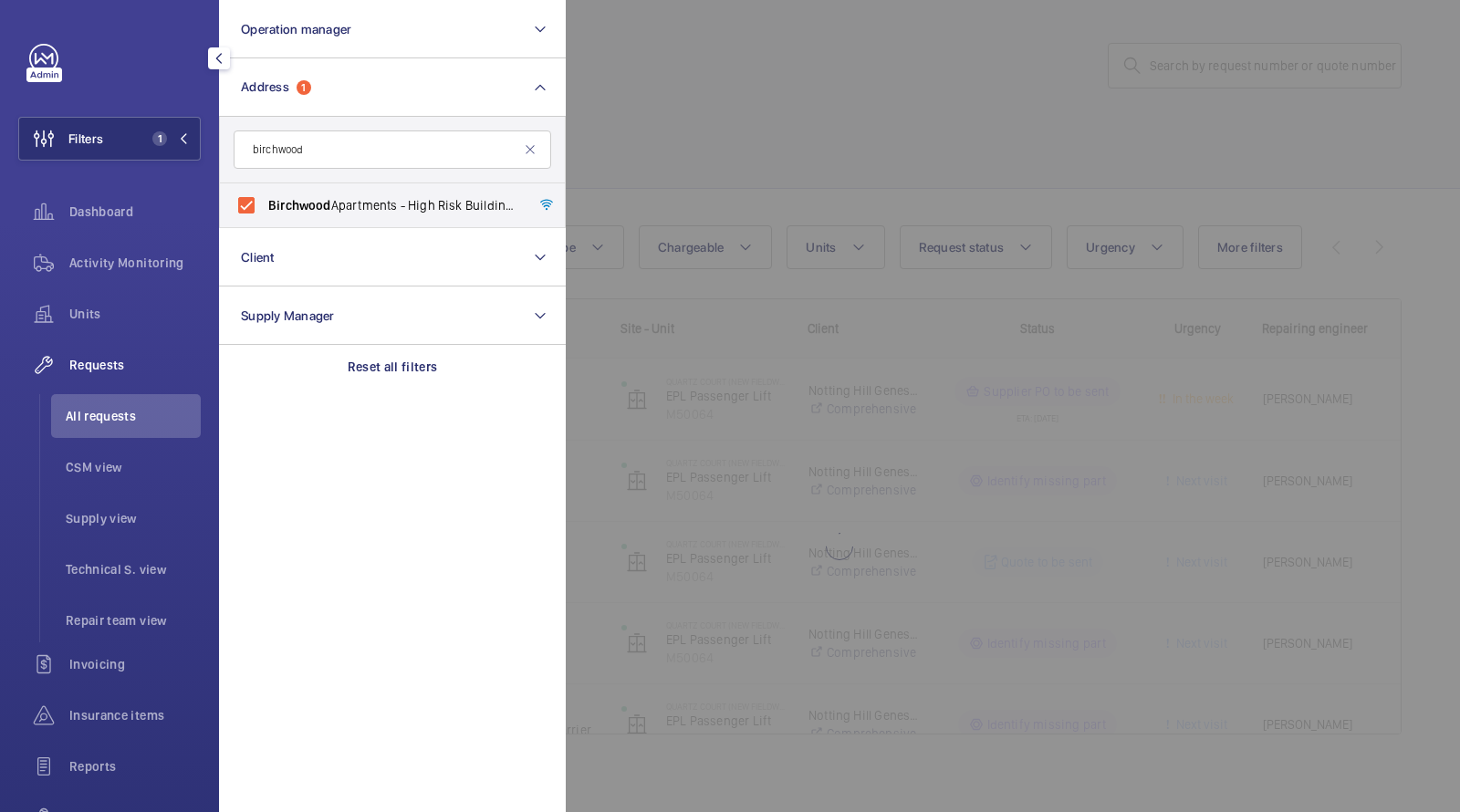
click at [785, 119] on div at bounding box center [1296, 406] width 1460 height 812
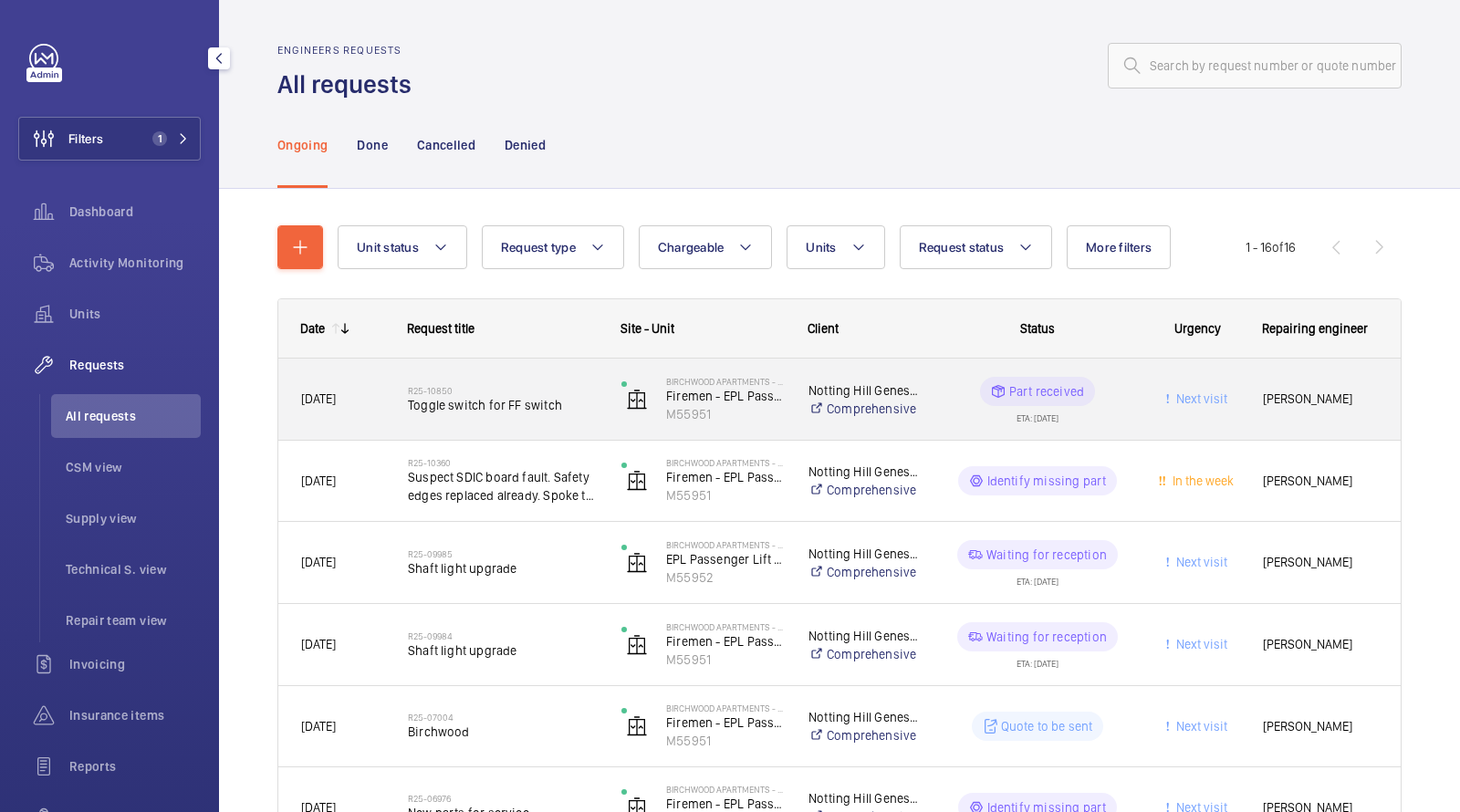
click at [528, 401] on span "Toggle switch for FF switch" at bounding box center [503, 406] width 190 height 18
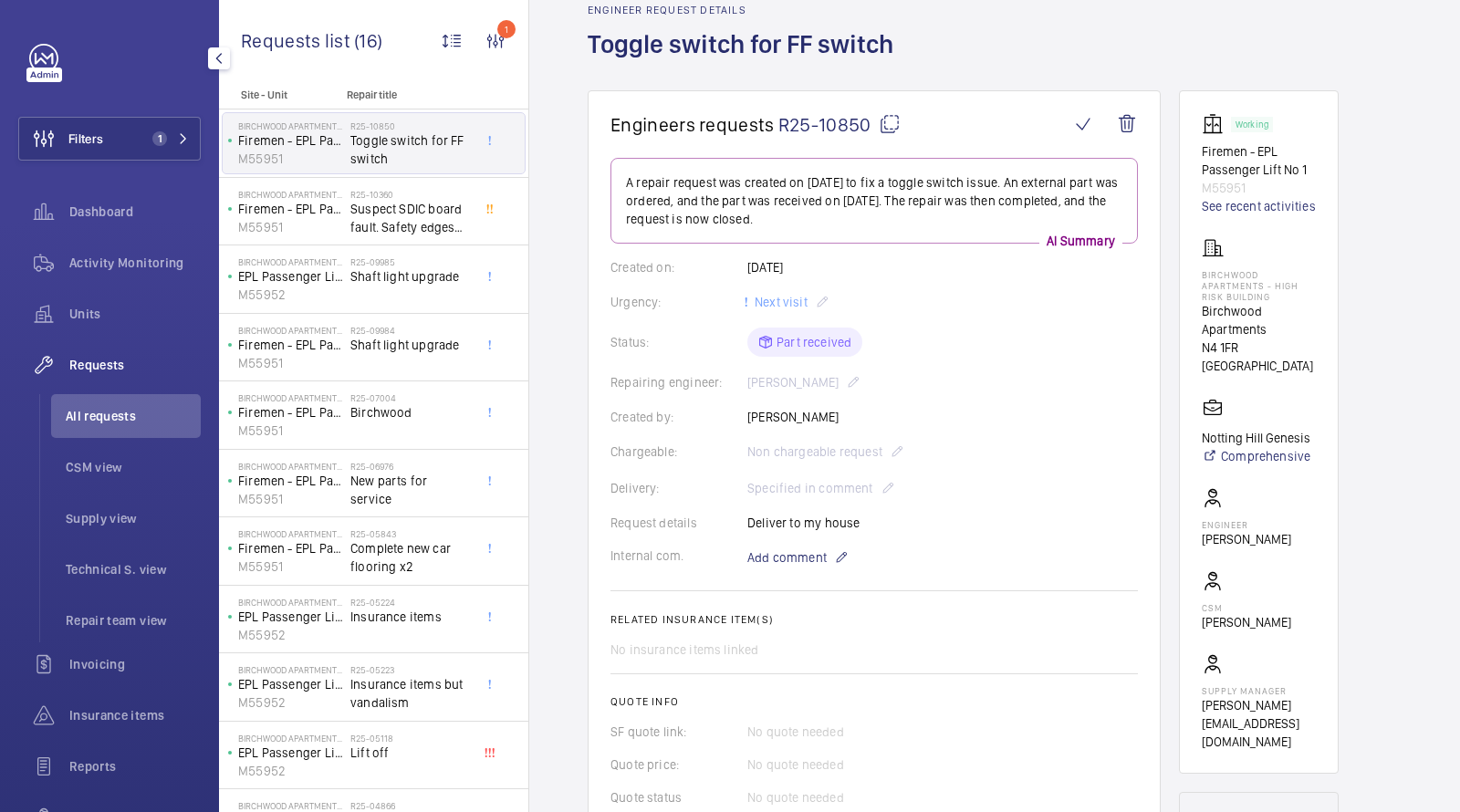
scroll to position [94, 0]
